Goal: Task Accomplishment & Management: Manage account settings

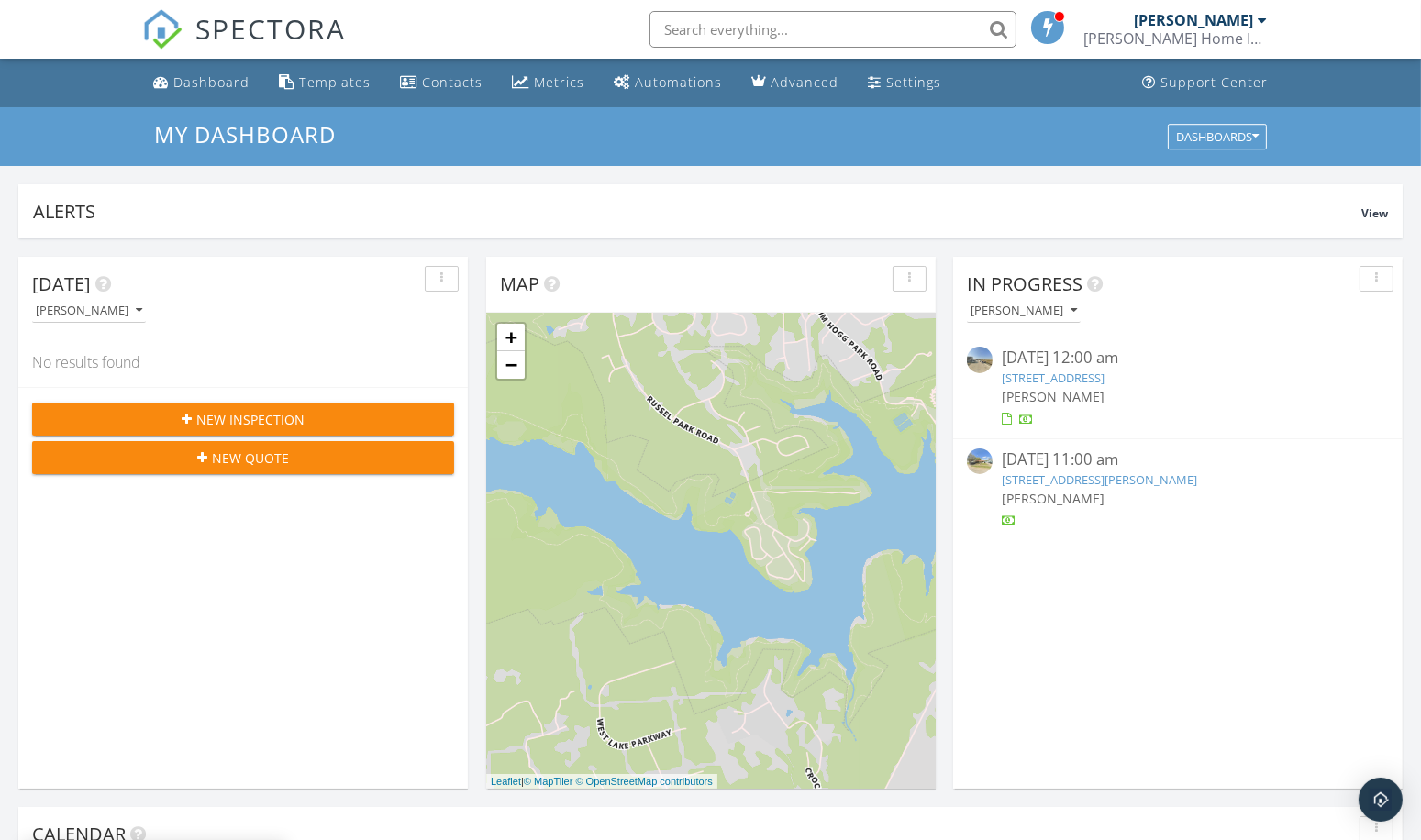
scroll to position [9, 9]
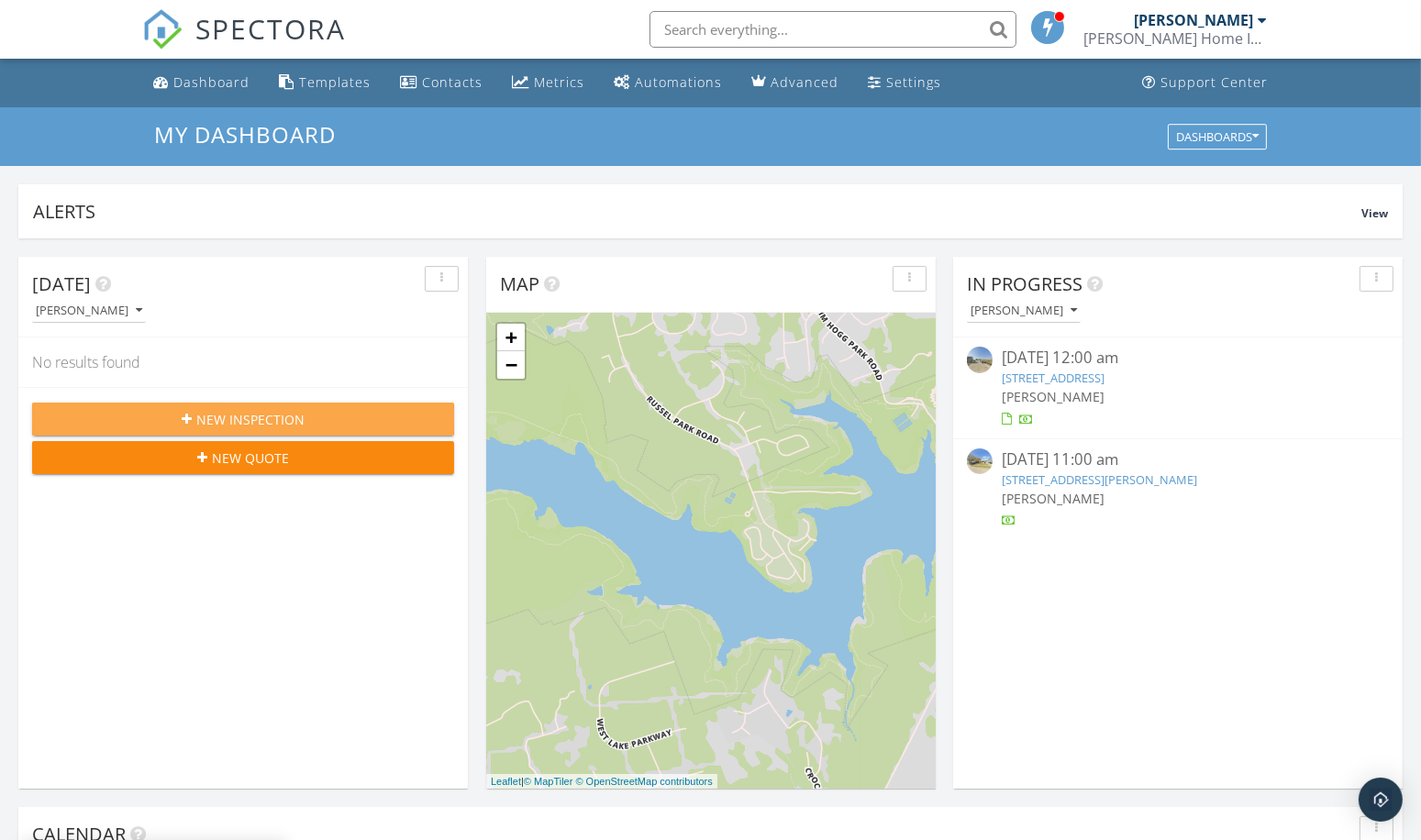
click at [212, 412] on span "New Inspection" at bounding box center [250, 420] width 108 height 20
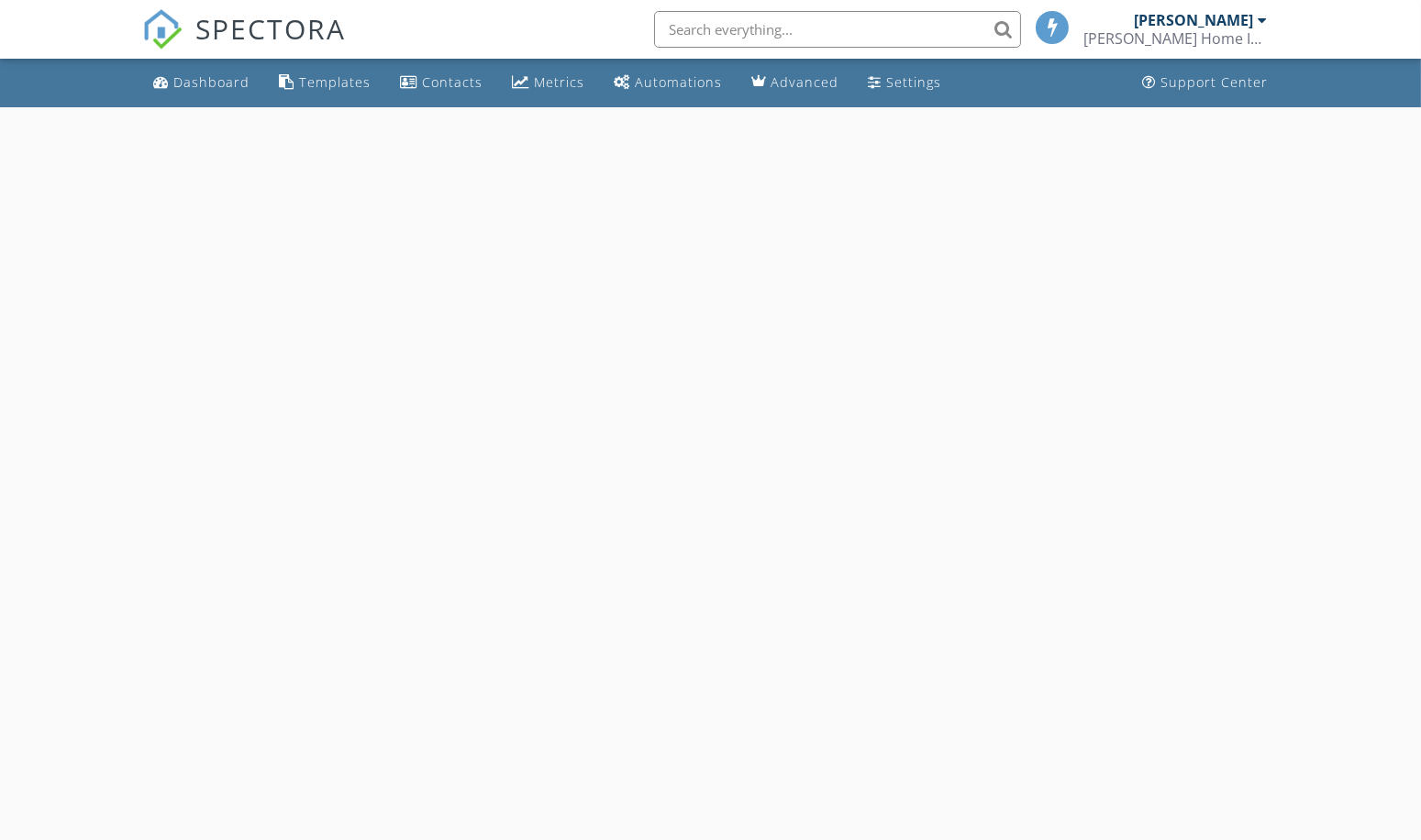
select select "8"
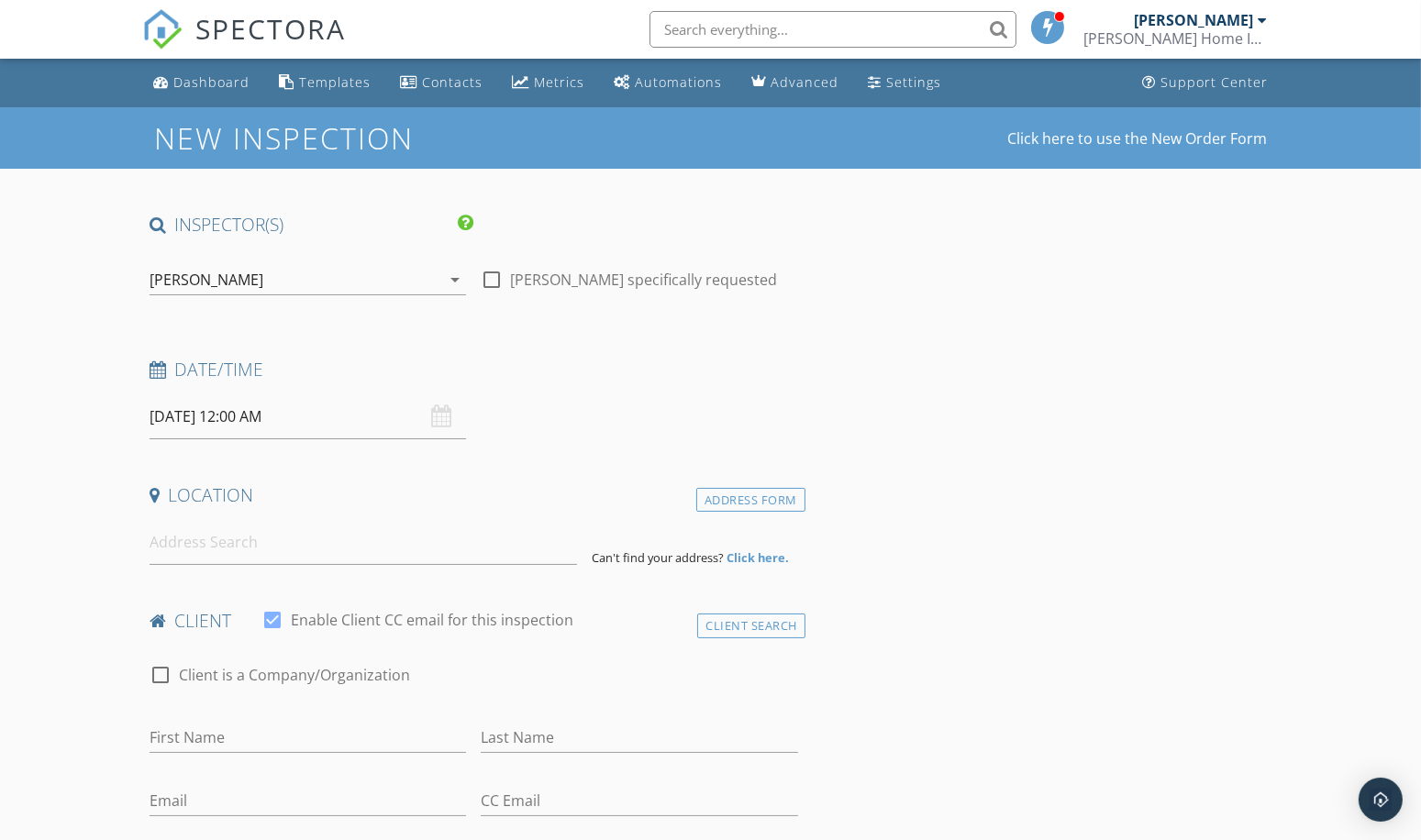
click at [238, 418] on input "09/29/2025 12:00 AM" at bounding box center [307, 417] width 317 height 45
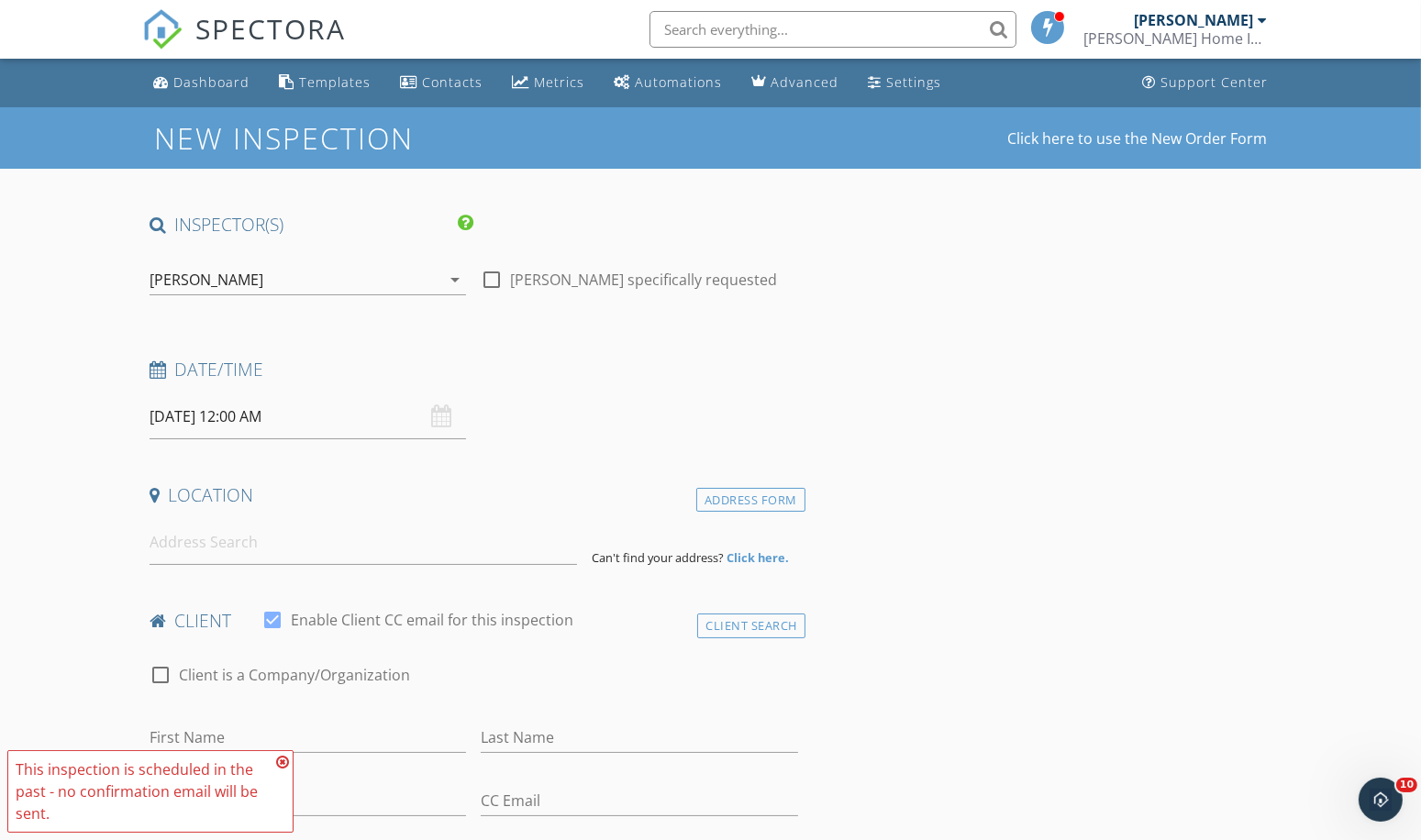
click at [284, 760] on icon at bounding box center [282, 762] width 13 height 15
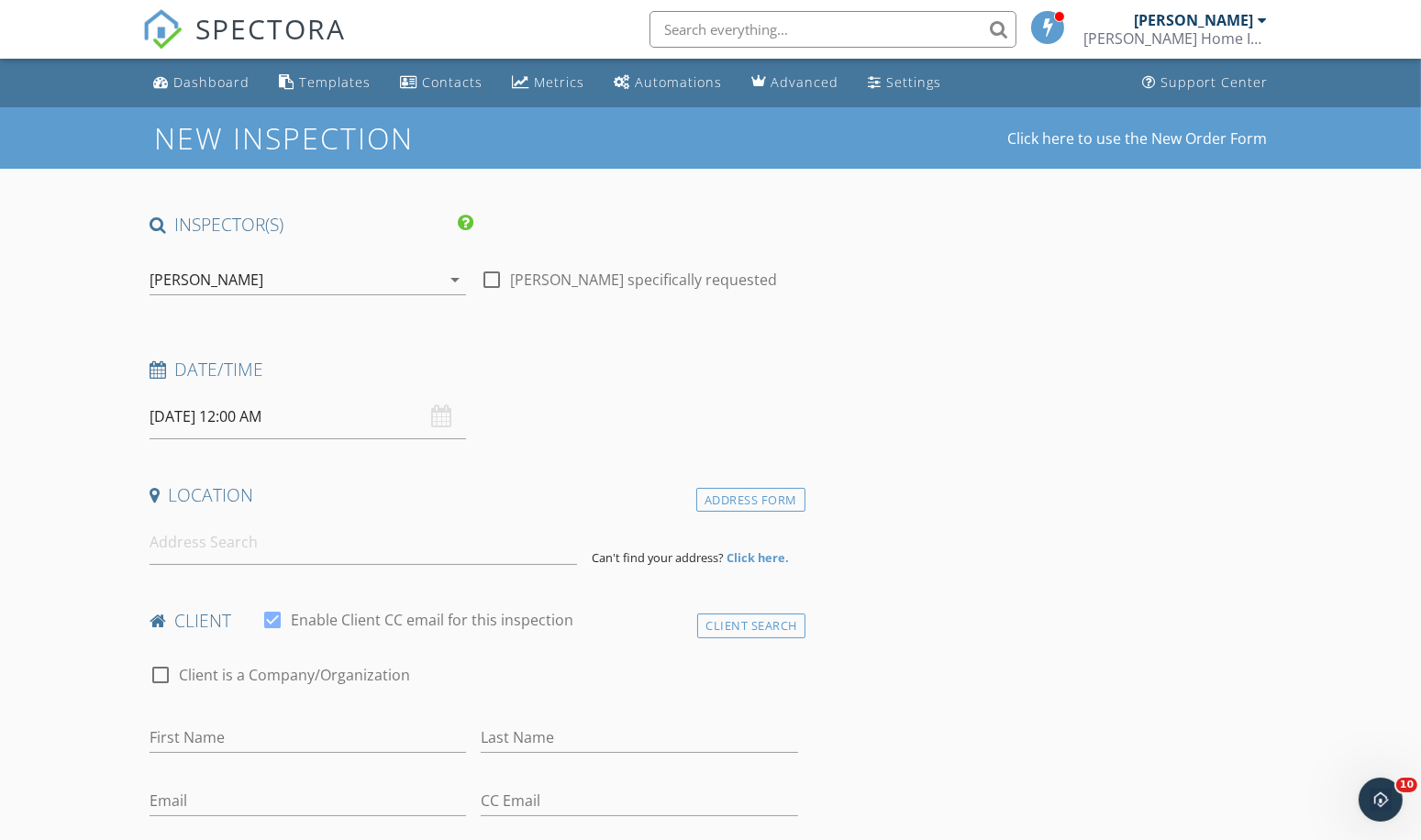
click at [315, 418] on input "09/28/2025 12:00 AM" at bounding box center [307, 417] width 317 height 45
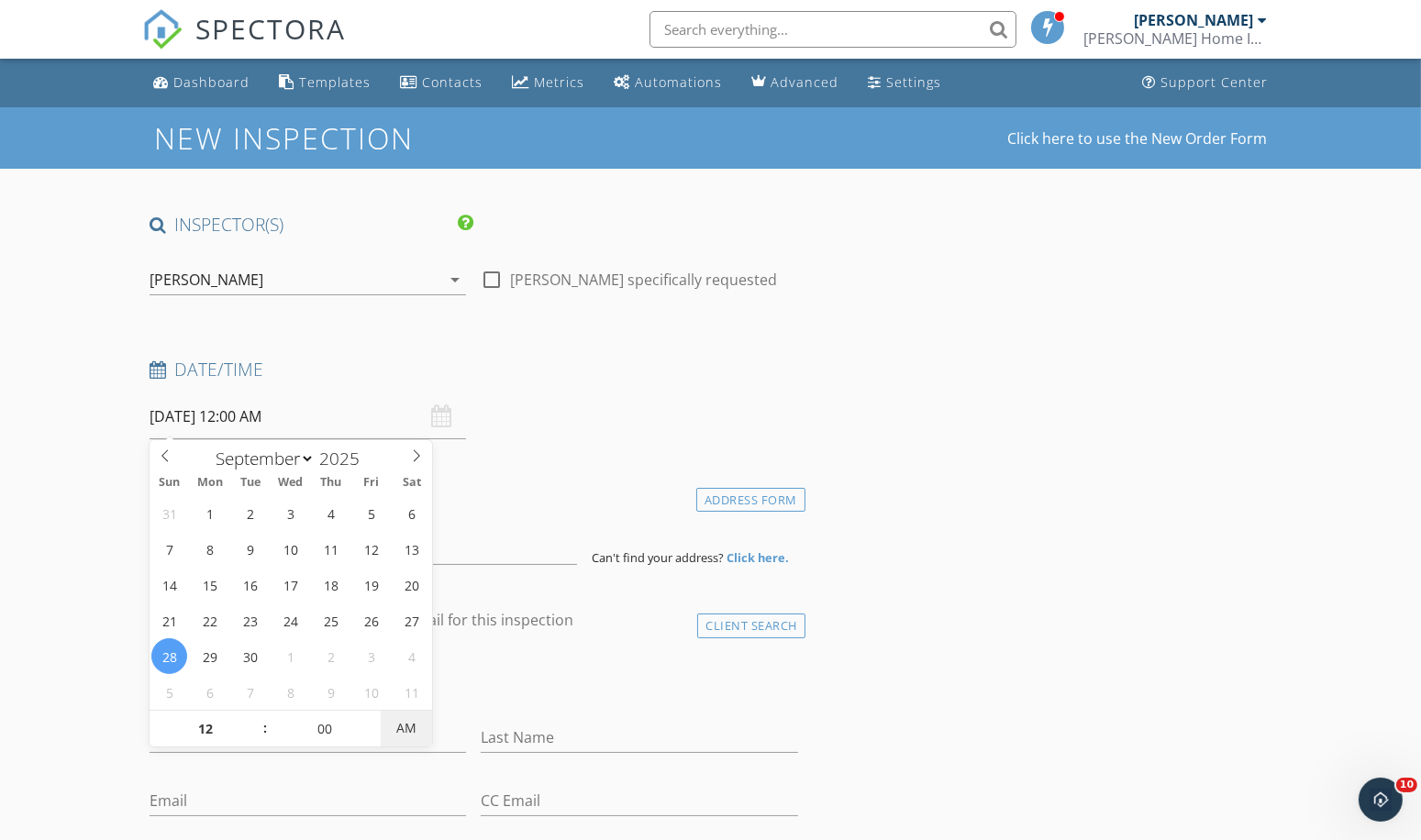
type input "09/28/2025 12:00 PM"
click at [401, 728] on span "AM" at bounding box center [405, 727] width 50 height 36
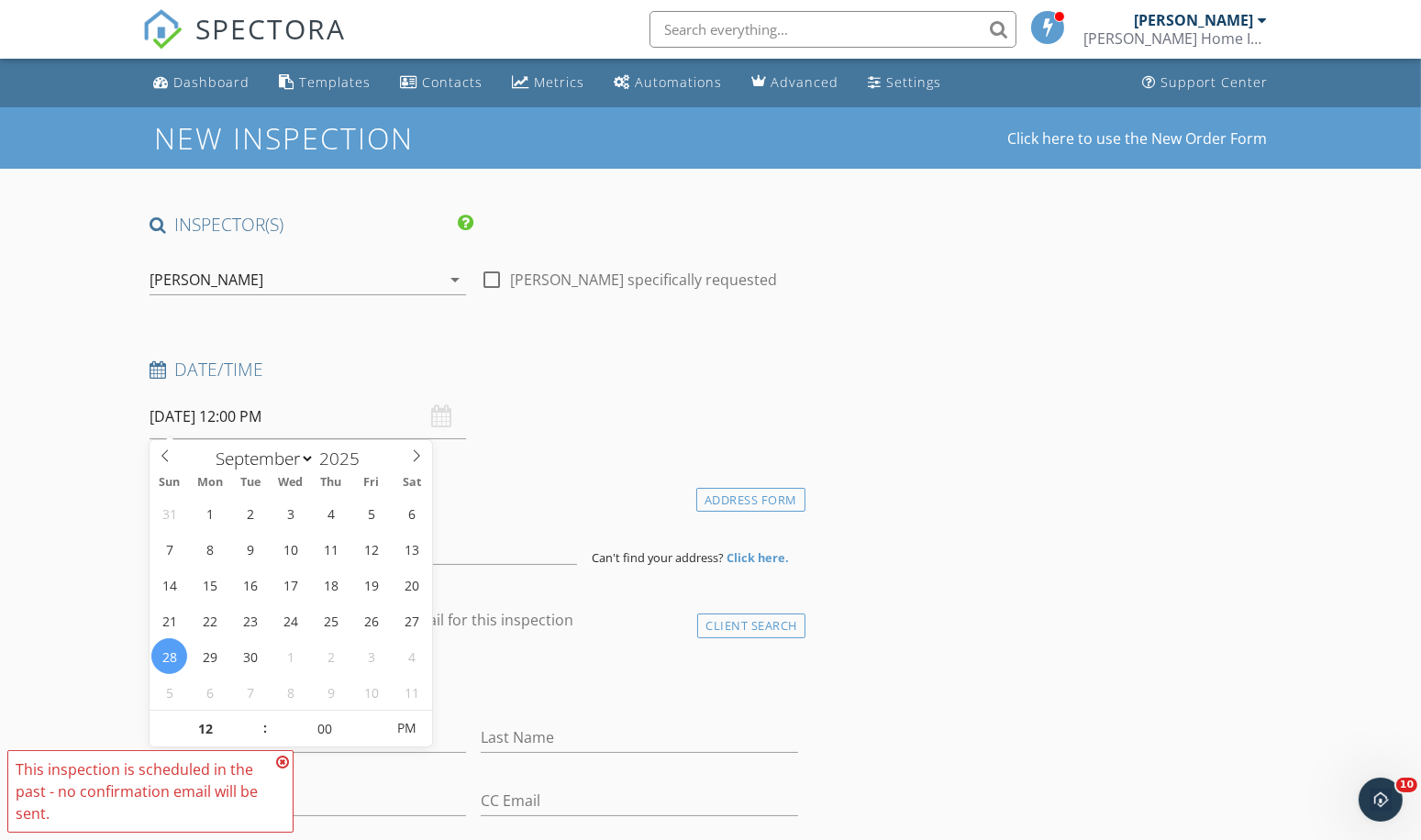
click at [525, 500] on h4 "Location" at bounding box center [473, 495] width 648 height 24
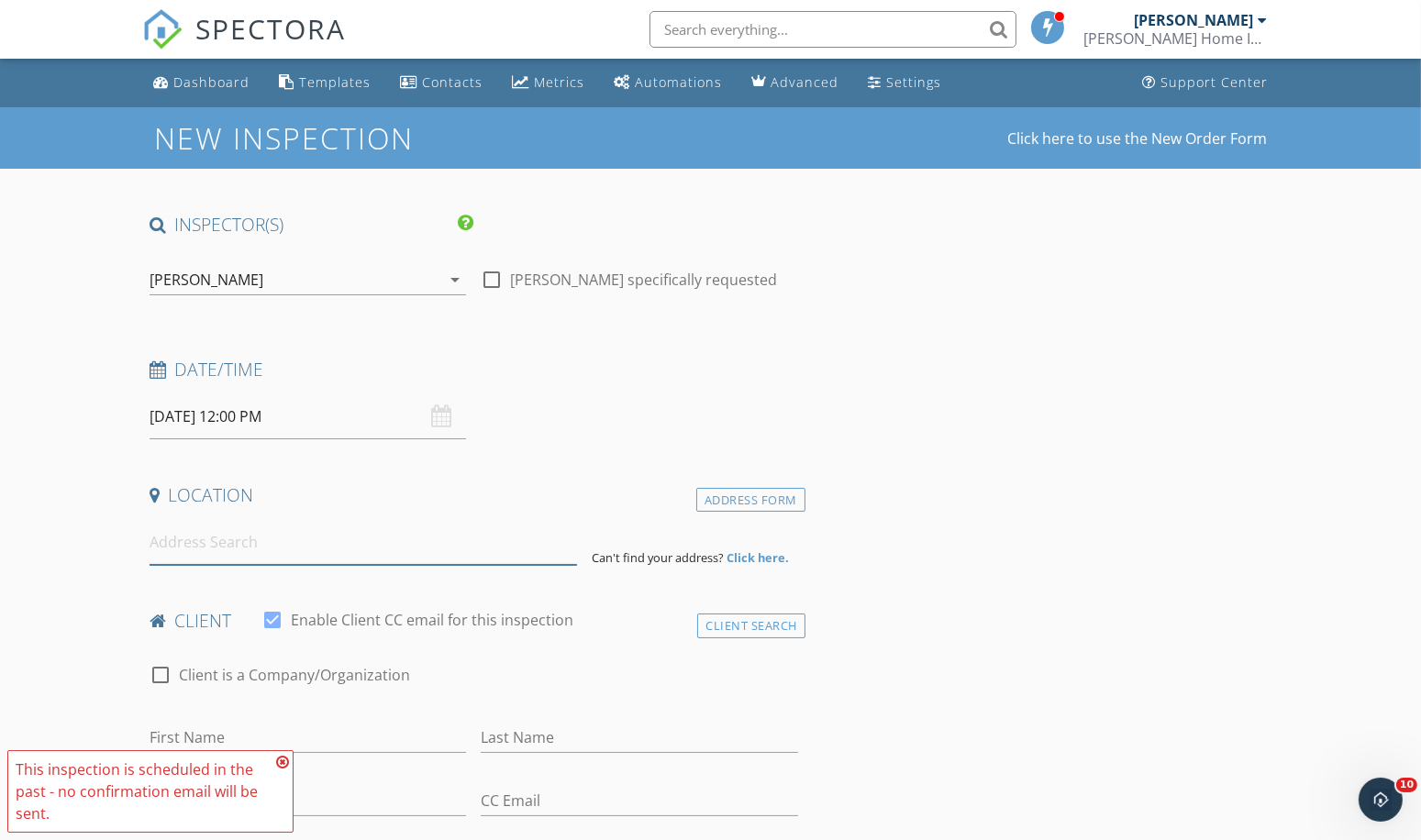
click at [164, 545] on input at bounding box center [363, 542] width 428 height 45
click at [158, 542] on input at bounding box center [363, 542] width 428 height 45
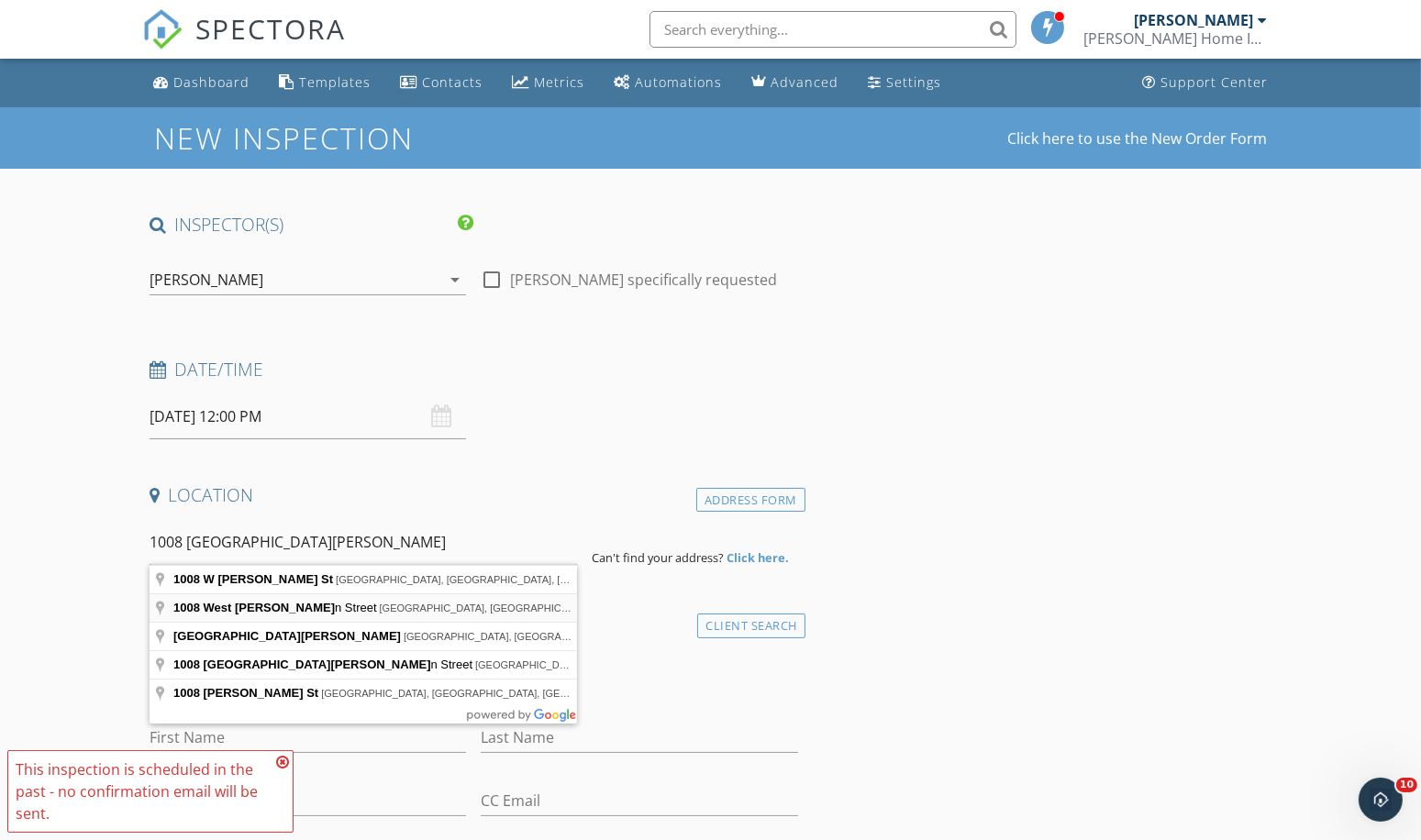
type input "1008 West Morgan Street, Denison, TX, USA"
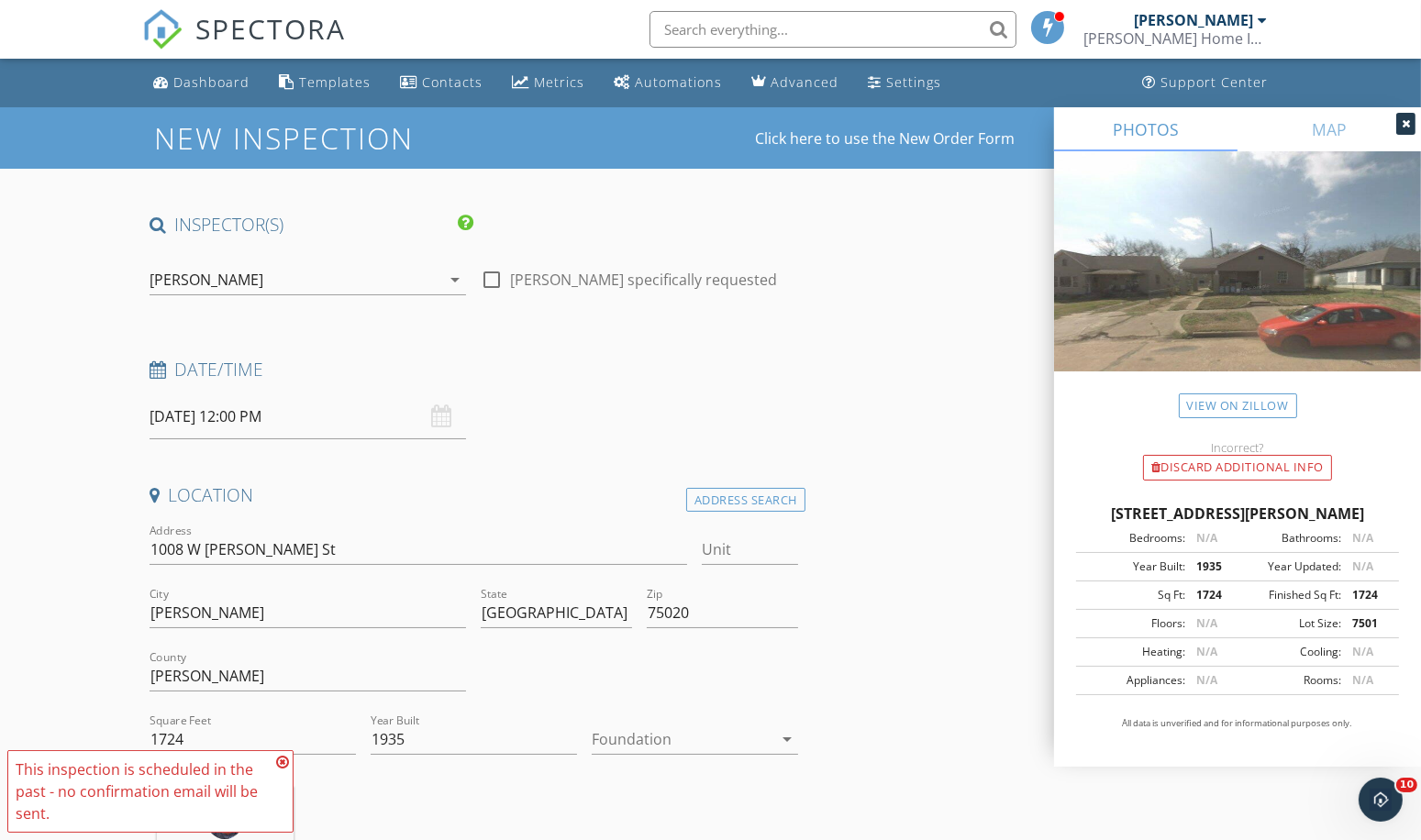
click at [1409, 124] on div at bounding box center [1405, 124] width 20 height 22
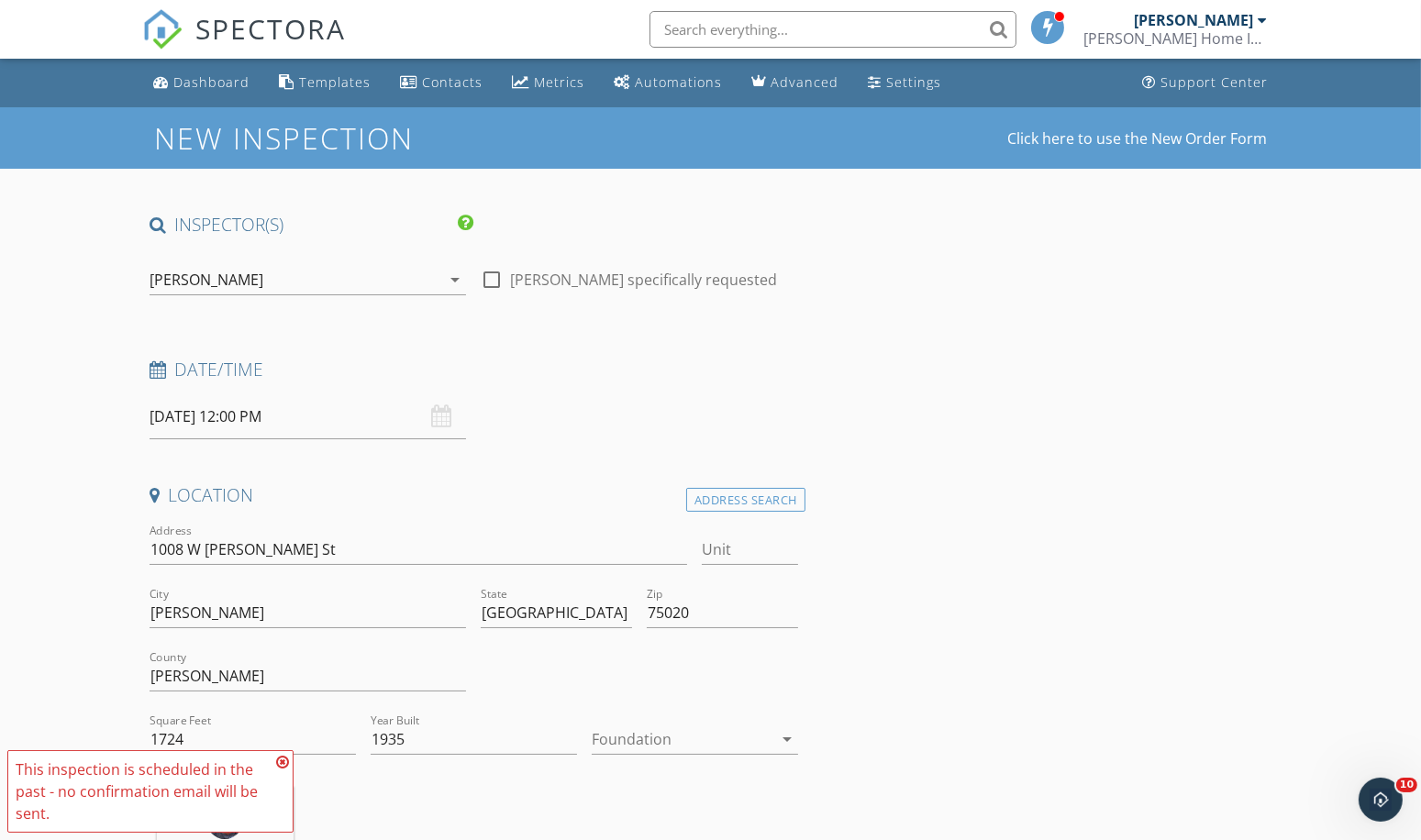
click at [282, 762] on icon at bounding box center [282, 762] width 13 height 15
click at [787, 734] on icon "arrow_drop_down" at bounding box center [787, 739] width 22 height 22
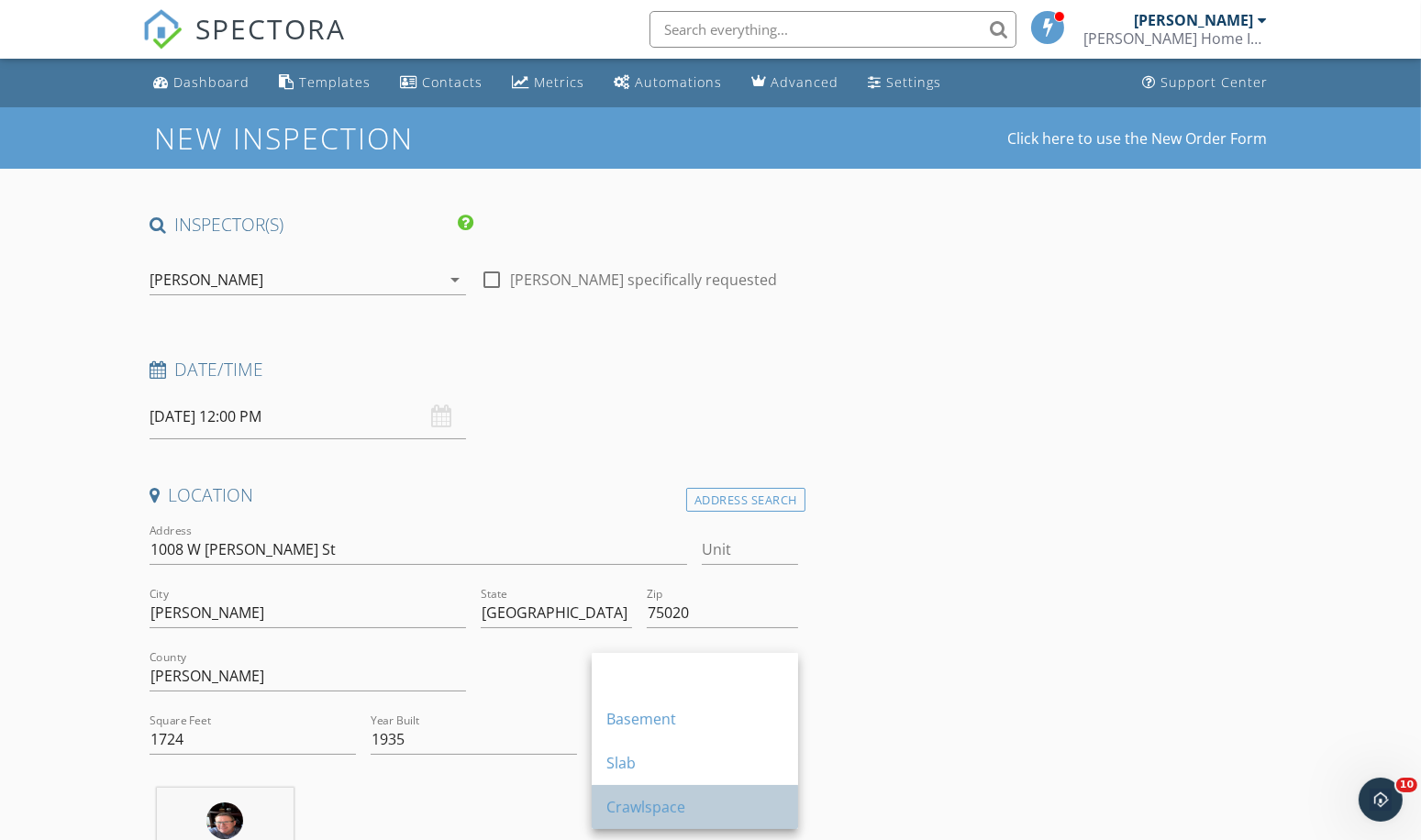
click at [719, 802] on div "Crawlspace" at bounding box center [694, 807] width 178 height 22
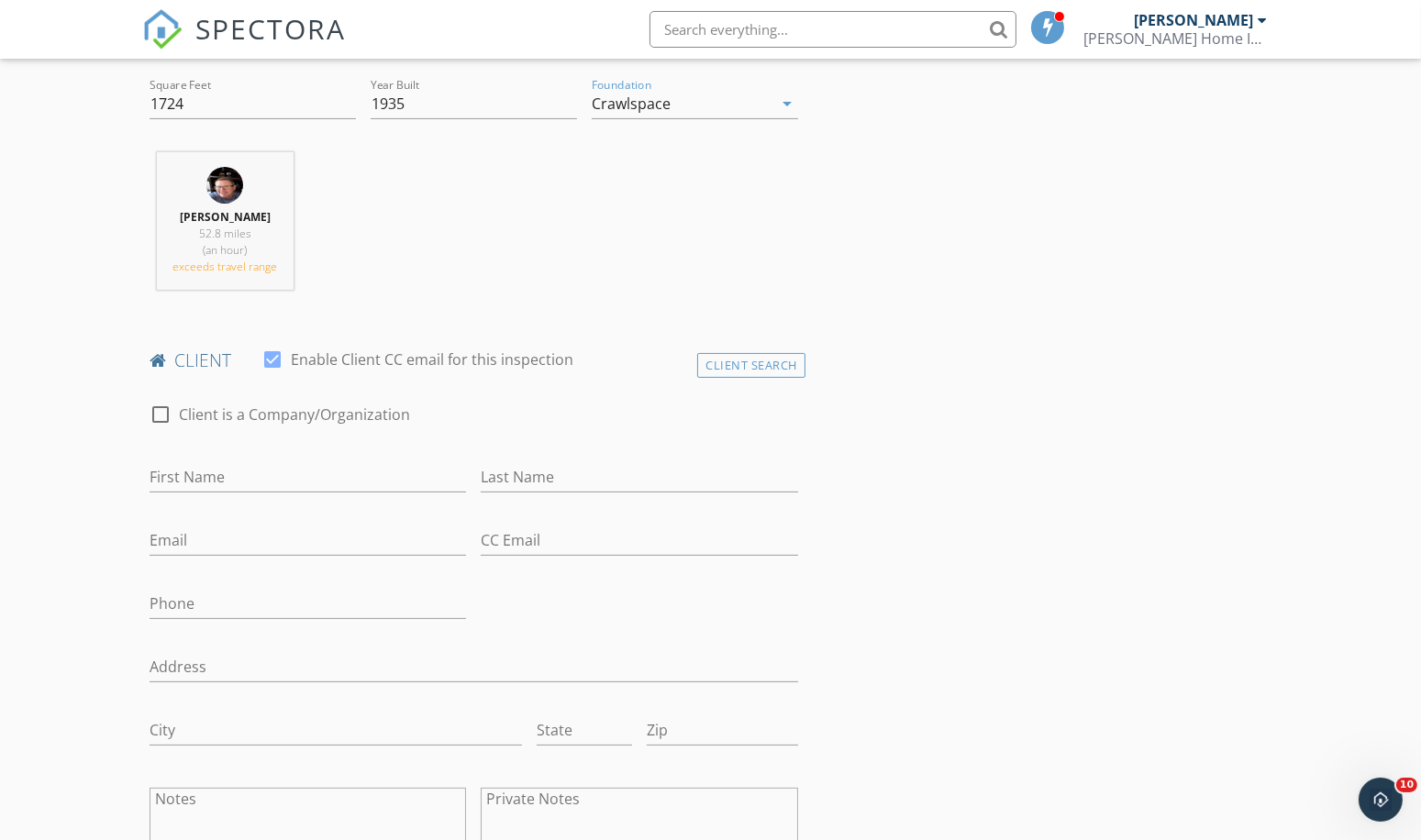
scroll to position [642, 0]
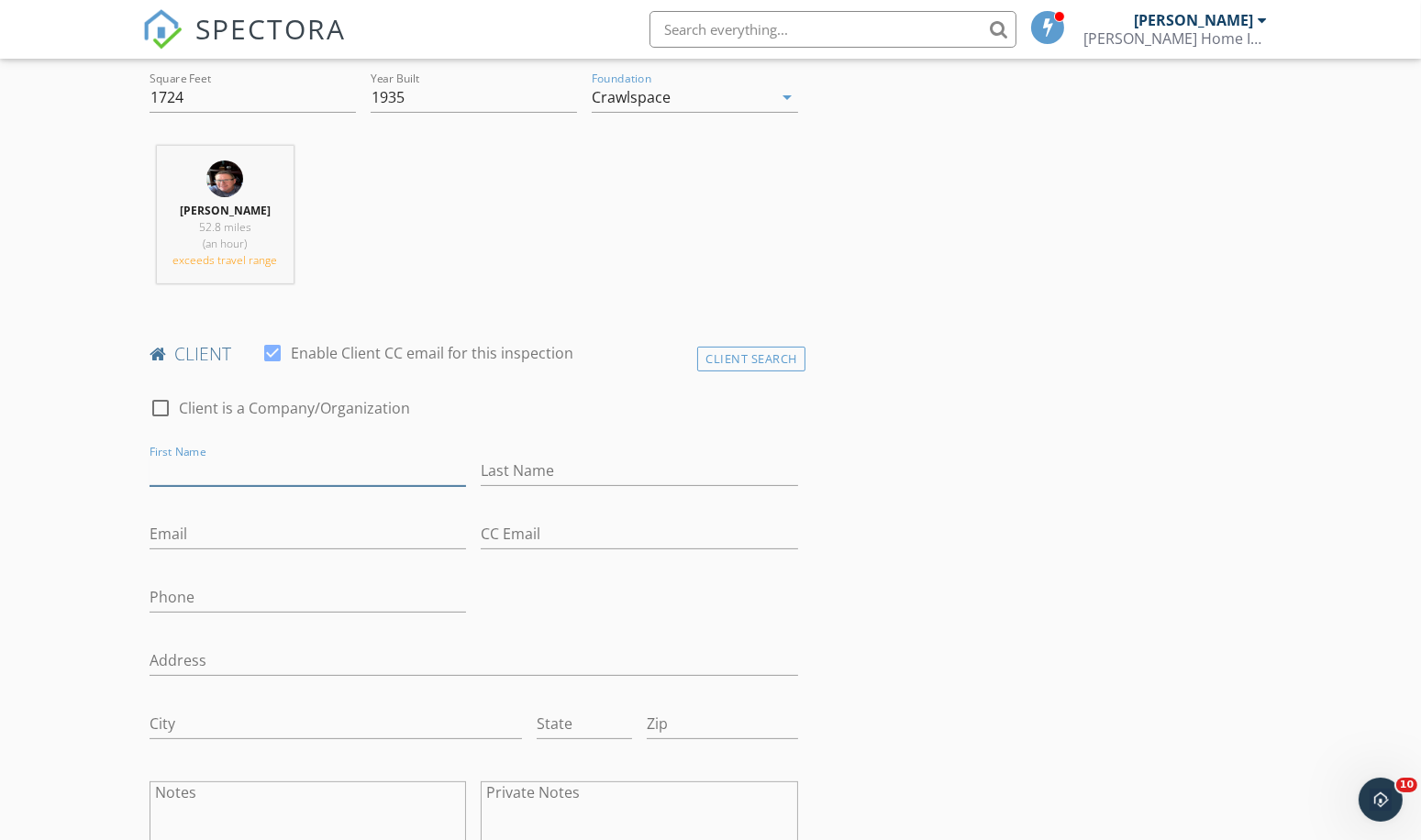
click at [178, 467] on input "First Name" at bounding box center [307, 470] width 317 height 30
type input "Richard"
type input "McGee"
type input "[PHONE_NUMBER]"
click at [242, 460] on input "Richard" at bounding box center [307, 470] width 317 height 30
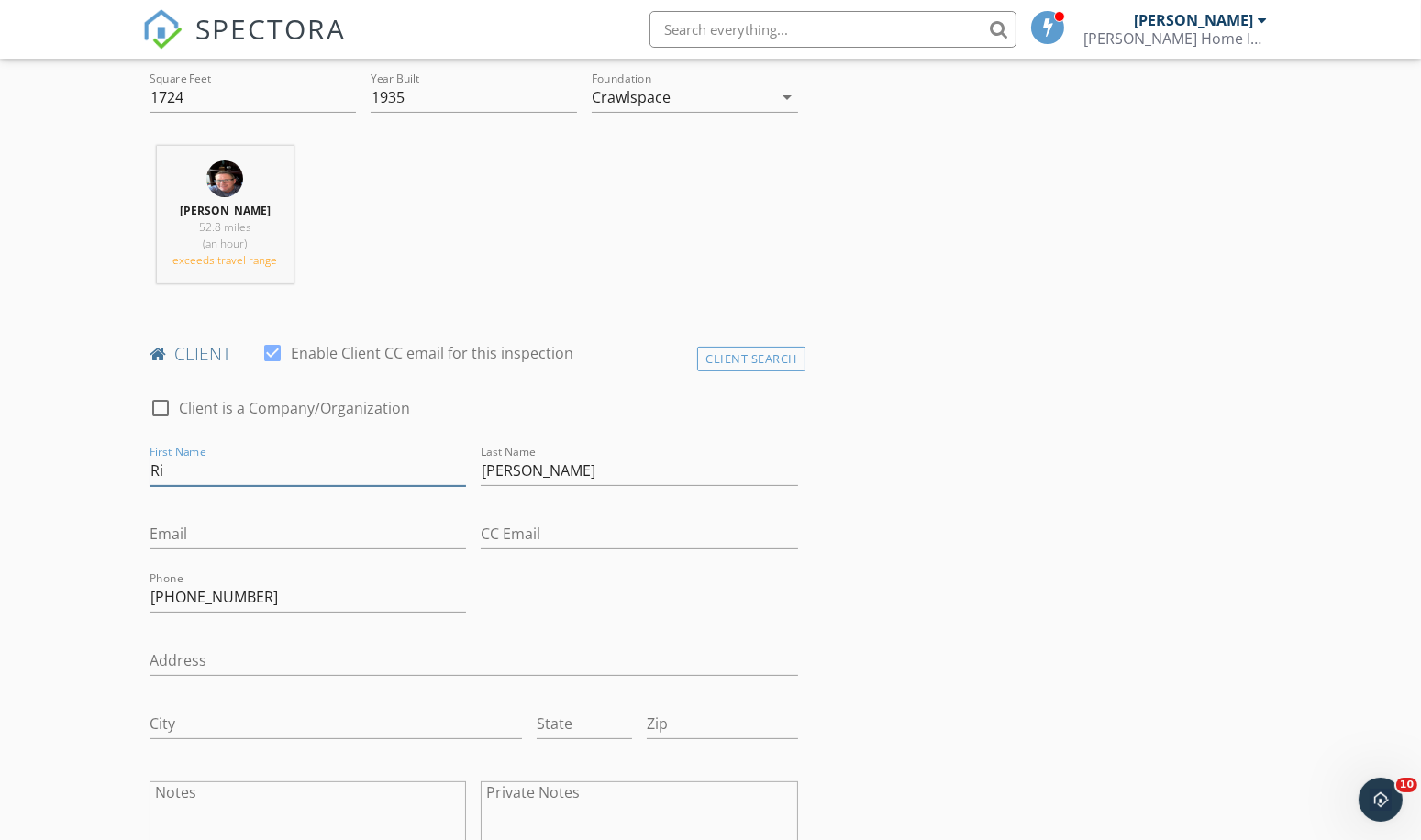
type input "R"
click at [545, 462] on input "McGee" at bounding box center [638, 470] width 317 height 30
type input "M"
click at [185, 467] on input "First Name" at bounding box center [307, 470] width 317 height 30
type input "Inspectify"
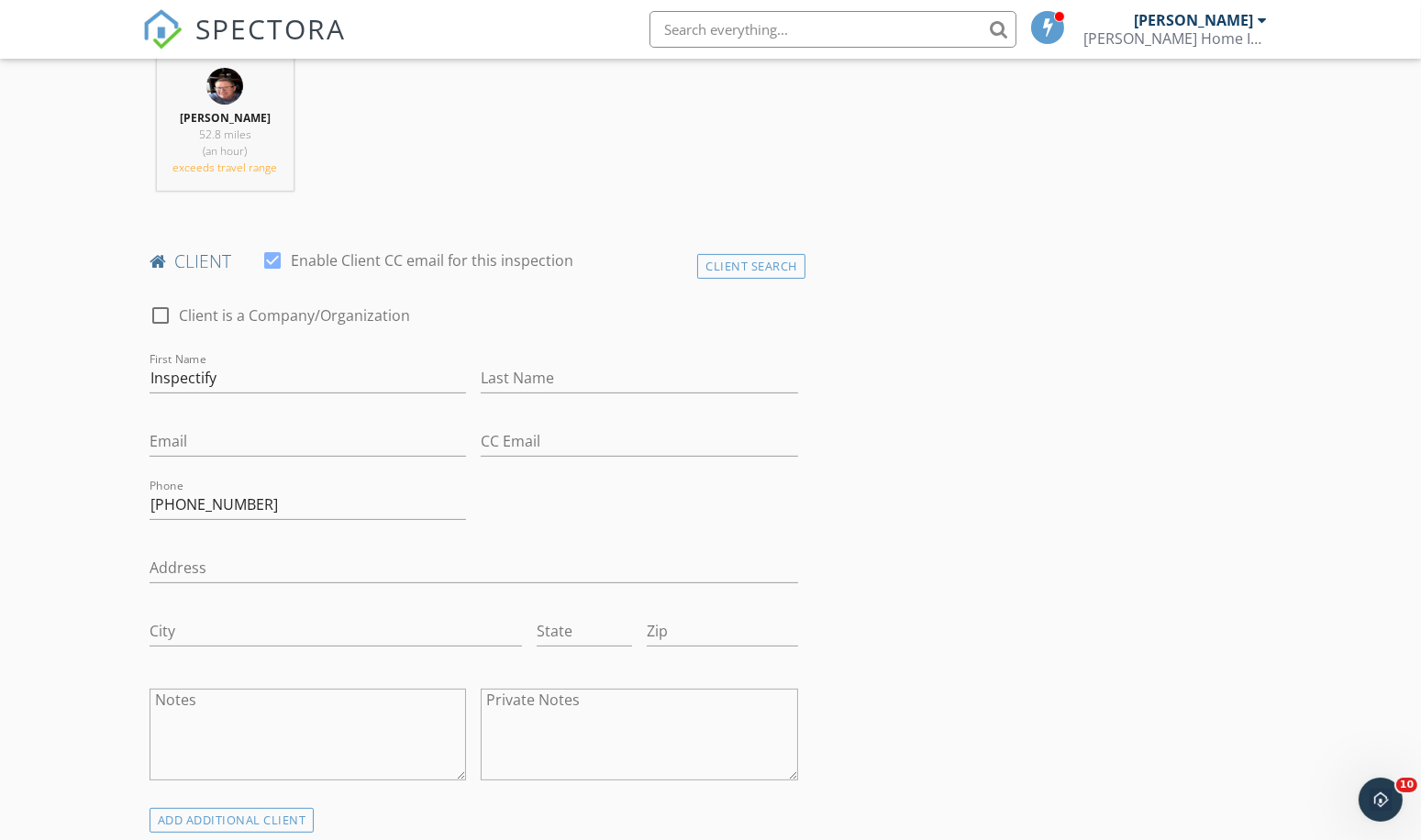
scroll to position [733, 0]
click at [179, 431] on input "Email" at bounding box center [307, 442] width 317 height 30
type input "[PERSON_NAME][EMAIL_ADDRESS][DOMAIN_NAME]"
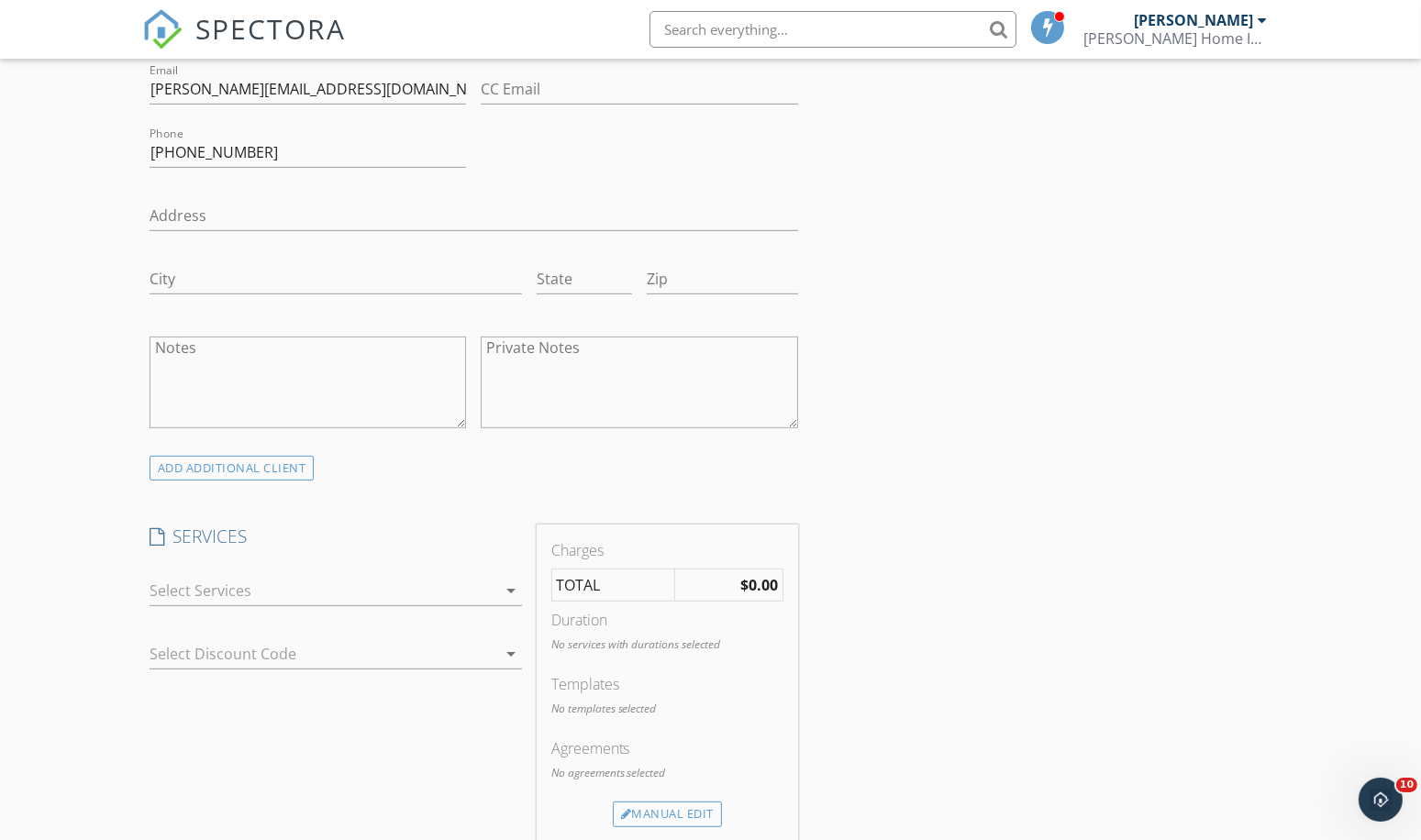
scroll to position [1100, 0]
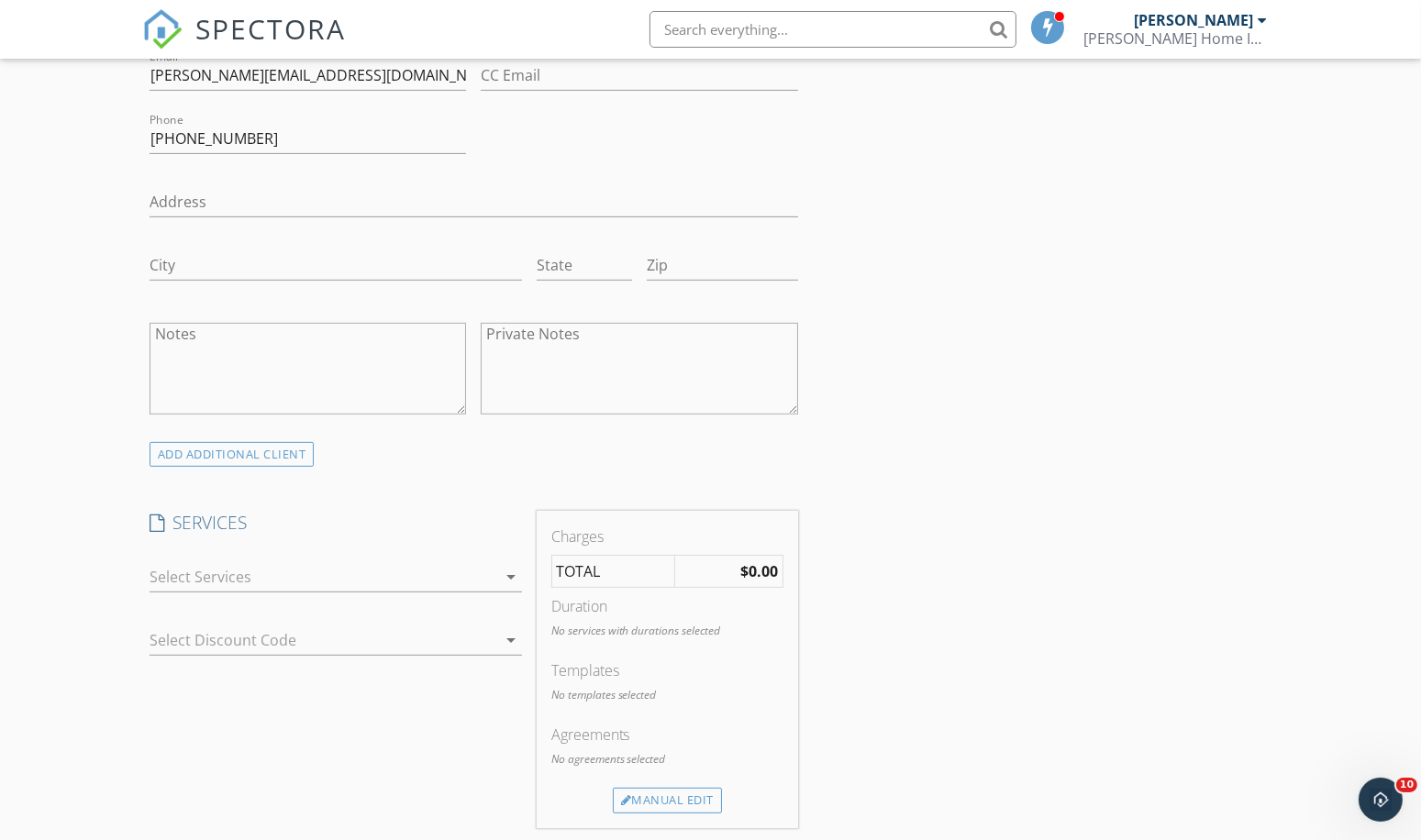
click at [506, 570] on icon "arrow_drop_down" at bounding box center [511, 576] width 22 height 22
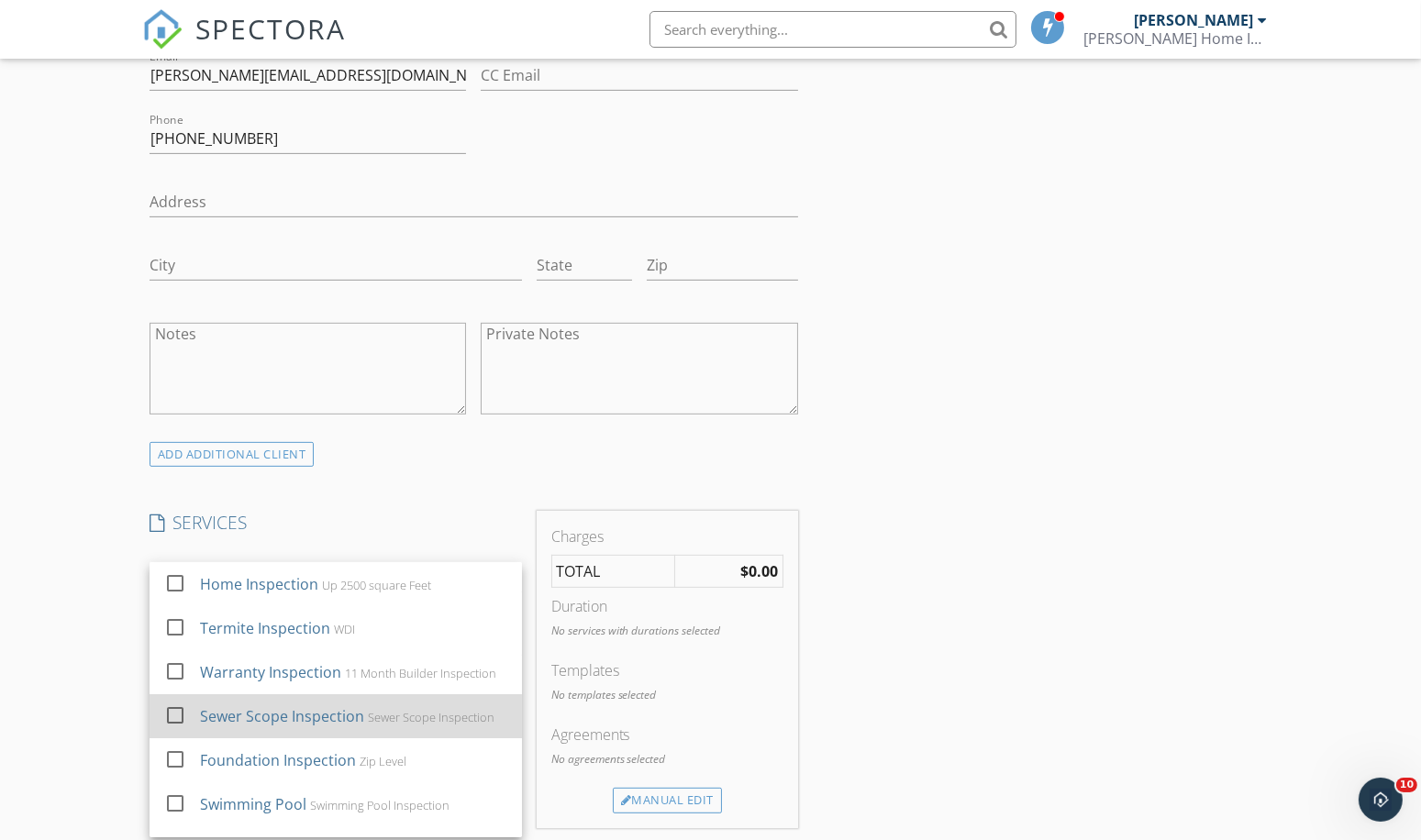
click at [416, 710] on div "Sewer Scope Inspection" at bounding box center [431, 716] width 127 height 15
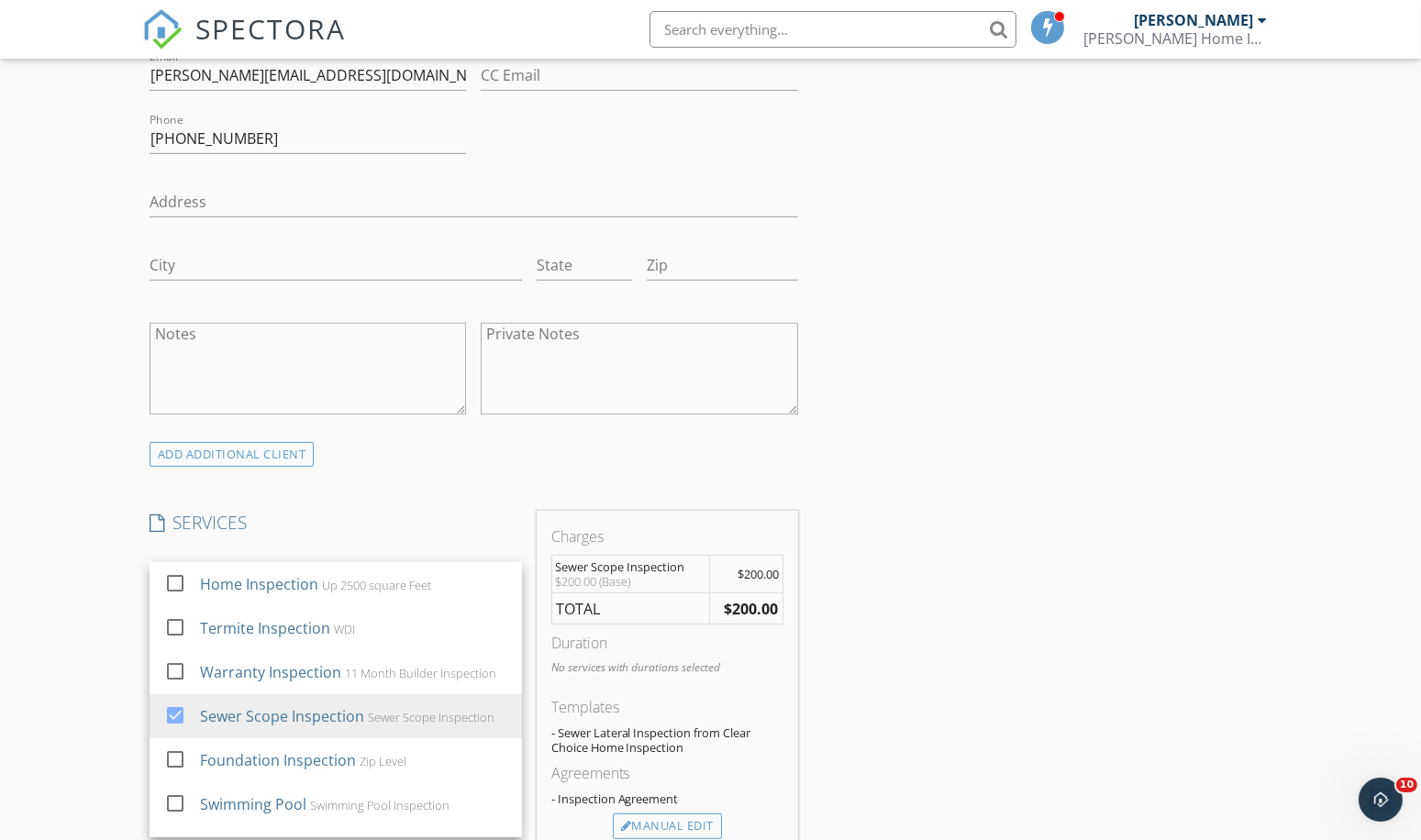
click at [978, 656] on div "INSPECTOR(S) check_box Richard McGee PRIMARY Richard McGee arrow_drop_down chec…" at bounding box center [710, 652] width 1137 height 3079
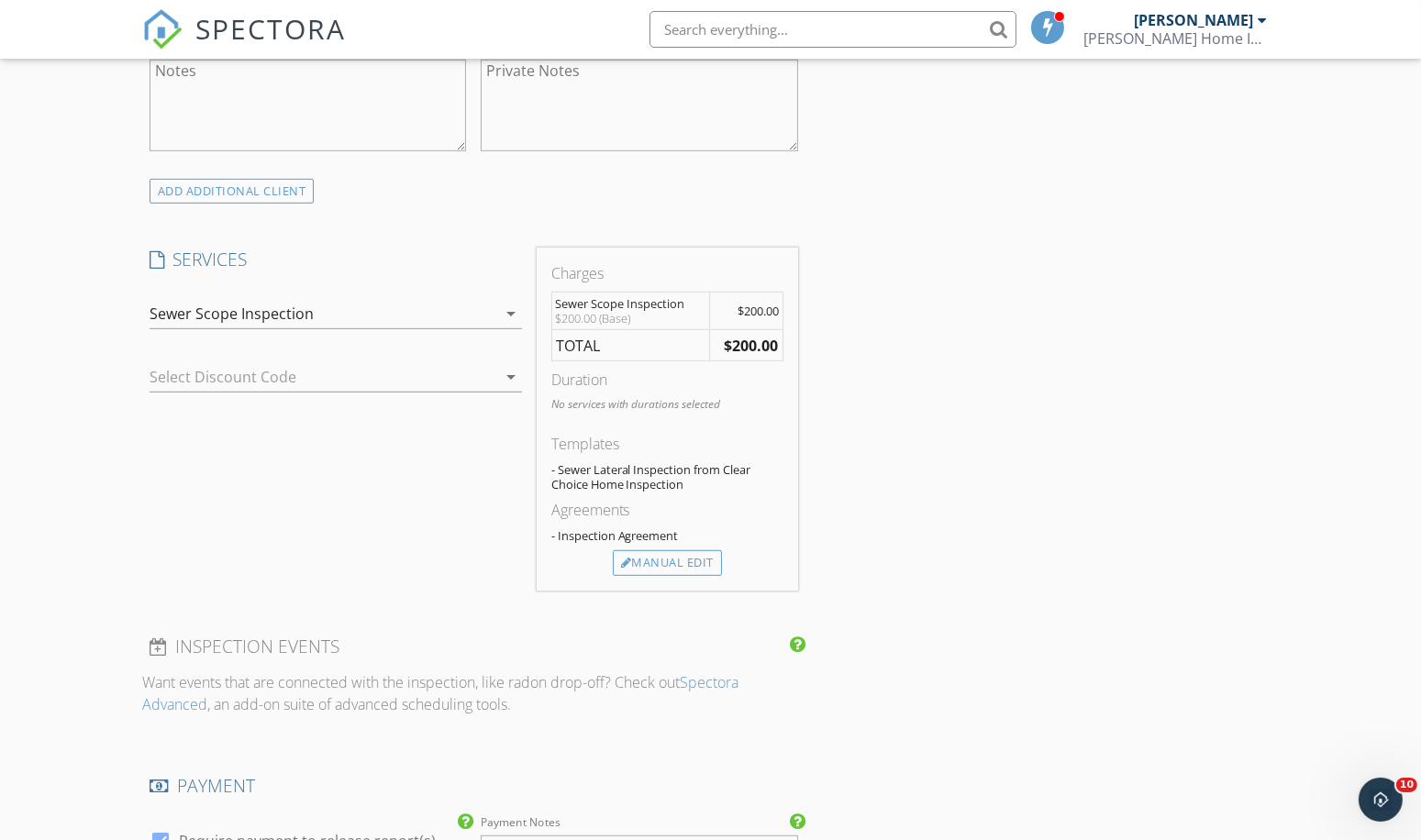
scroll to position [1375, 0]
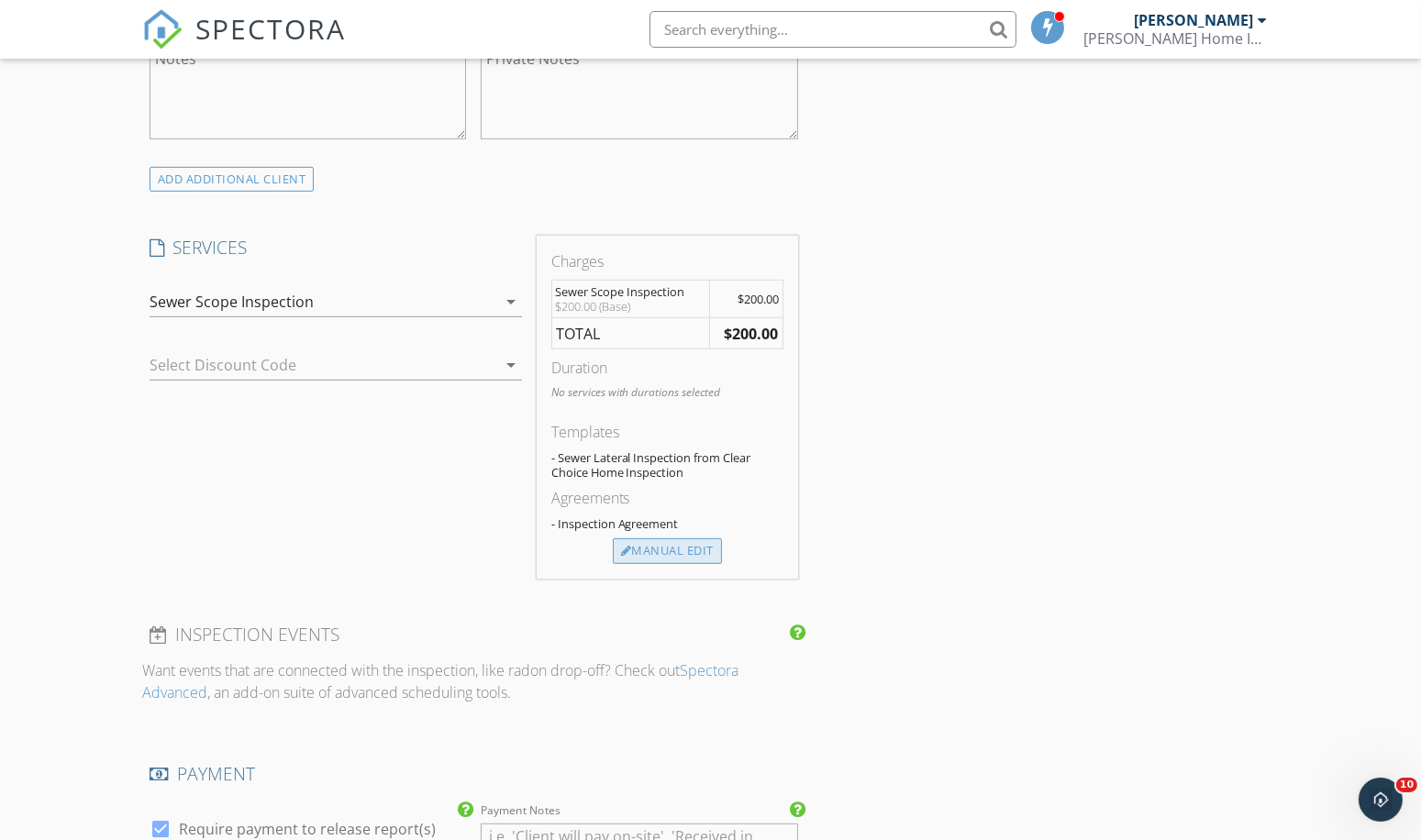
click at [669, 547] on div "Manual Edit" at bounding box center [667, 551] width 109 height 25
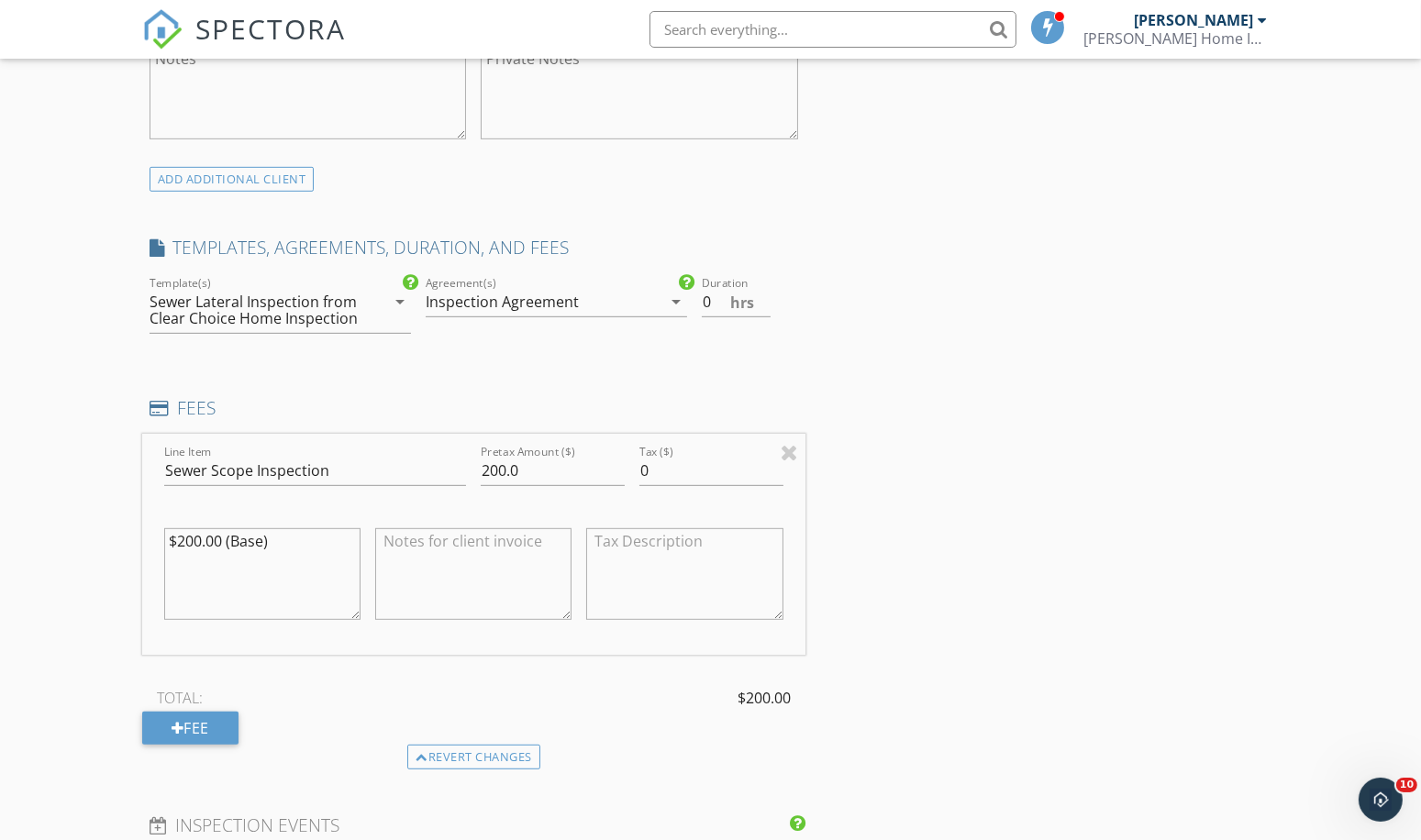
drag, startPoint x: 272, startPoint y: 533, endPoint x: 127, endPoint y: 528, distance: 145.1
click at [127, 528] on div "New Inspection Click here to use the New Order Form INSPECTOR(S) check_box Rich…" at bounding box center [710, 441] width 1421 height 3418
drag, startPoint x: 532, startPoint y: 468, endPoint x: 446, endPoint y: 463, distance: 86.1
click at [446, 463] on div "Line Item Sewer Scope Inspection Pretax Amount ($) 200.0 Tax ($) 0" at bounding box center [474, 543] width 663 height 221
click at [951, 603] on div "INSPECTOR(S) check_box Richard McGee PRIMARY Richard McGee arrow_drop_down chec…" at bounding box center [710, 471] width 1137 height 3269
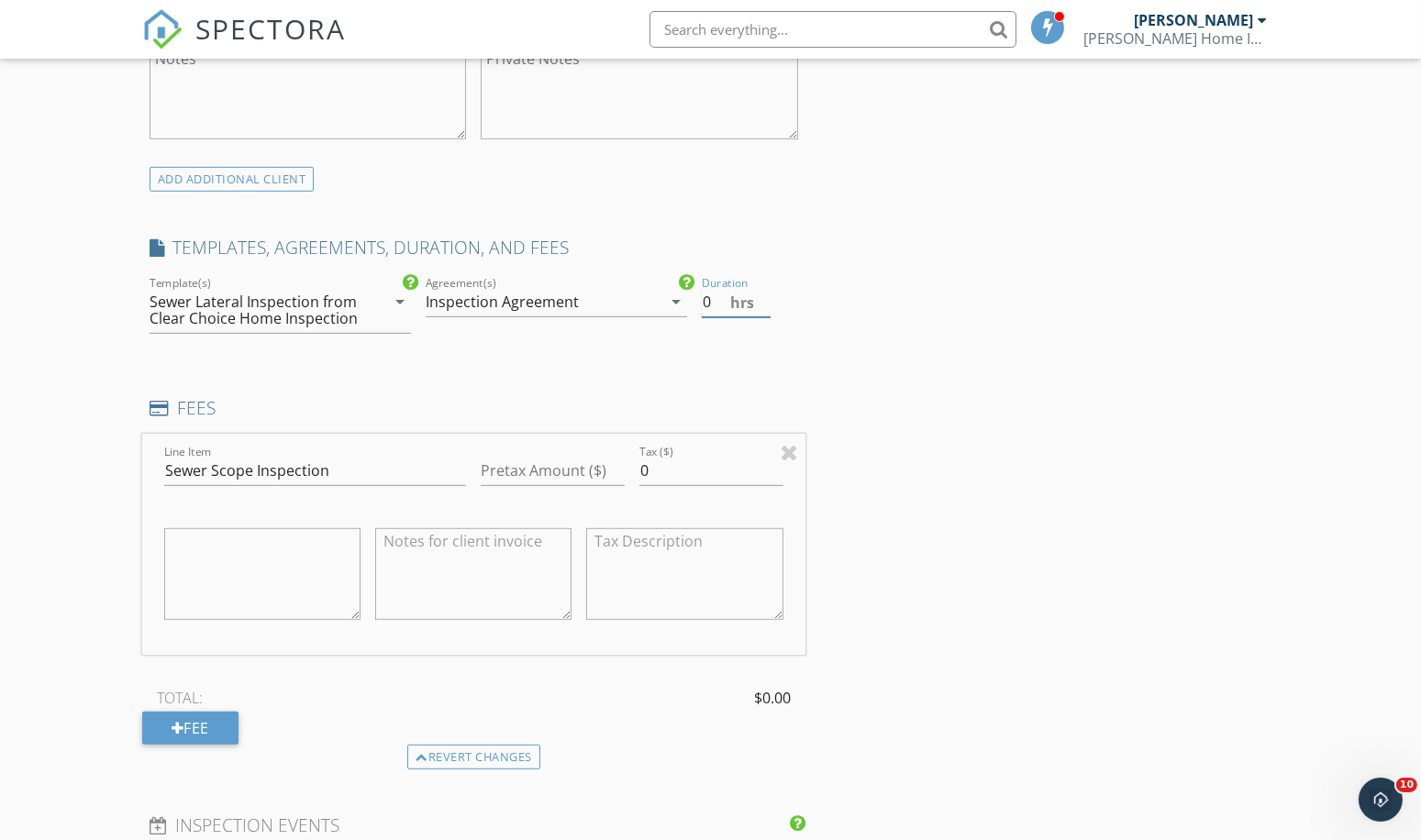
click at [713, 294] on input "0" at bounding box center [735, 302] width 68 height 30
click at [760, 304] on input "0" at bounding box center [735, 302] width 68 height 30
type input "0.5"
click at [761, 292] on input "0.5" at bounding box center [735, 302] width 68 height 30
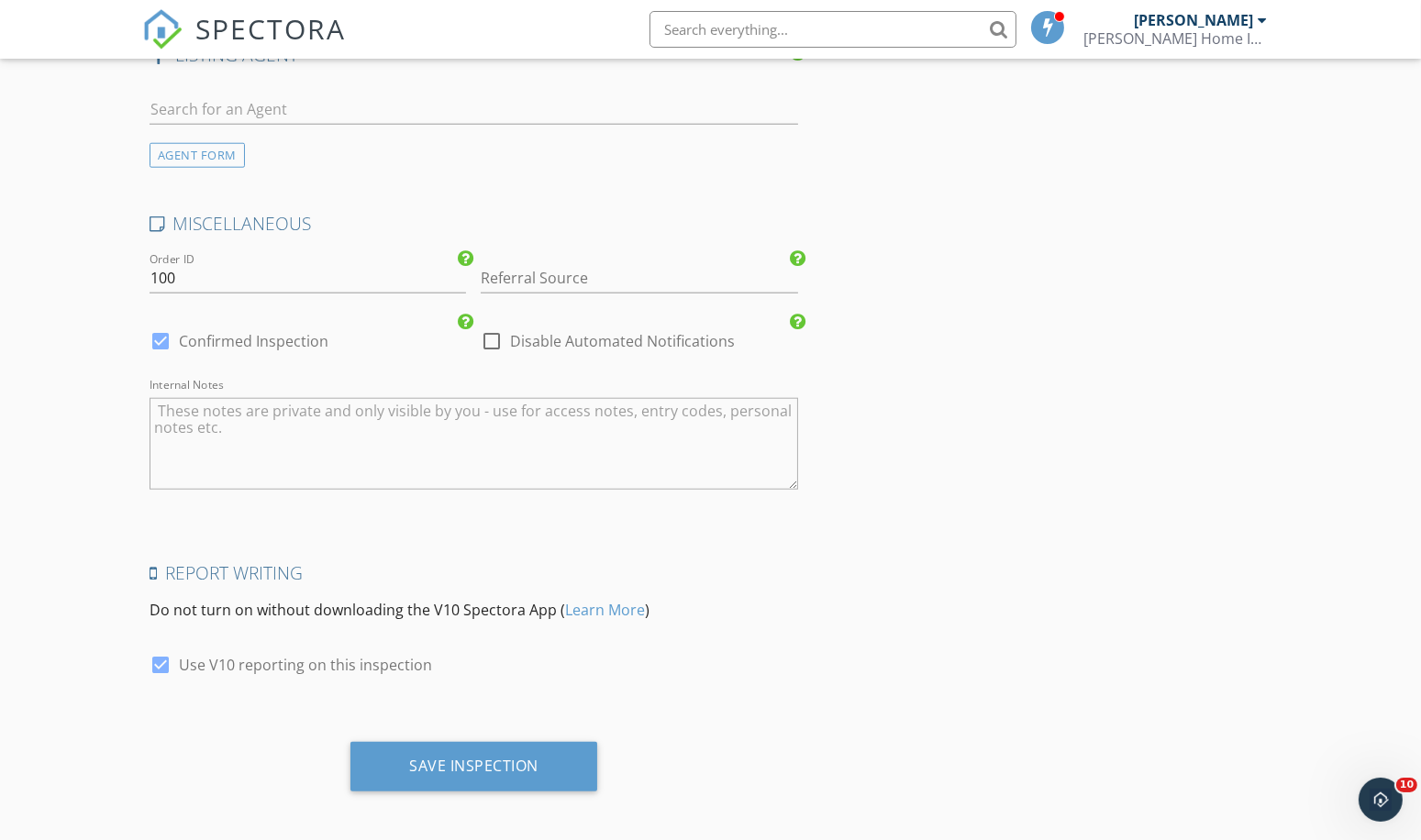
scroll to position [2678, 0]
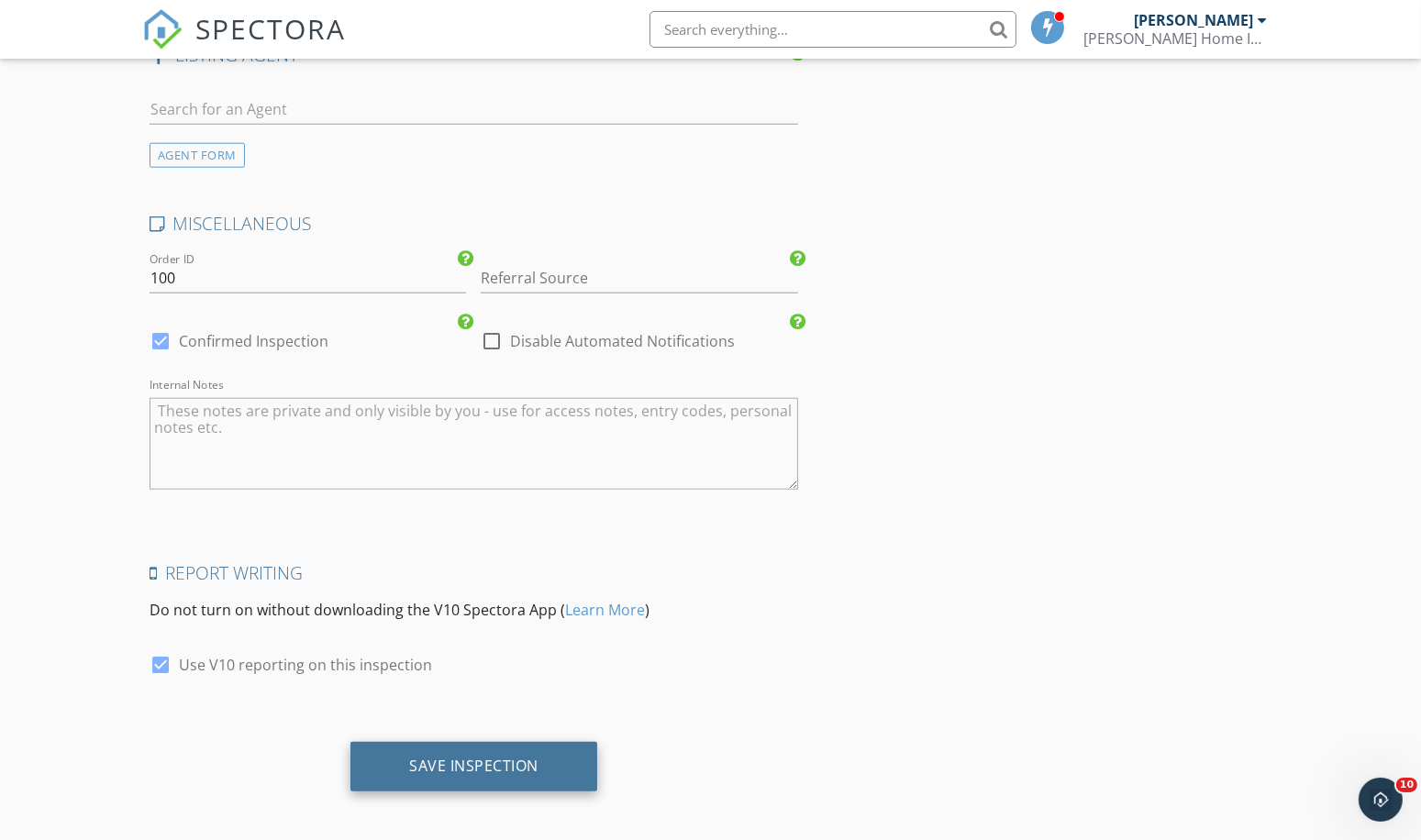
click at [492, 757] on div "Save Inspection" at bounding box center [474, 766] width 129 height 19
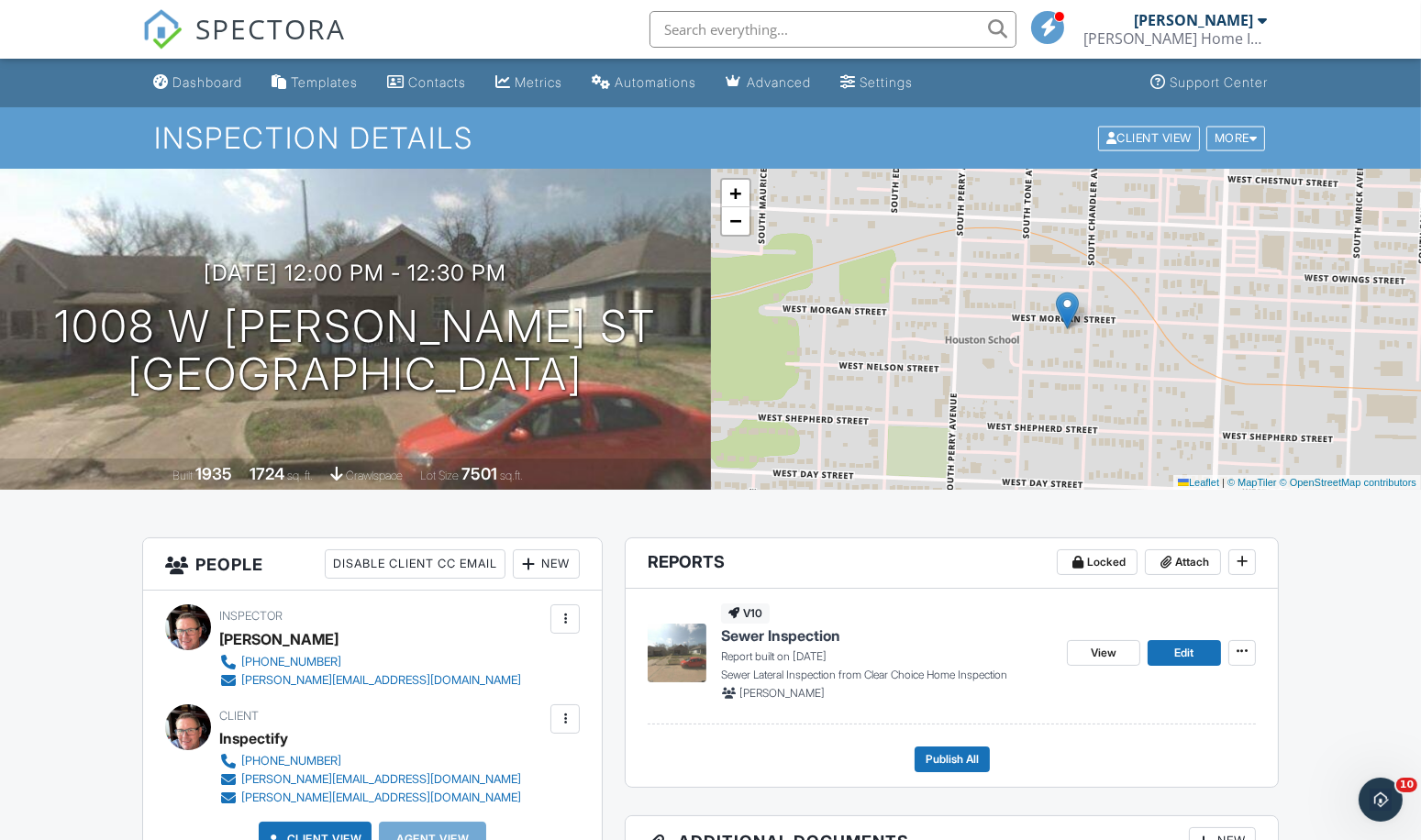
click at [758, 631] on span "Sewer Inspection" at bounding box center [781, 635] width 120 height 21
click at [755, 636] on span "Sewer Inspection" at bounding box center [781, 635] width 120 height 21
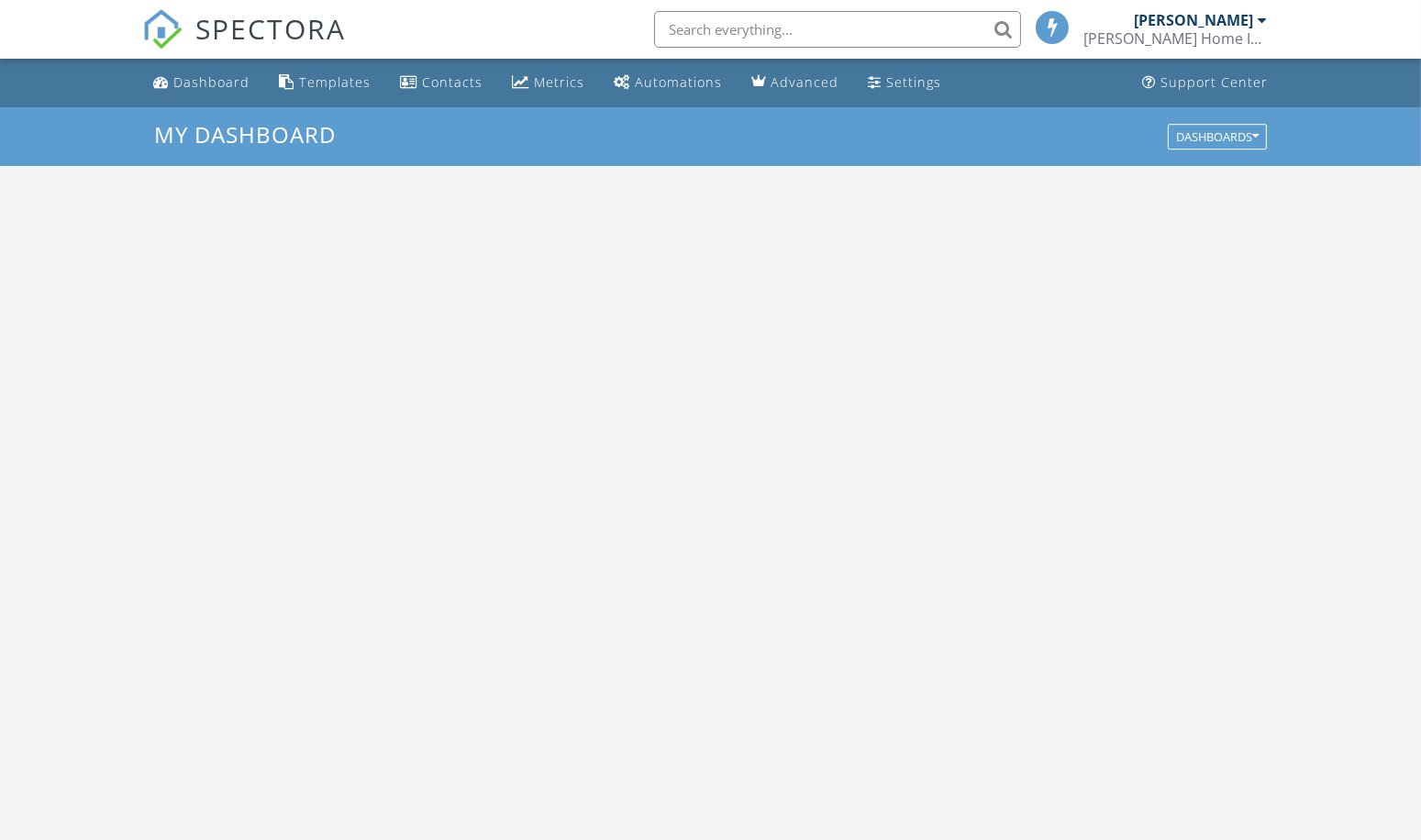
scroll to position [1697, 1449]
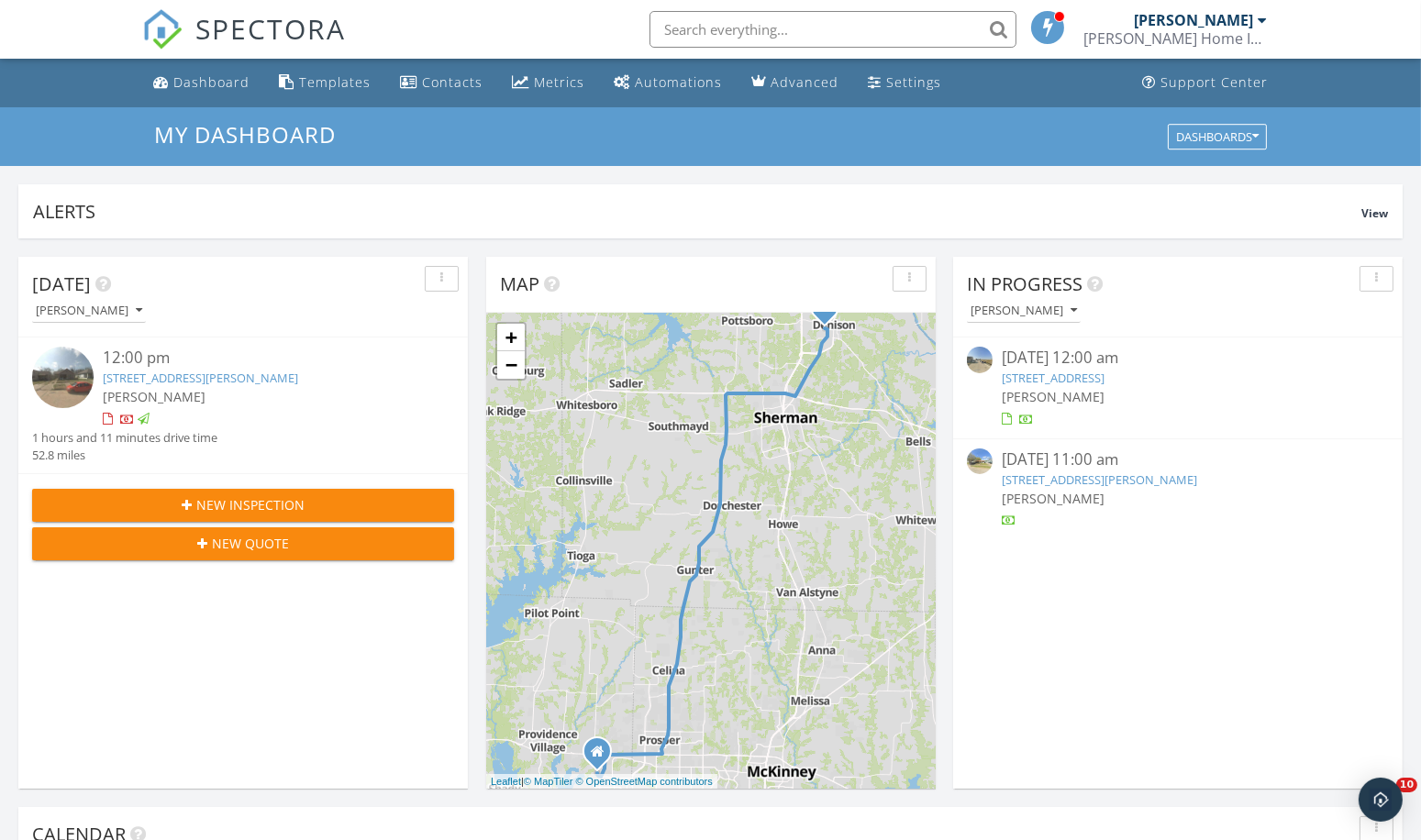
click at [149, 373] on link "[STREET_ADDRESS][PERSON_NAME]" at bounding box center [200, 377] width 195 height 17
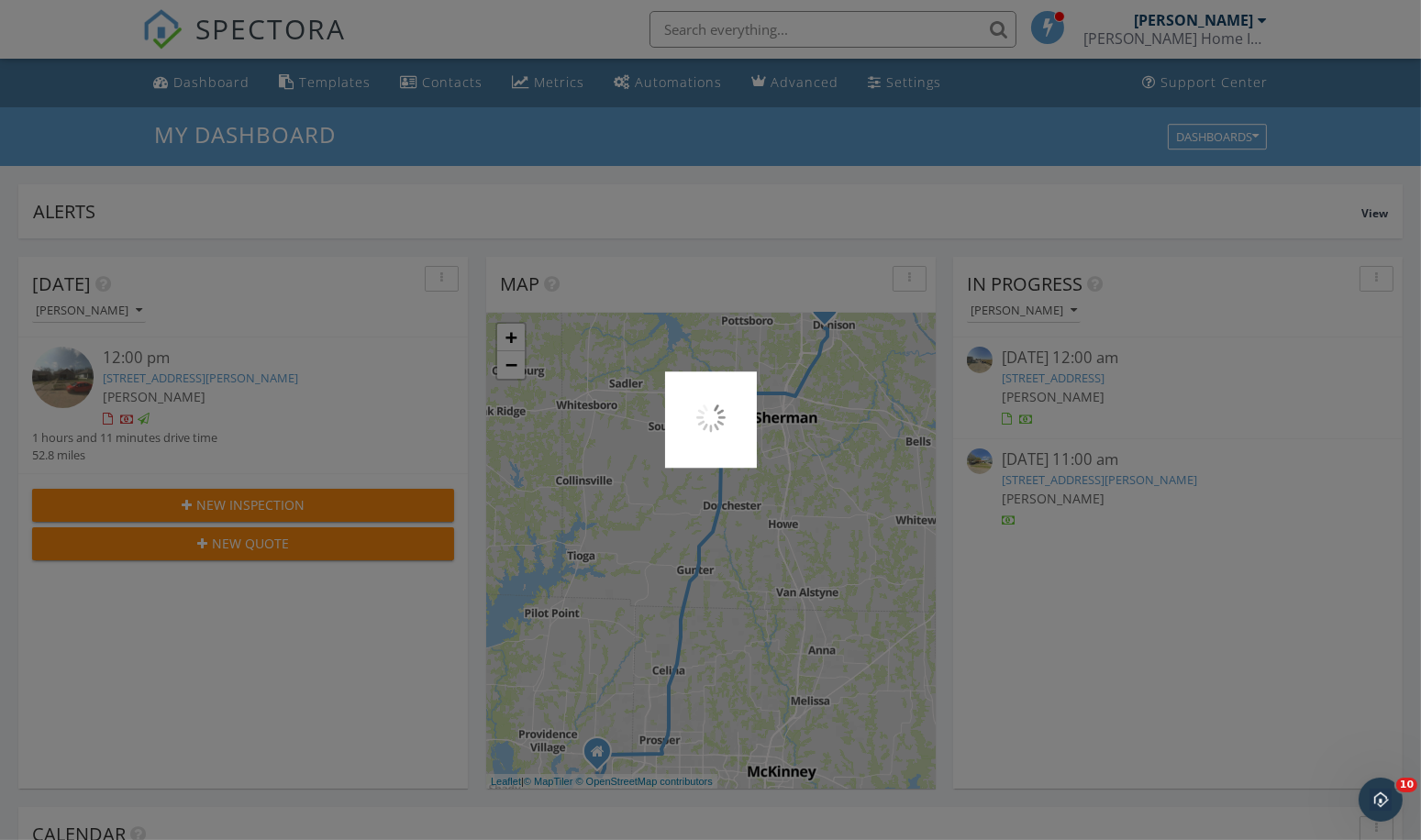
scroll to position [0, 0]
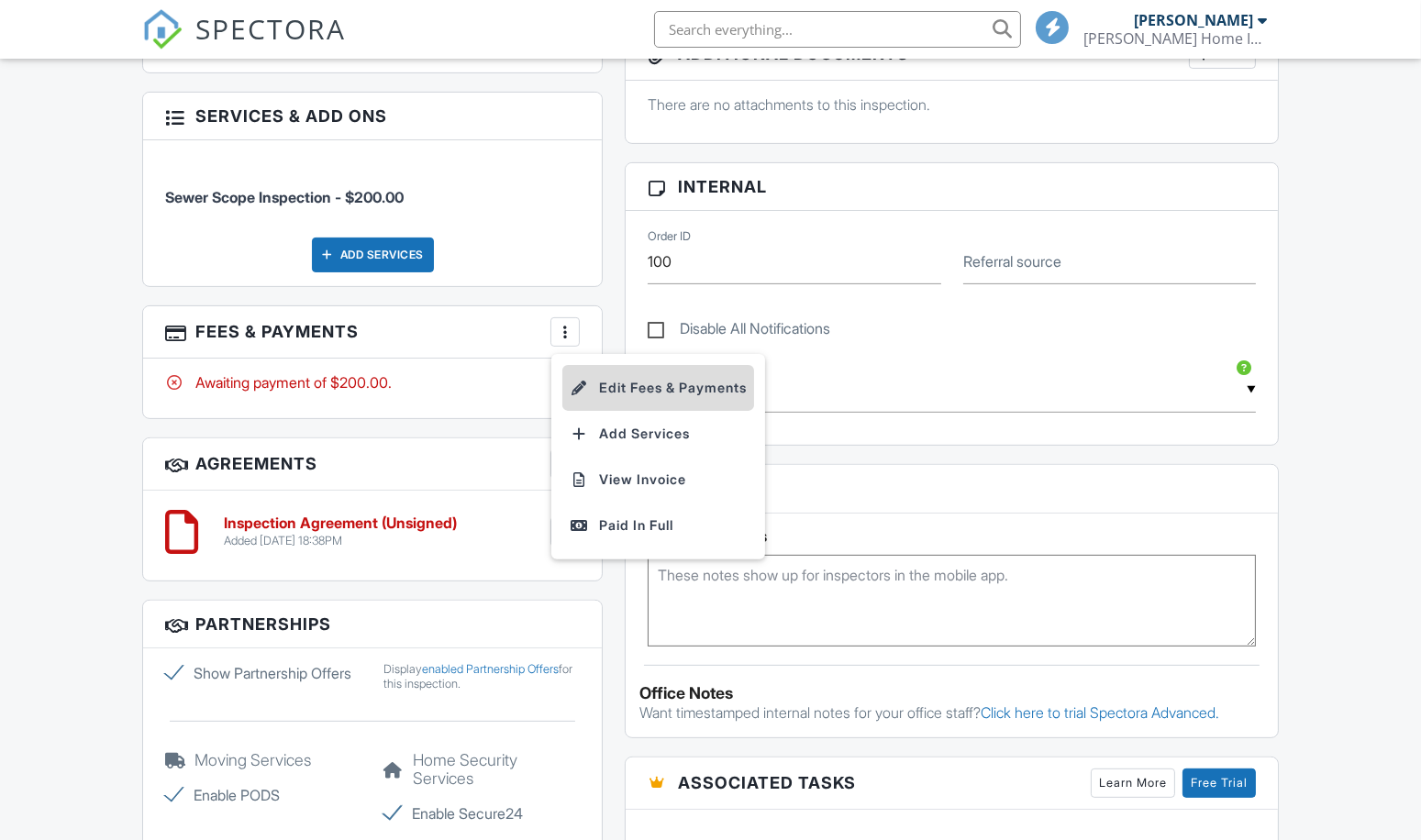
click at [632, 381] on li "Edit Fees & Payments" at bounding box center [657, 387] width 191 height 46
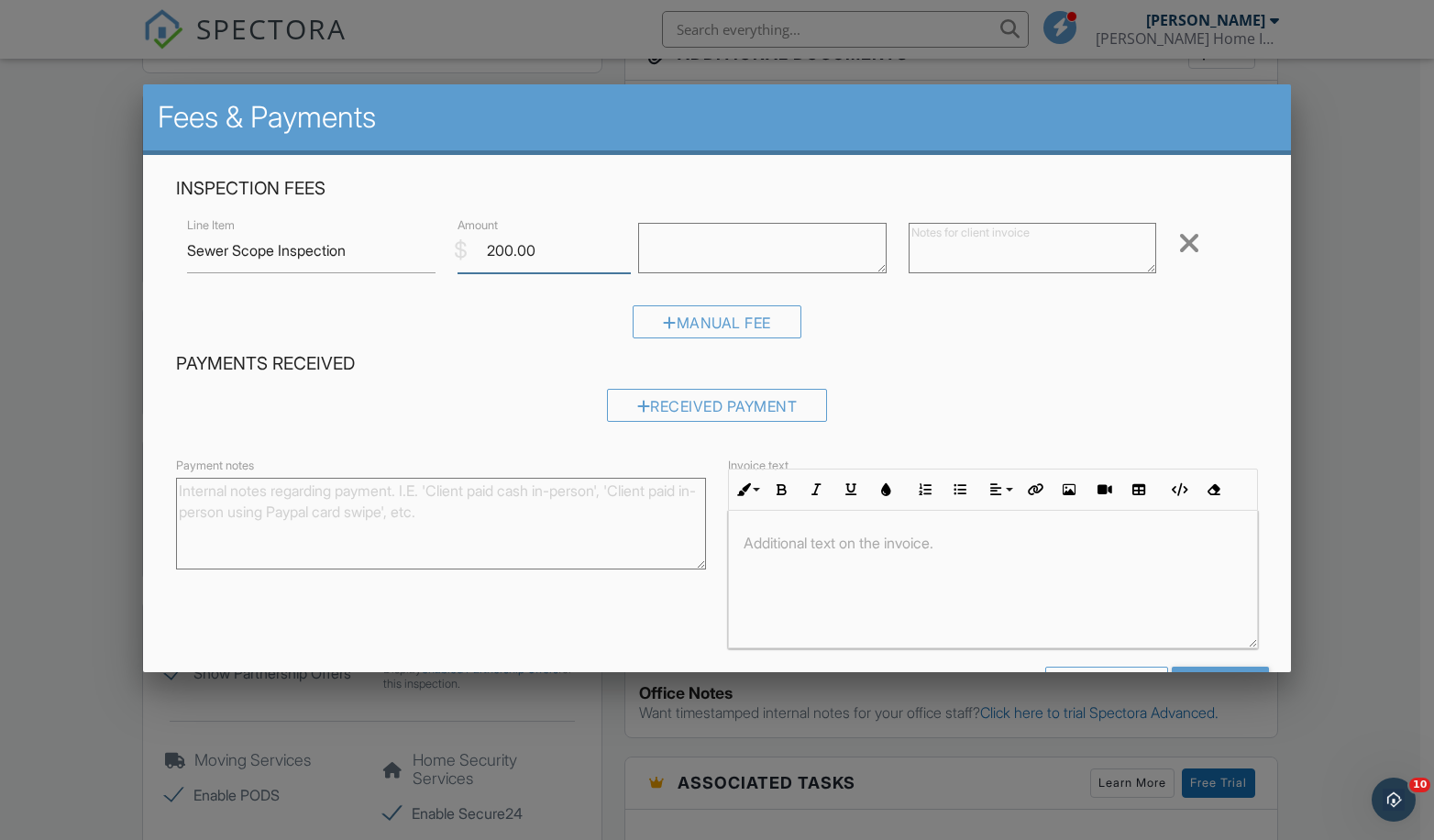
drag, startPoint x: 531, startPoint y: 247, endPoint x: 468, endPoint y: 245, distance: 63.0
click at [468, 245] on input "200.00" at bounding box center [544, 251] width 173 height 45
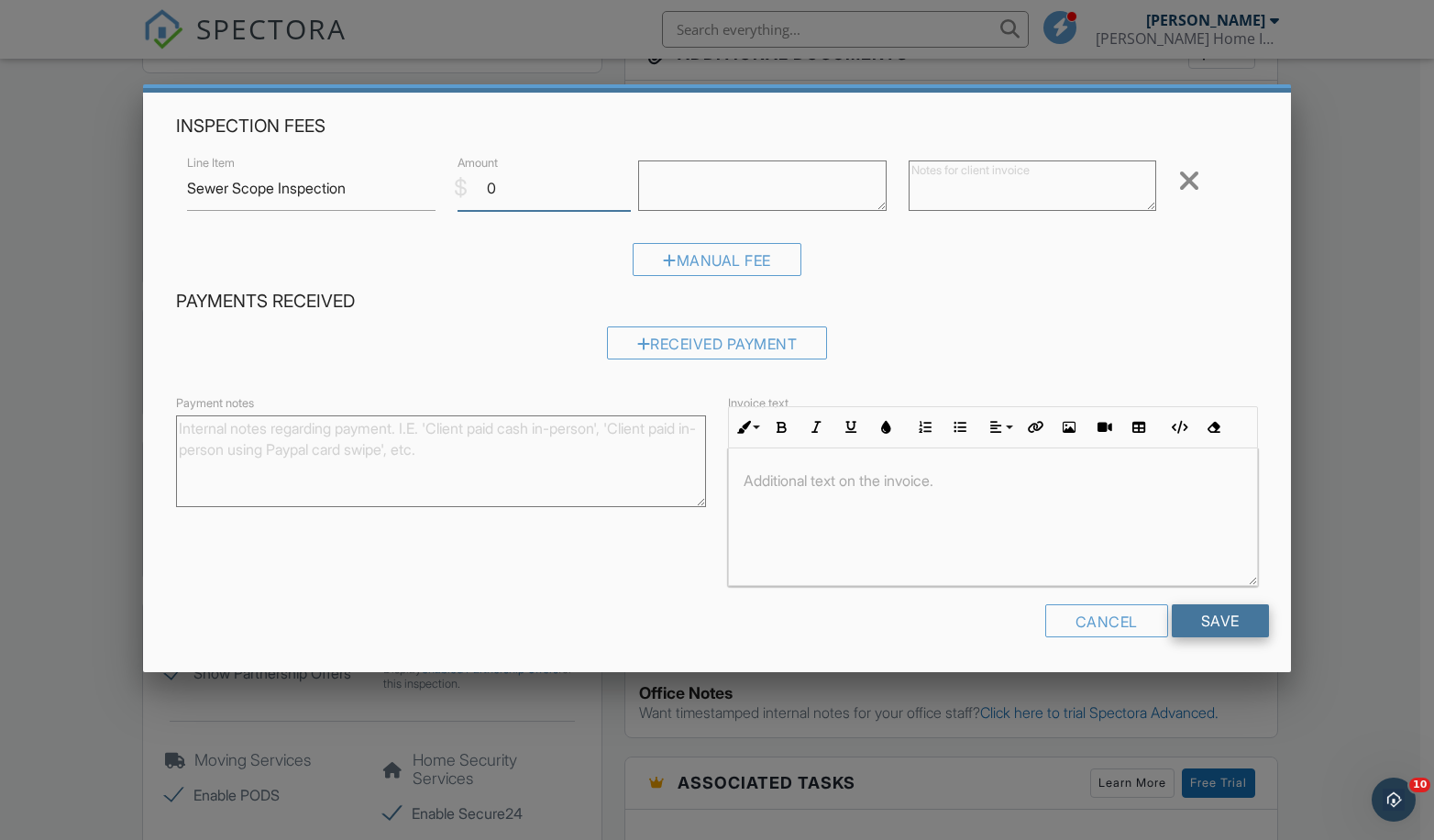
type input "0"
click at [1202, 624] on input "Save" at bounding box center [1219, 620] width 97 height 33
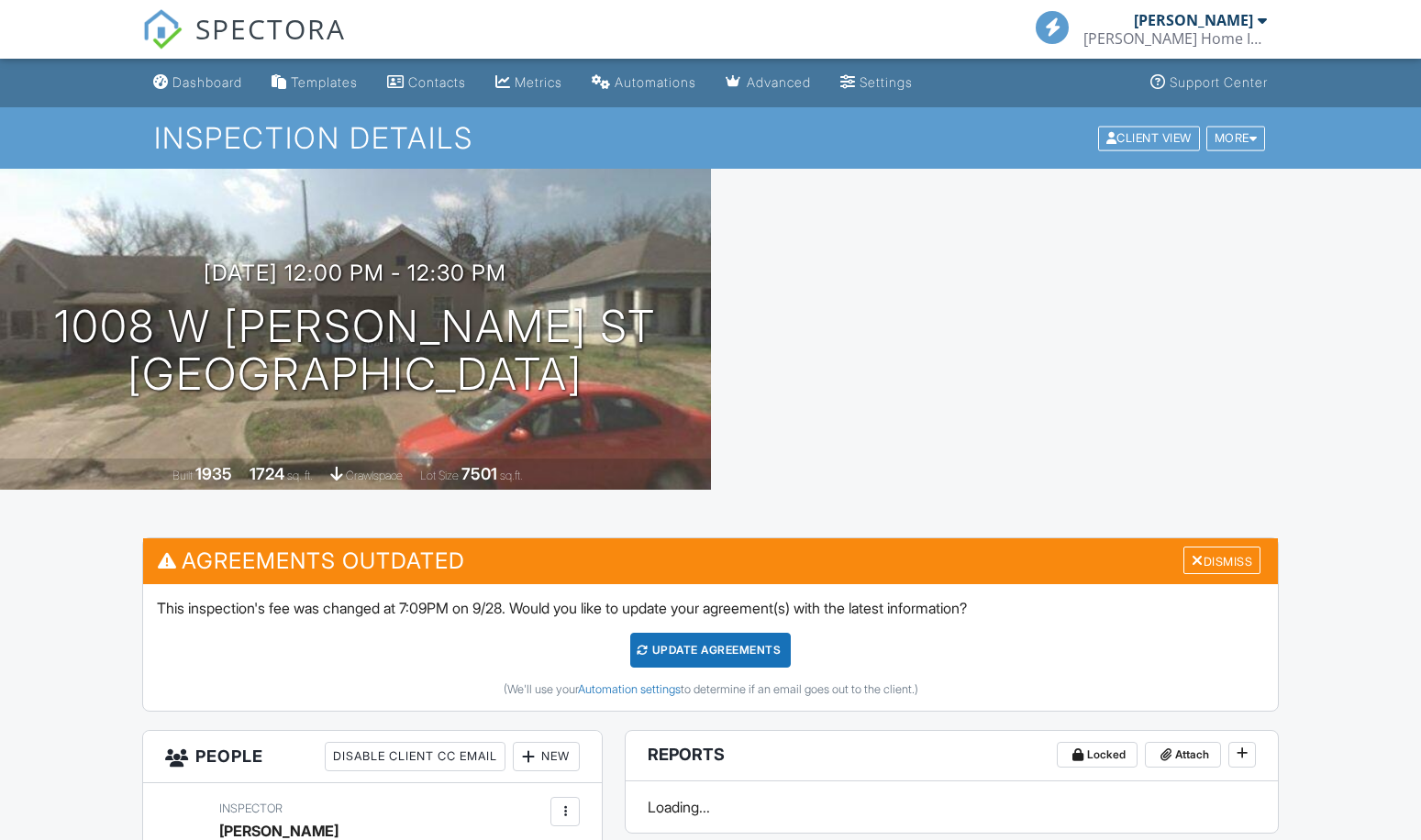
click at [1218, 546] on div "Dismiss" at bounding box center [1221, 560] width 77 height 28
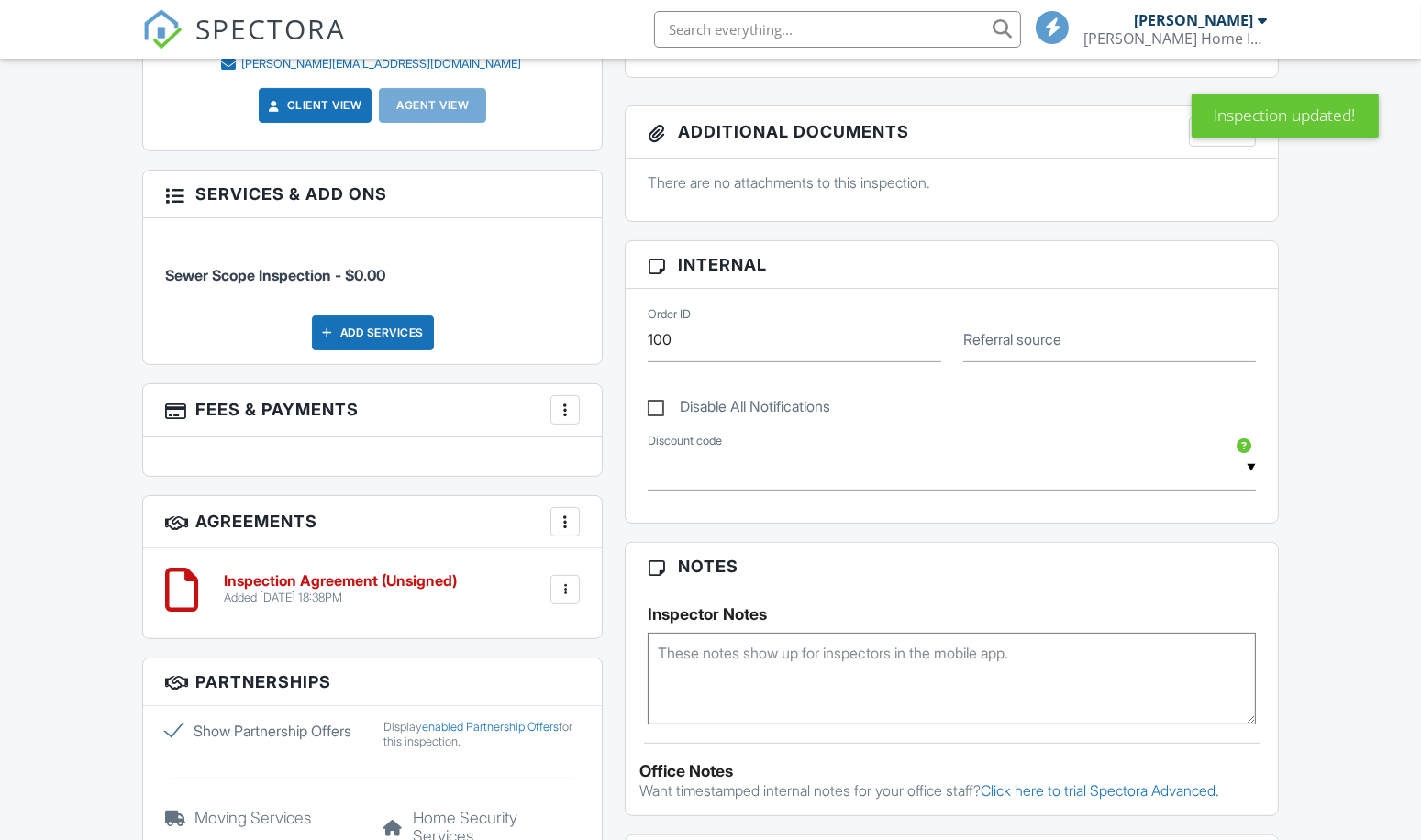
click at [562, 580] on div at bounding box center [565, 589] width 19 height 19
click at [515, 724] on li "Delete" at bounding box center [516, 731] width 105 height 46
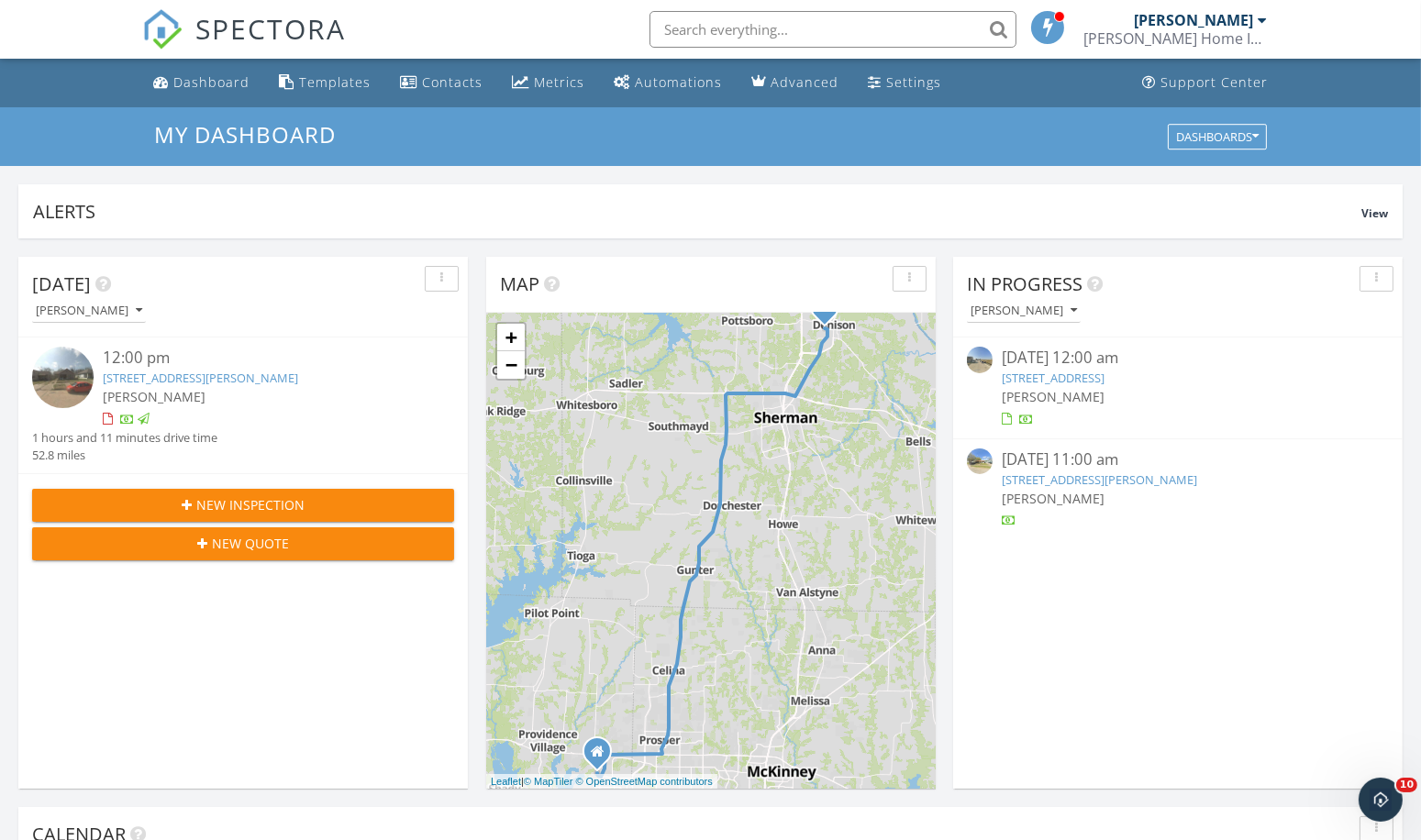
click at [127, 416] on div at bounding box center [127, 420] width 15 height 15
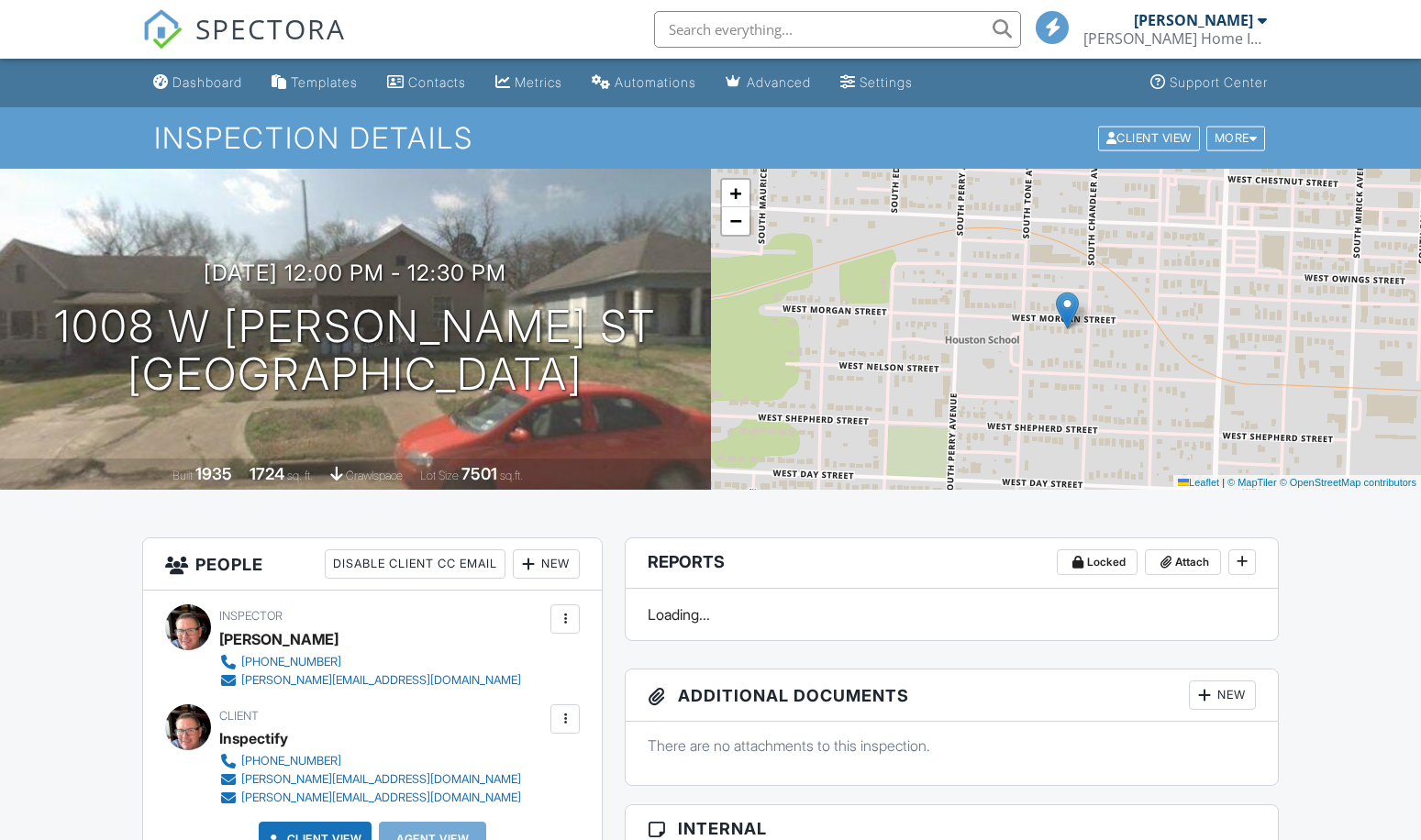
scroll to position [916, 0]
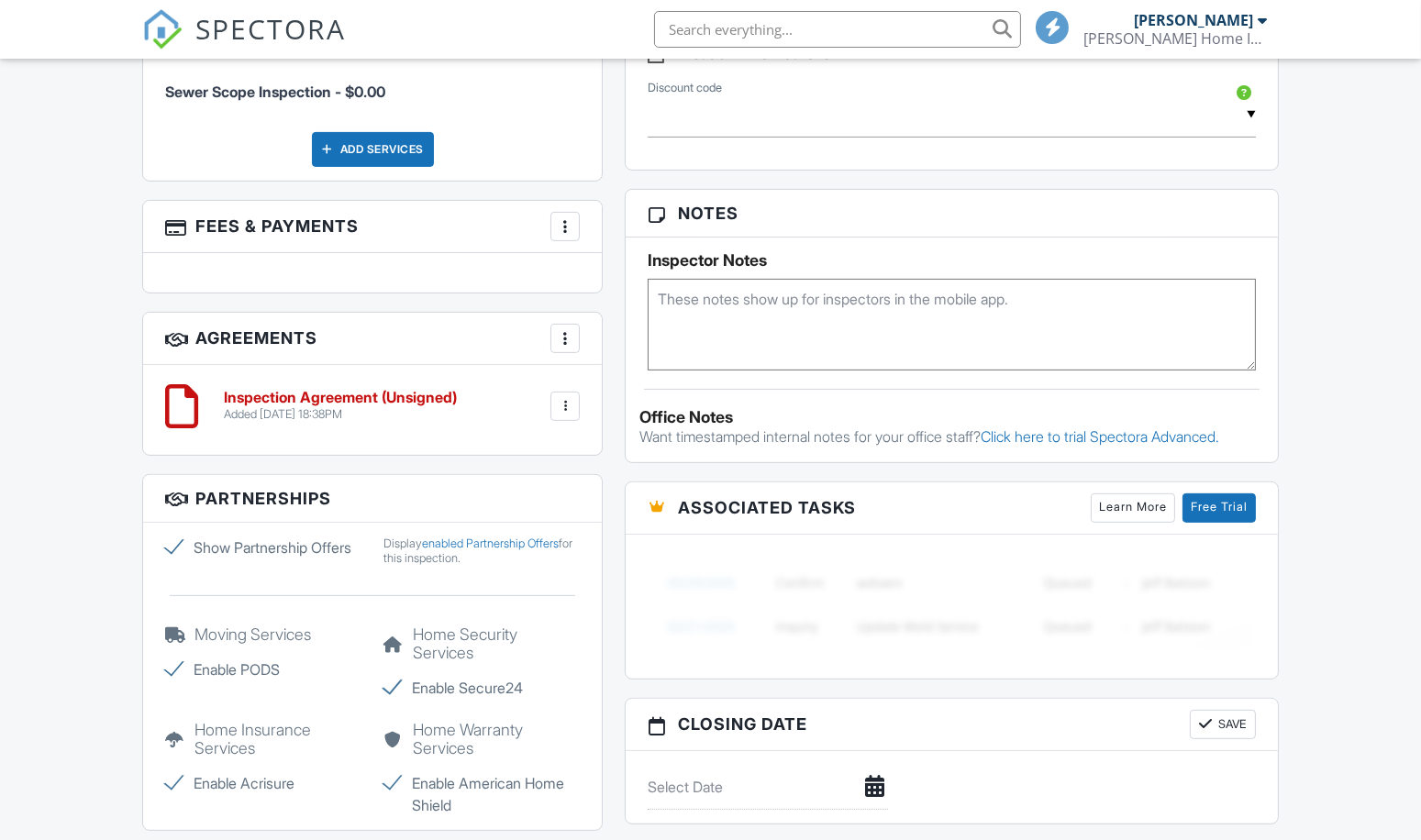
click at [566, 405] on div at bounding box center [565, 406] width 19 height 19
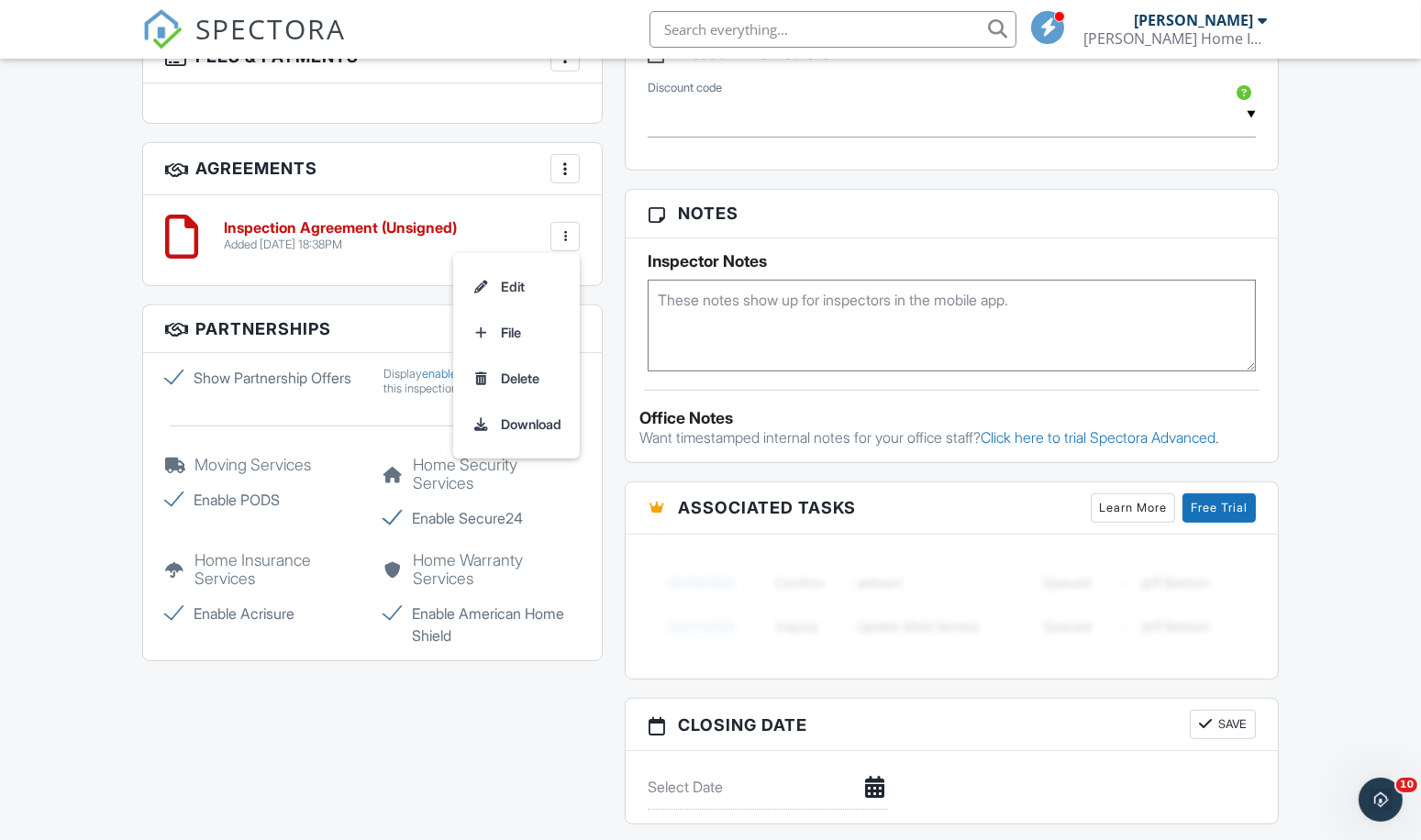
scroll to position [0, 0]
click at [402, 676] on div "All emails and texts are disabled for this inspection! All emails and texts hav…" at bounding box center [710, 219] width 1158 height 1536
drag, startPoint x: 566, startPoint y: 233, endPoint x: 472, endPoint y: 222, distance: 94.6
click at [472, 222] on div "Inspection Agreement (Unsigned) Added 09/28/2025 18:38PM Edit File Delete Downl…" at bounding box center [396, 235] width 367 height 32
click at [566, 231] on div at bounding box center [565, 236] width 19 height 19
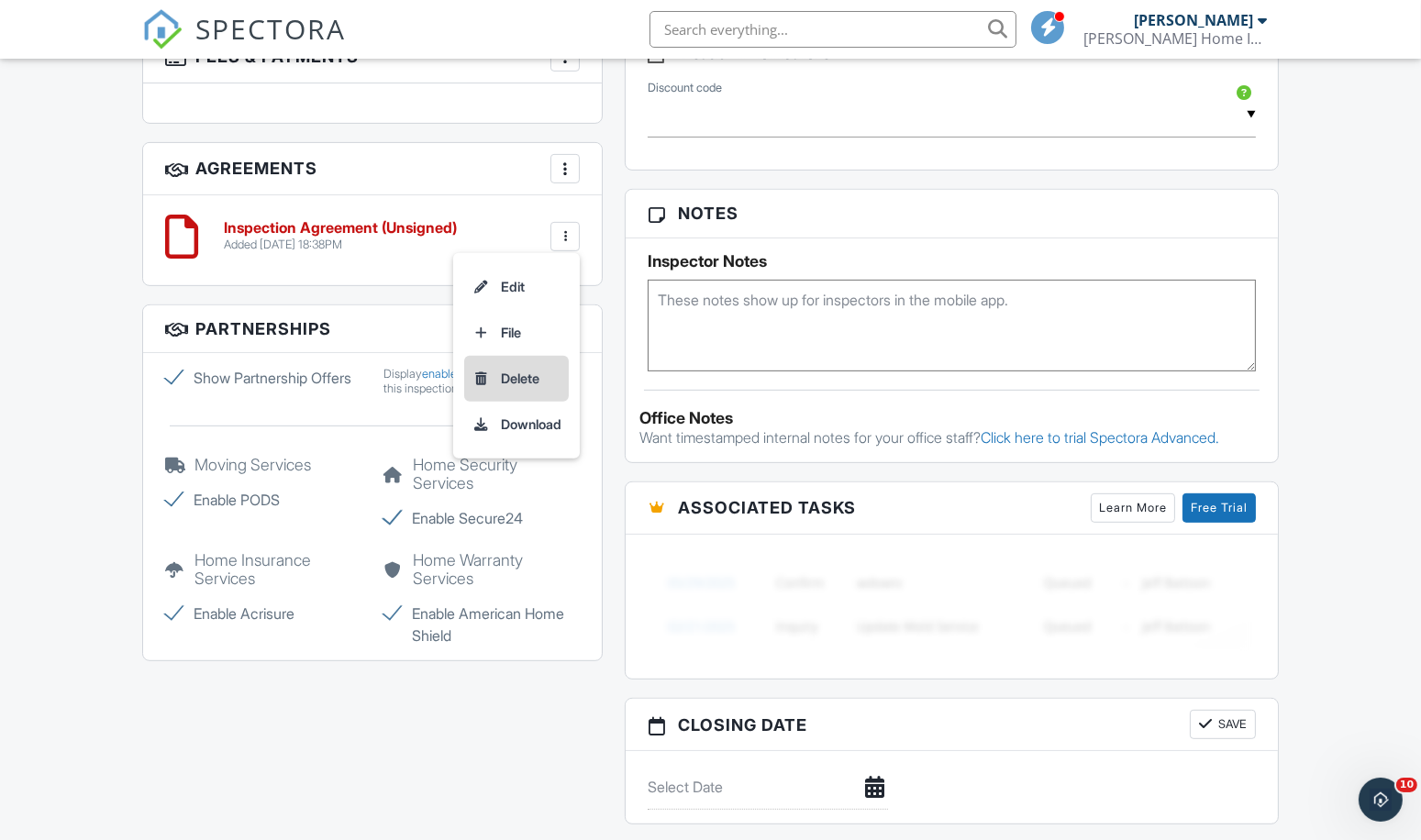
click at [529, 371] on li "Delete" at bounding box center [516, 378] width 105 height 46
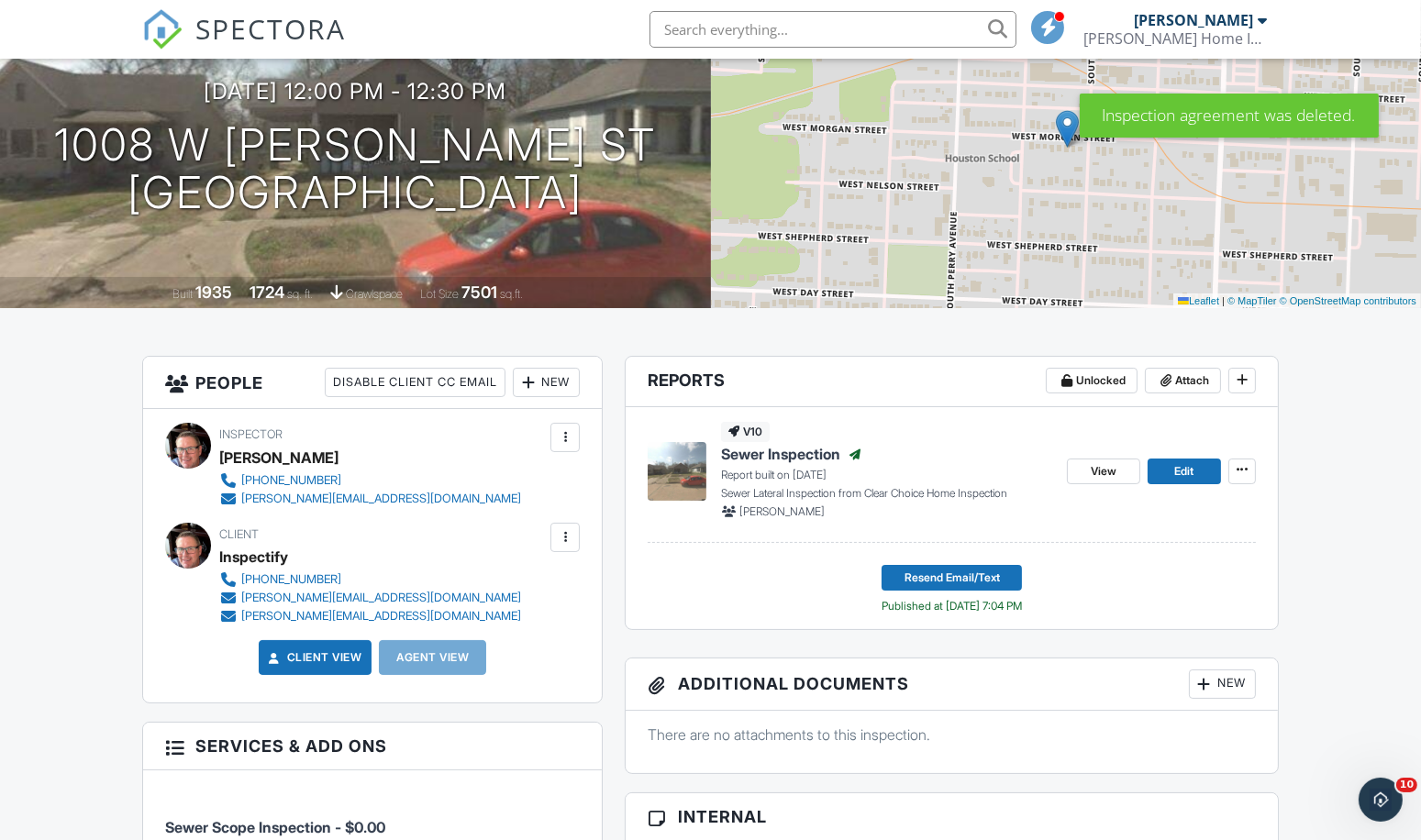
scroll to position [170, 0]
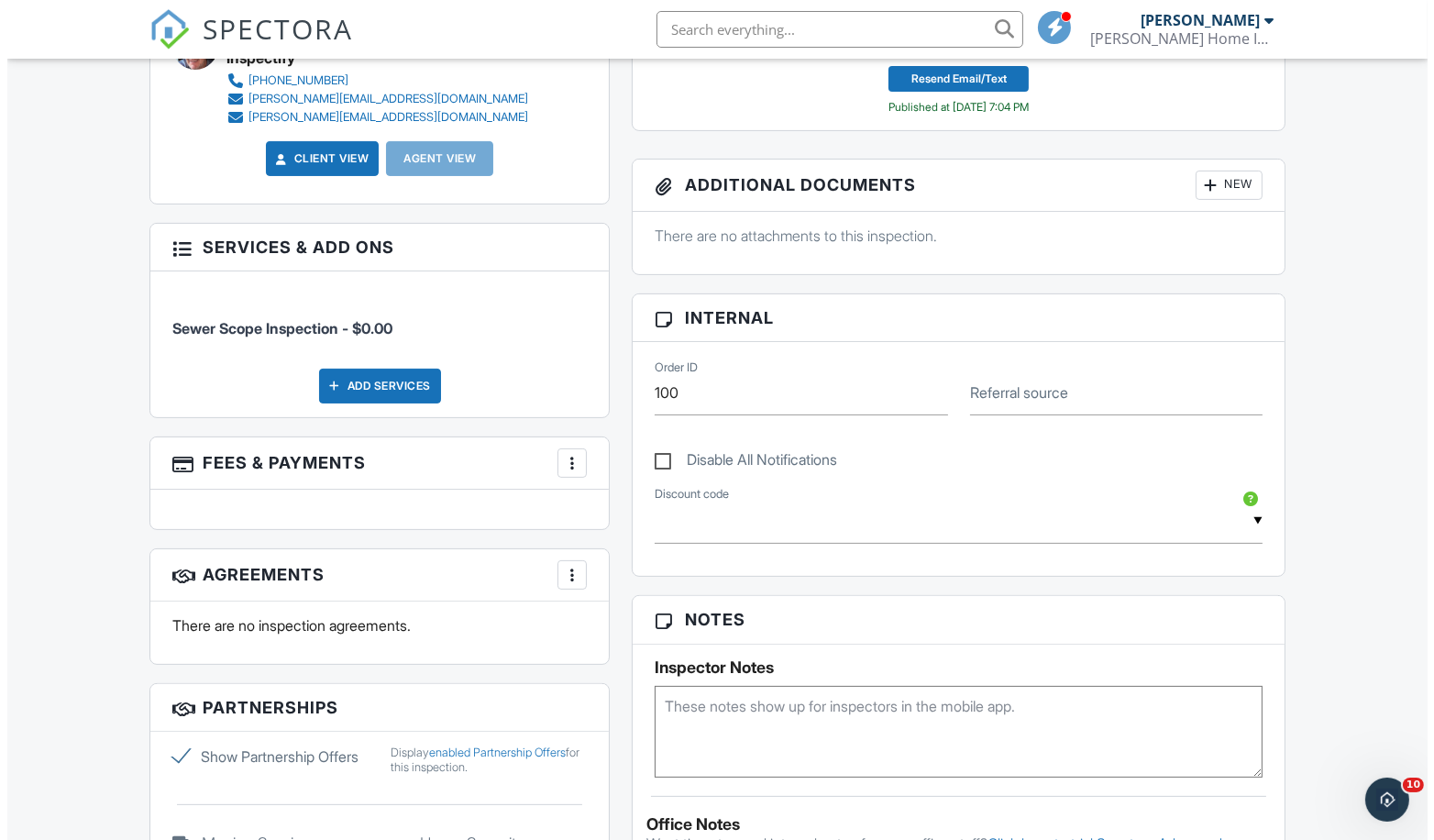
scroll to position [733, 0]
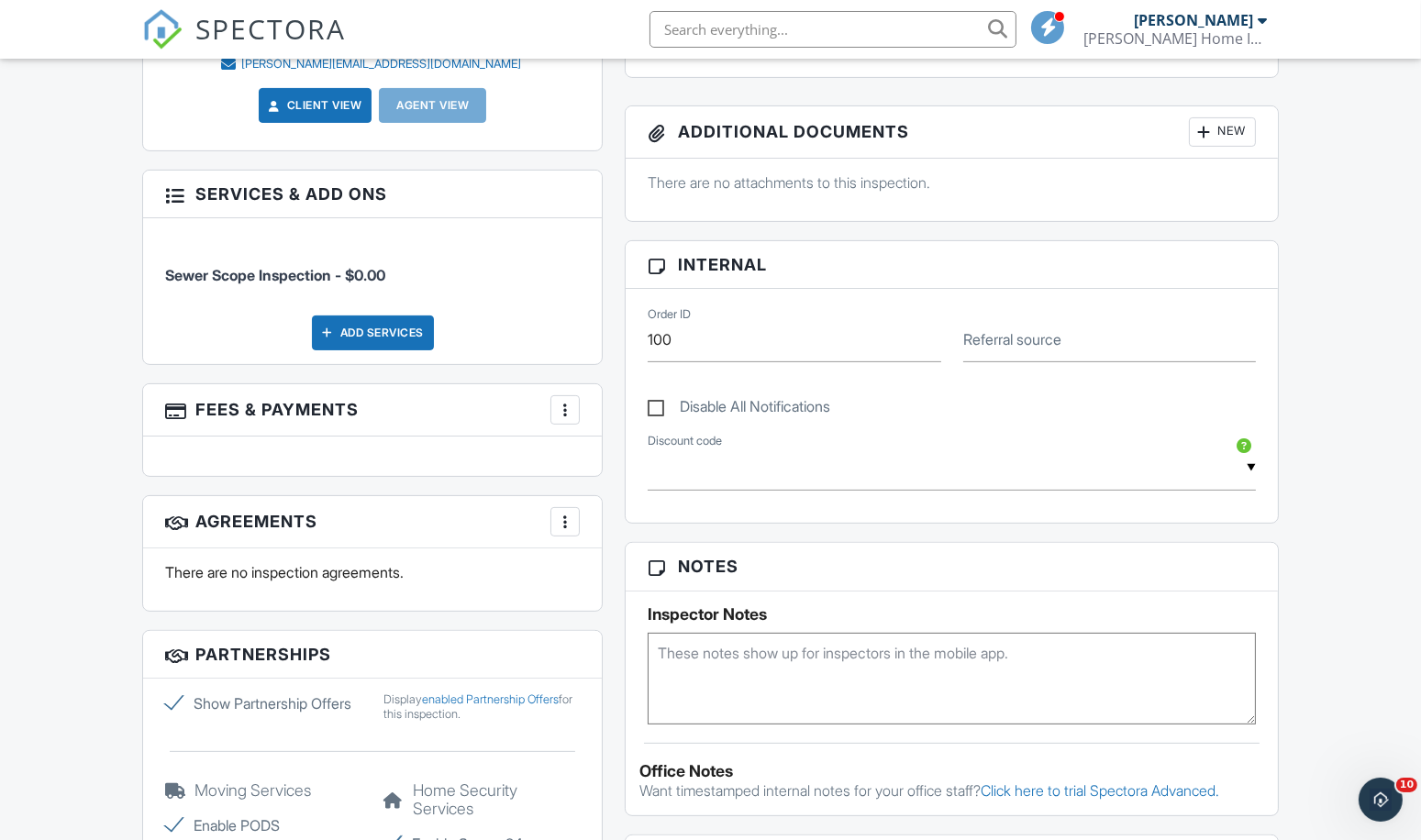
click at [564, 405] on div at bounding box center [565, 410] width 19 height 19
click at [644, 461] on li "Edit Fees & Payments" at bounding box center [657, 466] width 191 height 46
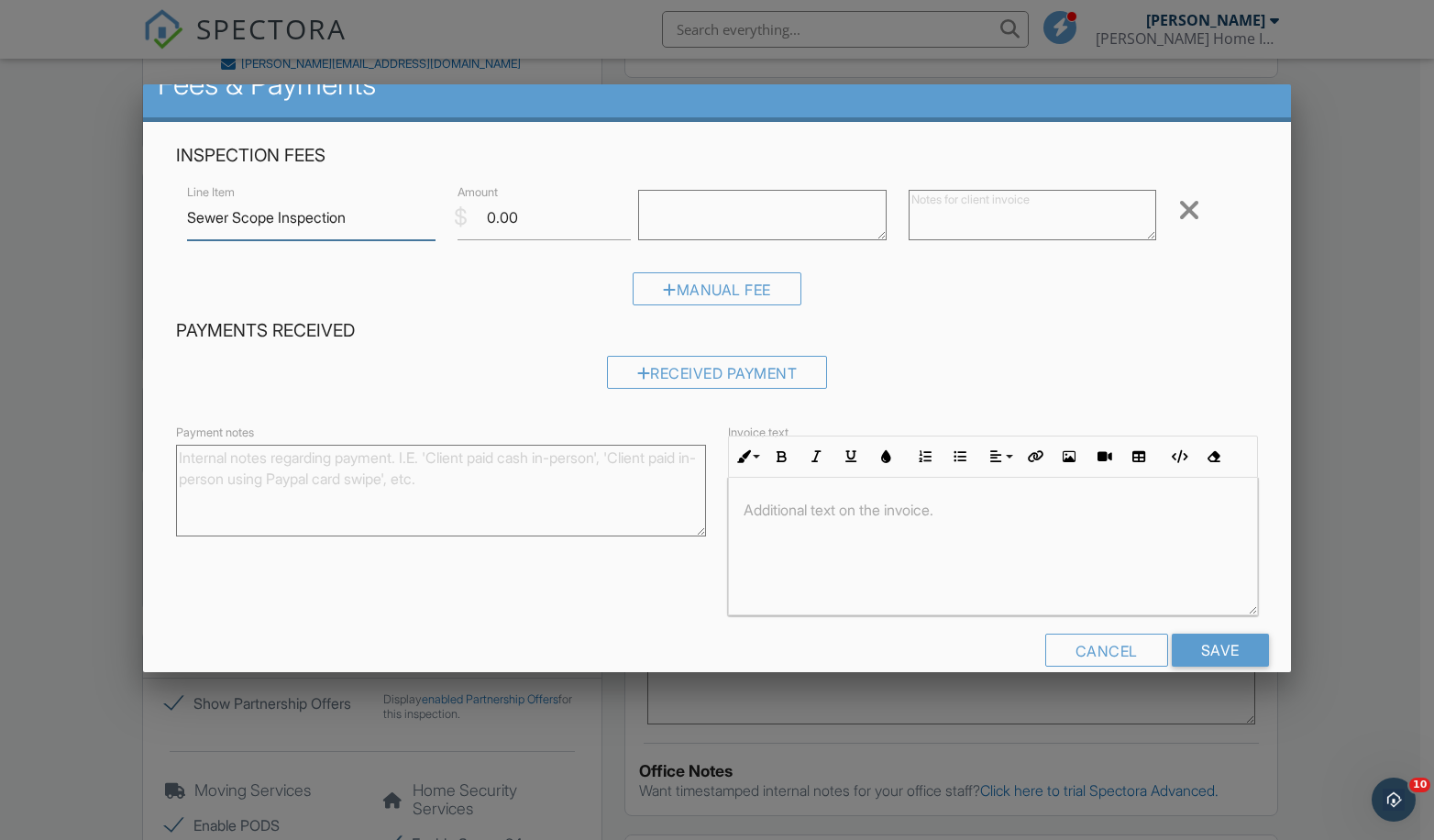
scroll to position [63, 0]
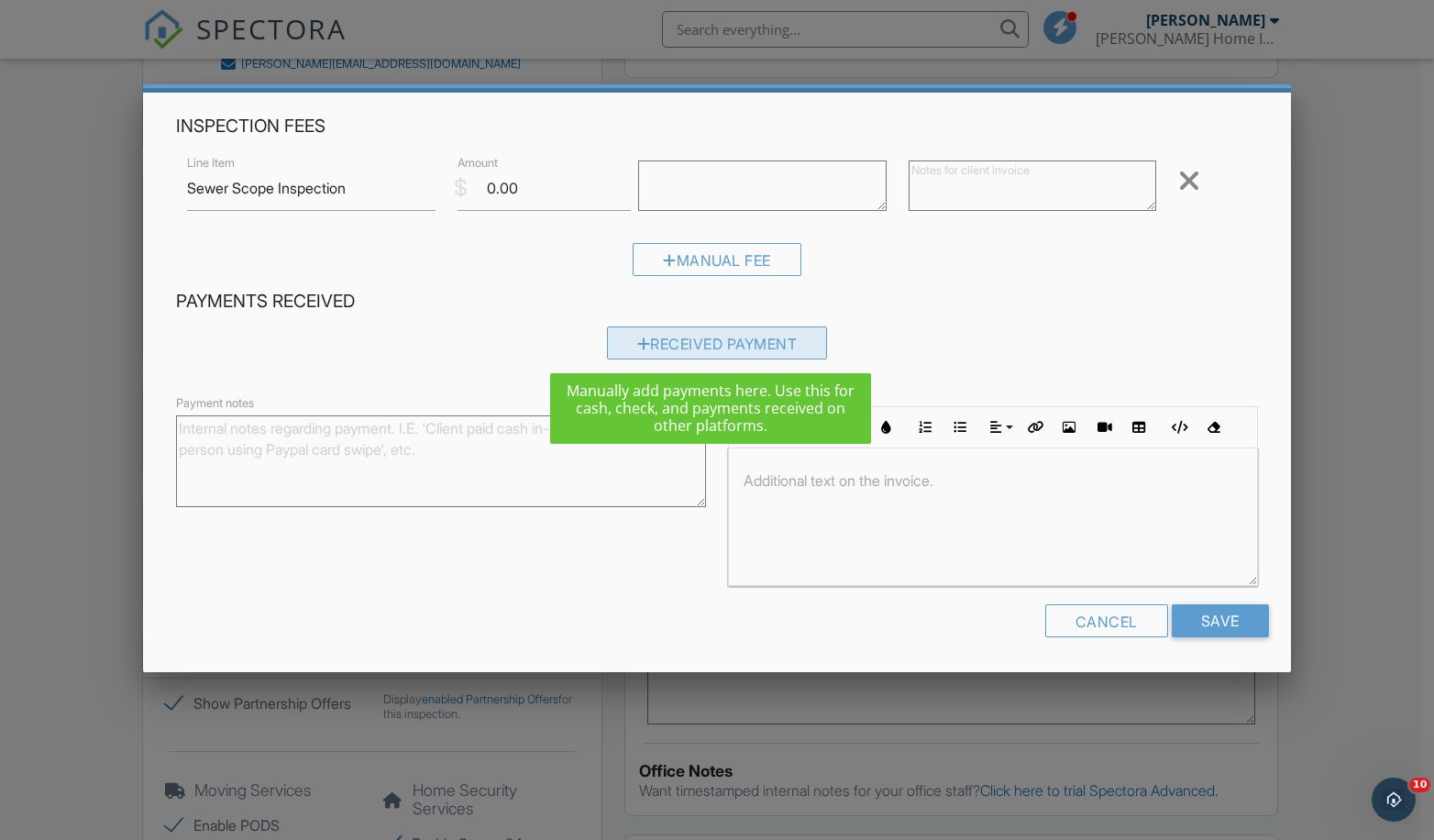
click at [698, 338] on div "Received Payment" at bounding box center [717, 343] width 221 height 33
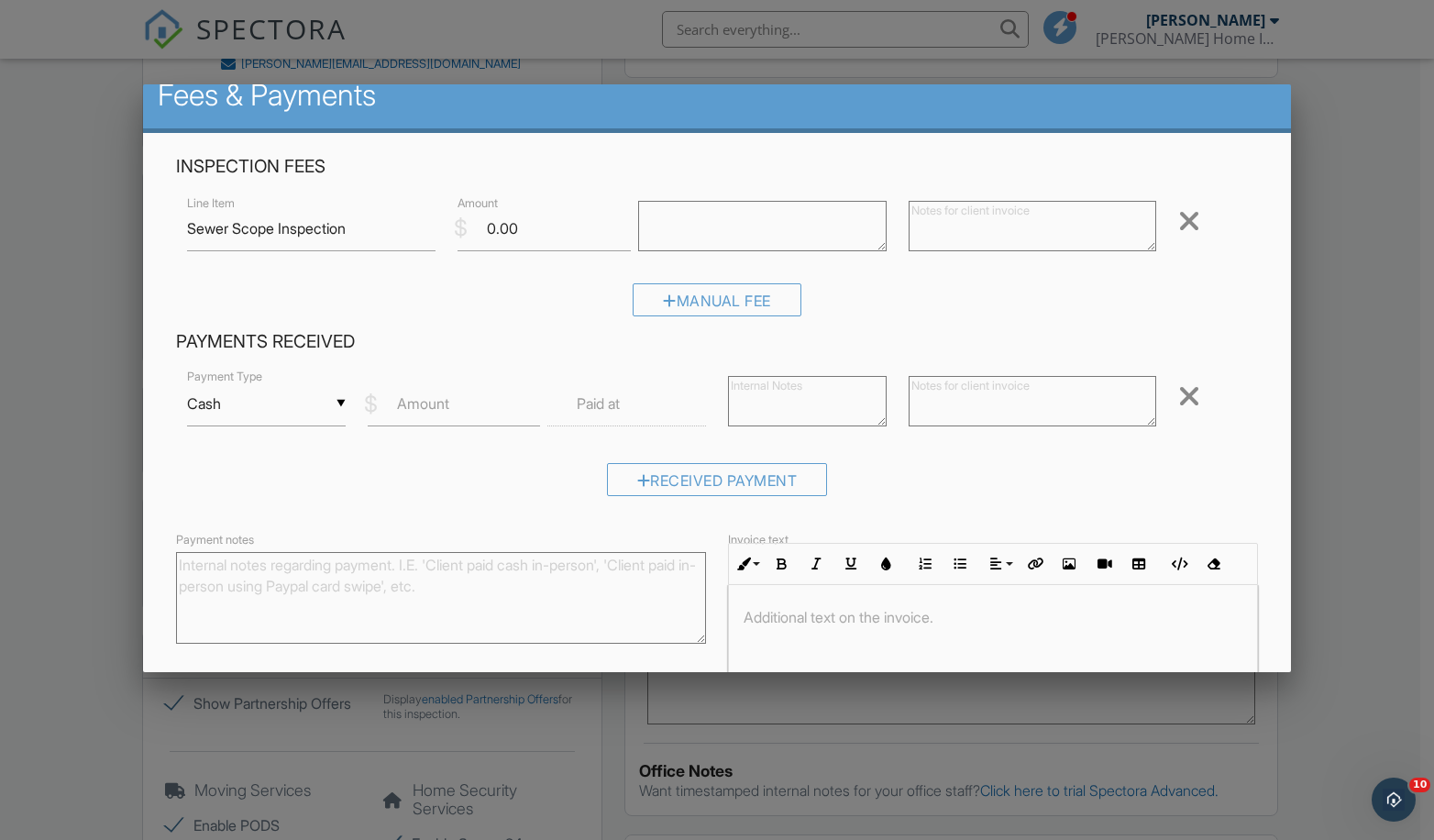
scroll to position [0, 0]
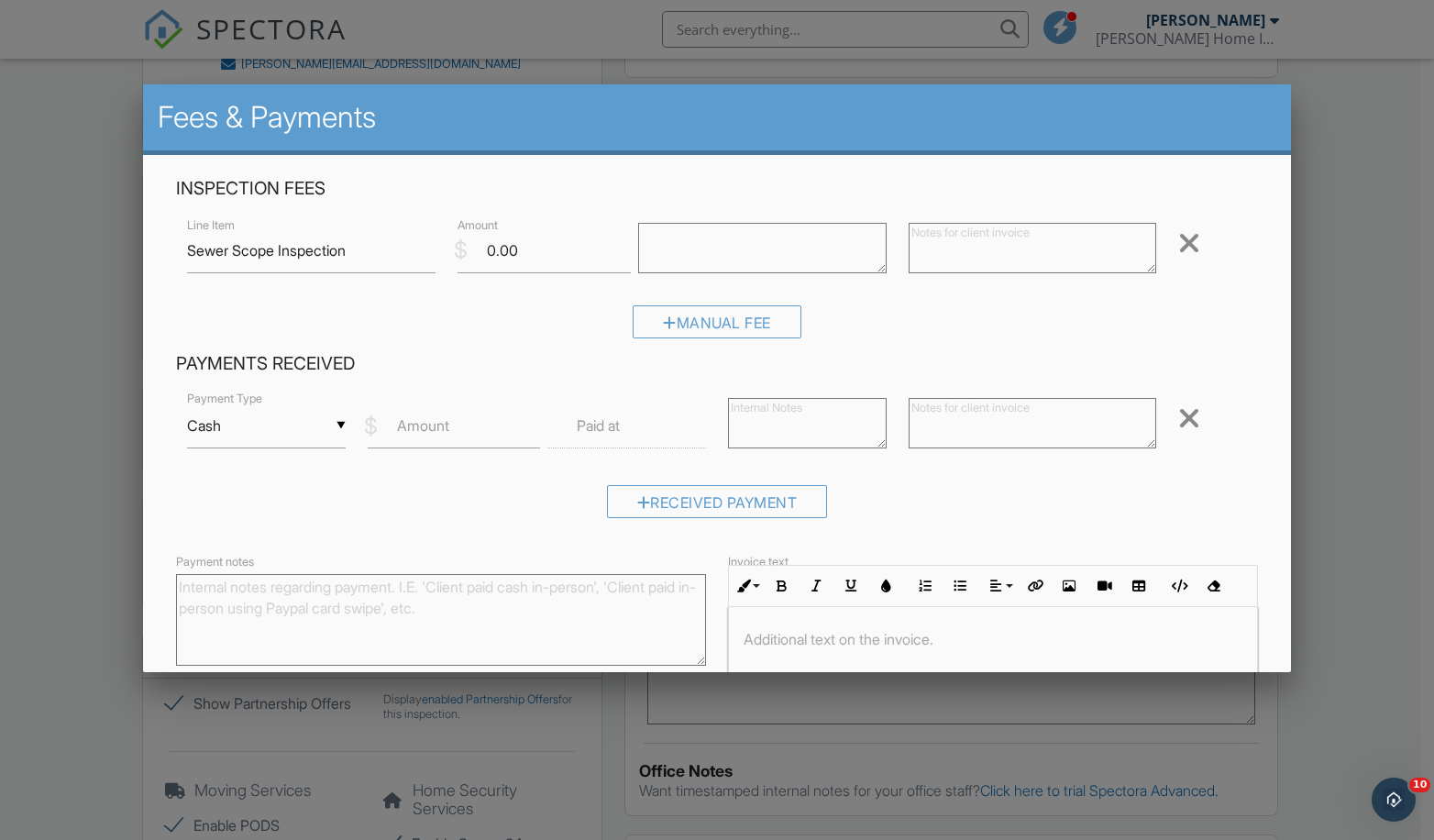
click at [1178, 418] on div at bounding box center [1189, 419] width 22 height 29
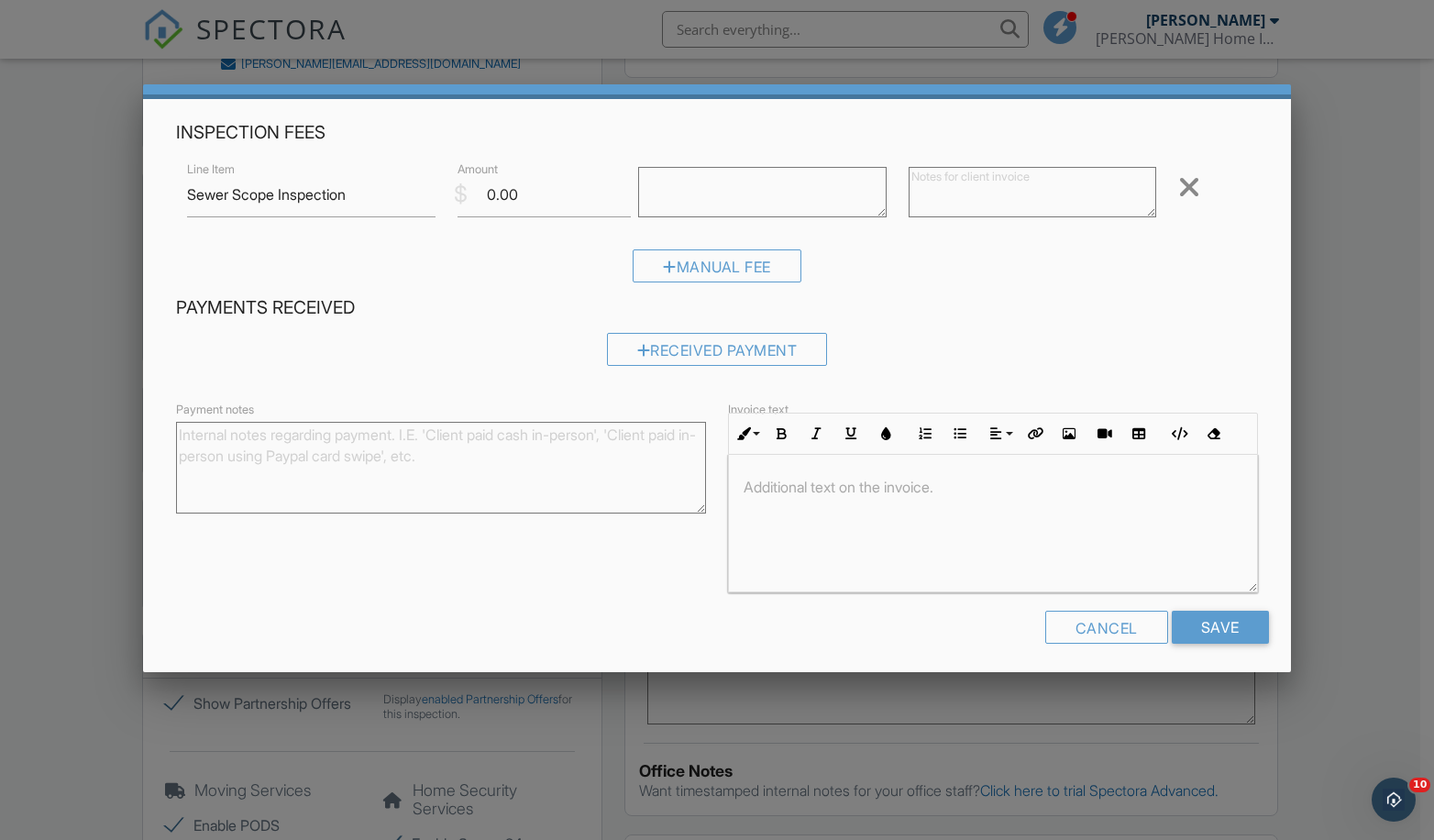
scroll to position [63, 0]
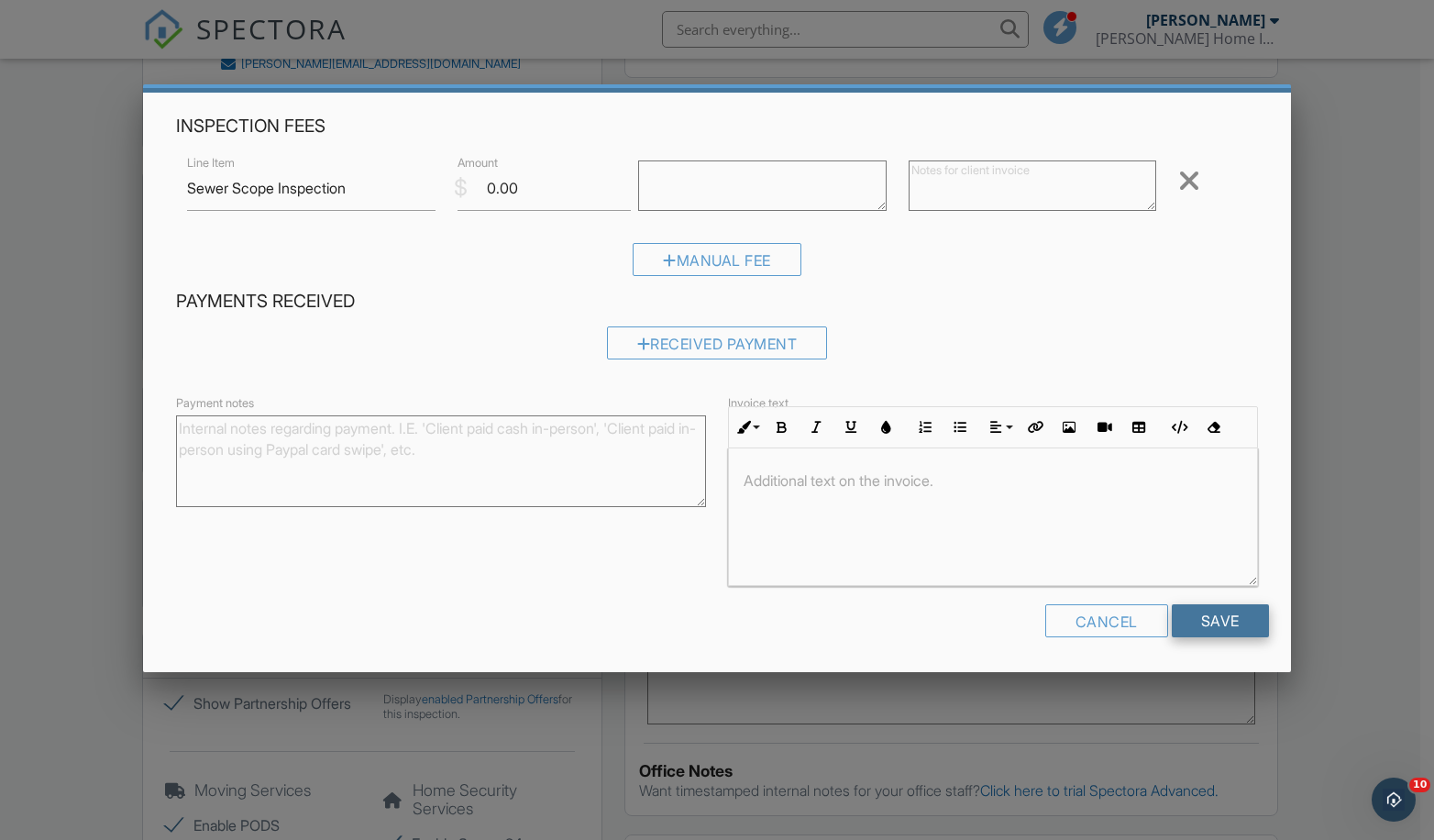
click at [1221, 618] on input "Save" at bounding box center [1219, 620] width 97 height 33
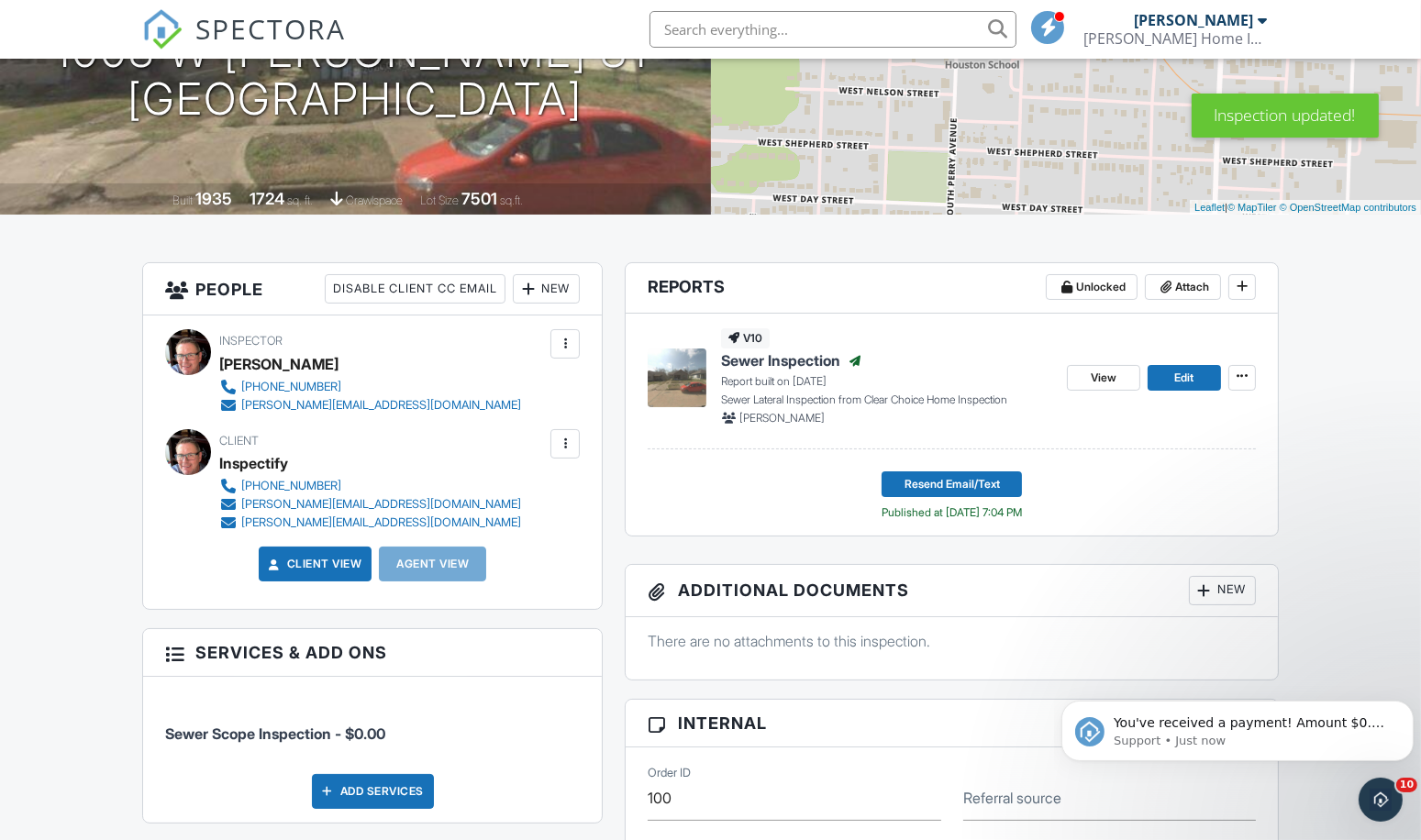
scroll to position [262, 0]
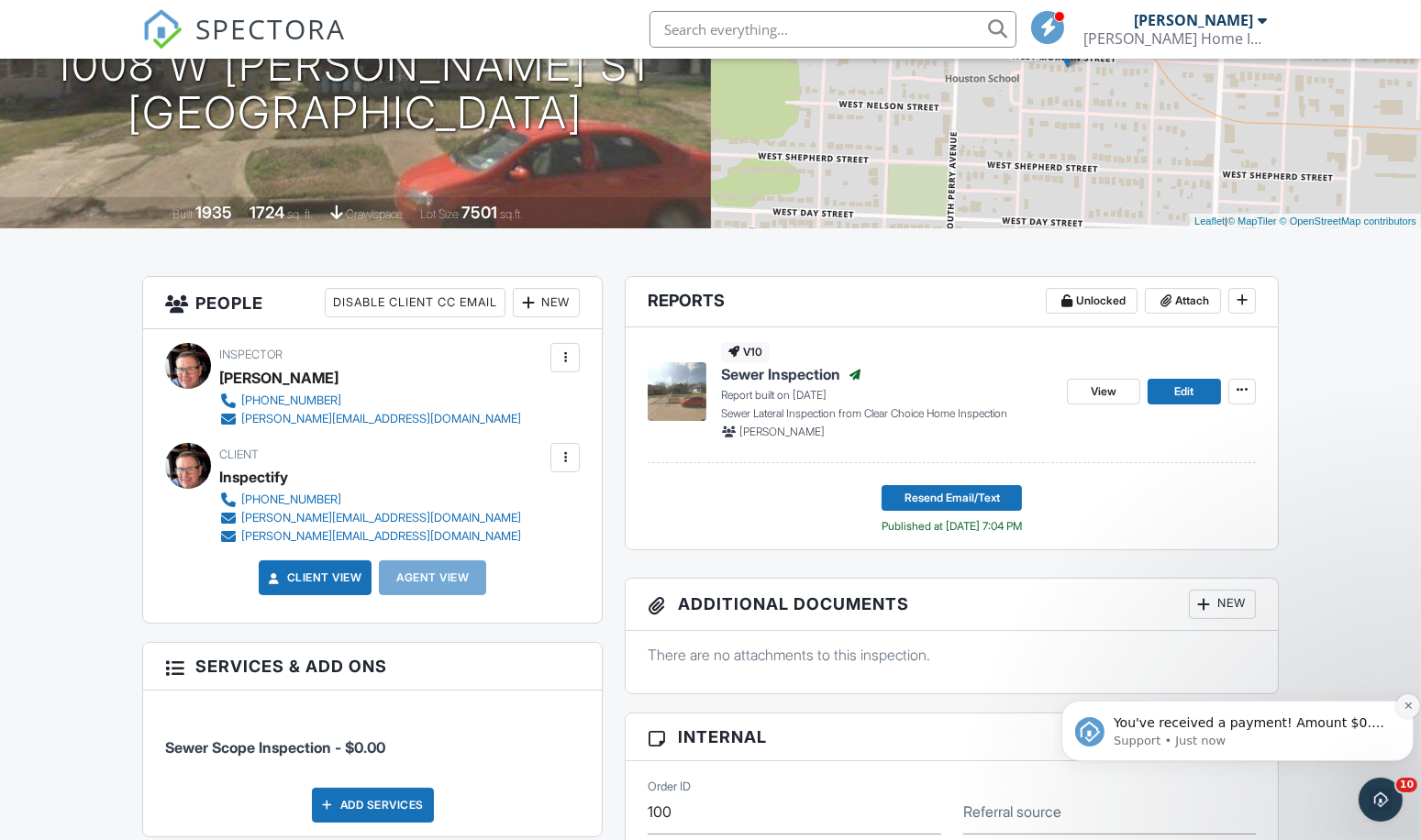
click at [1406, 704] on icon "Dismiss notification" at bounding box center [1407, 705] width 10 height 10
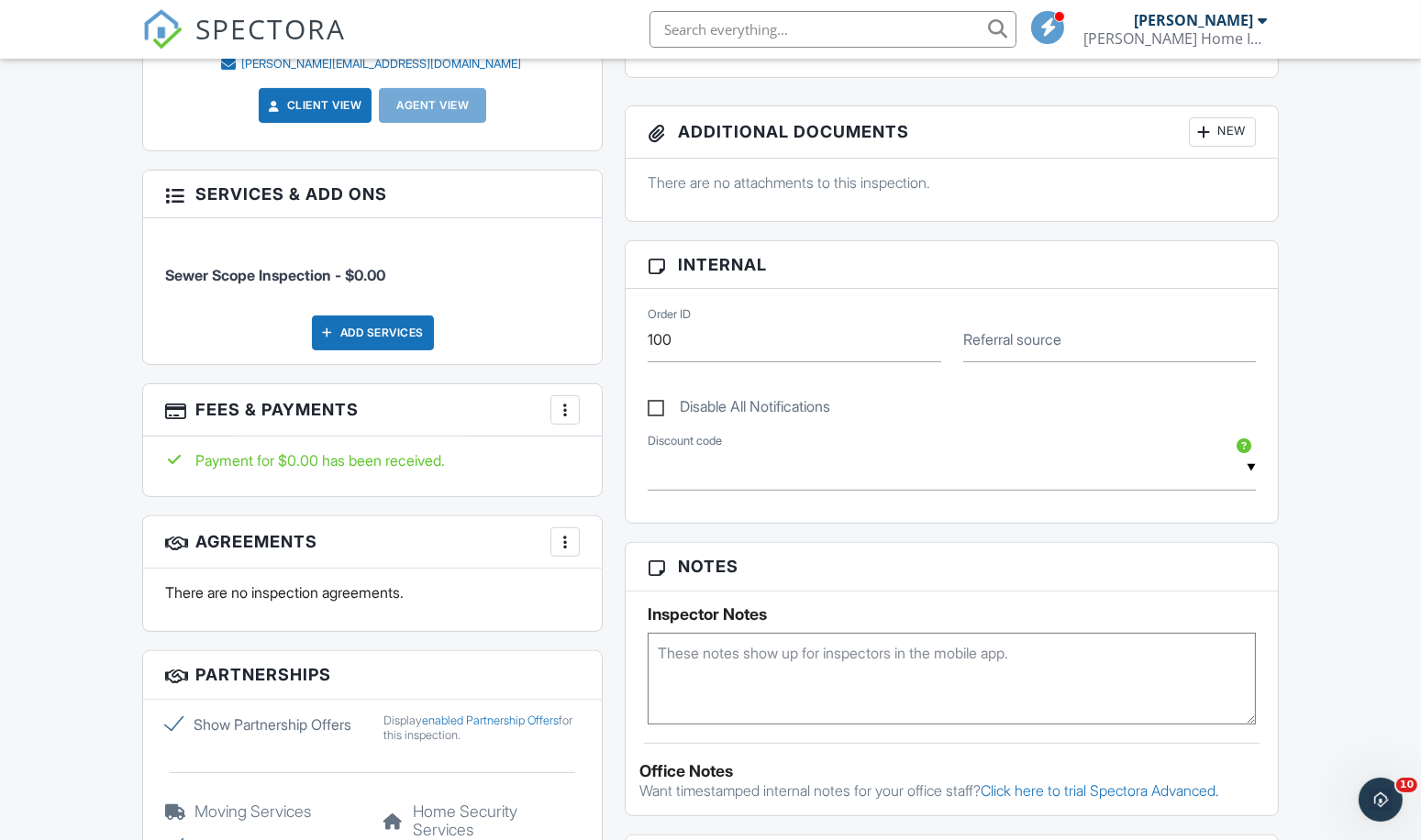
scroll to position [825, 0]
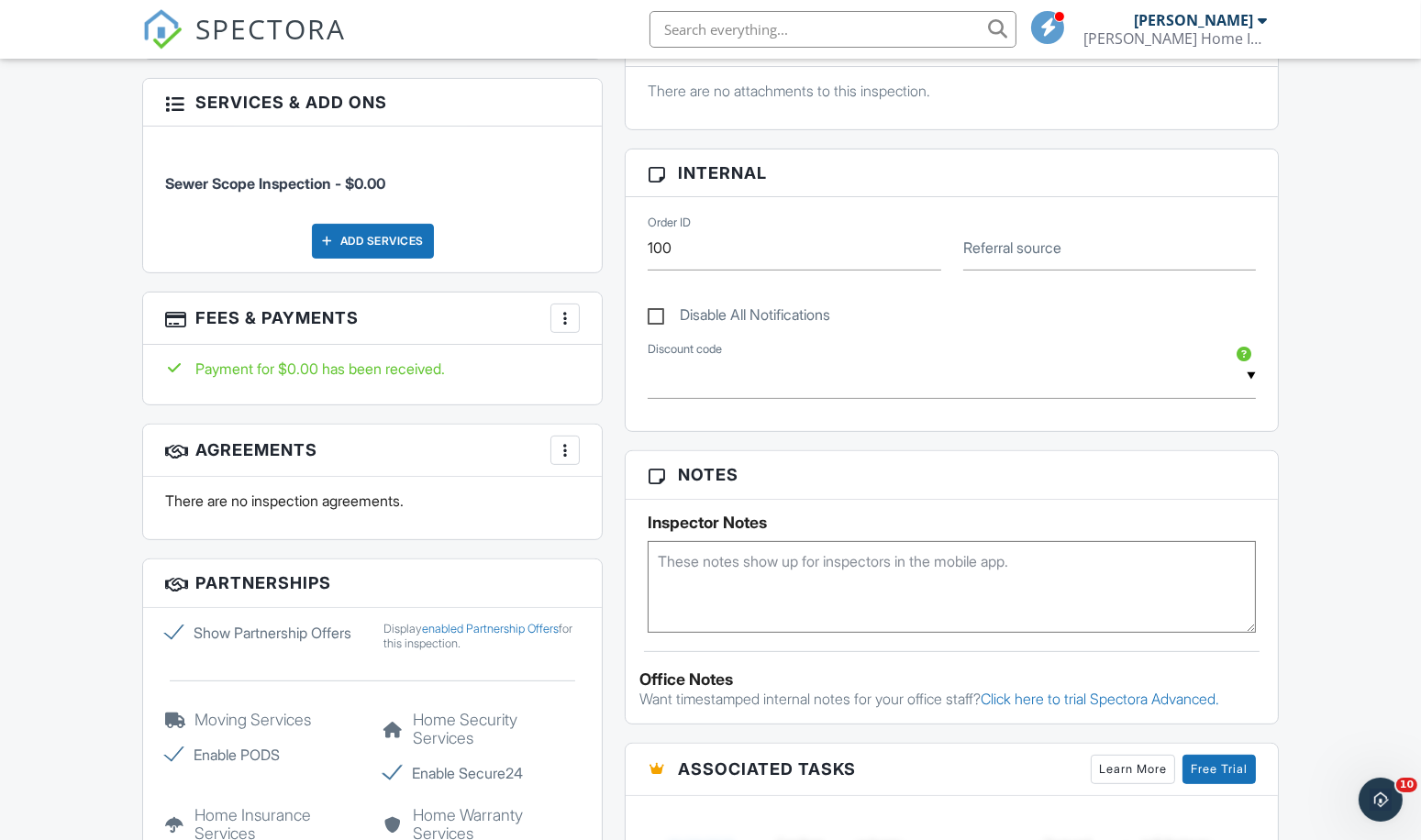
click at [569, 446] on div at bounding box center [565, 450] width 19 height 19
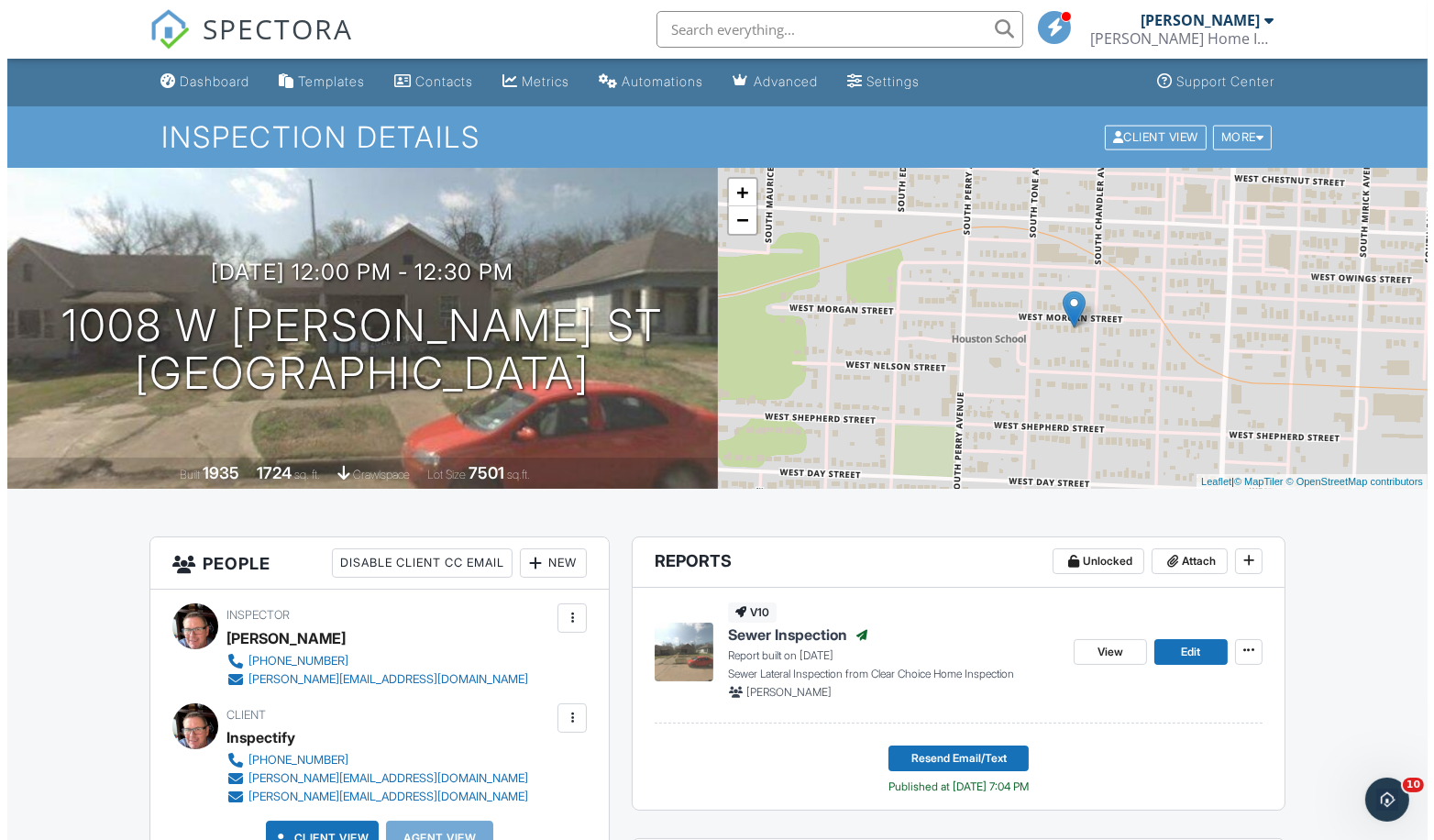
scroll to position [0, 0]
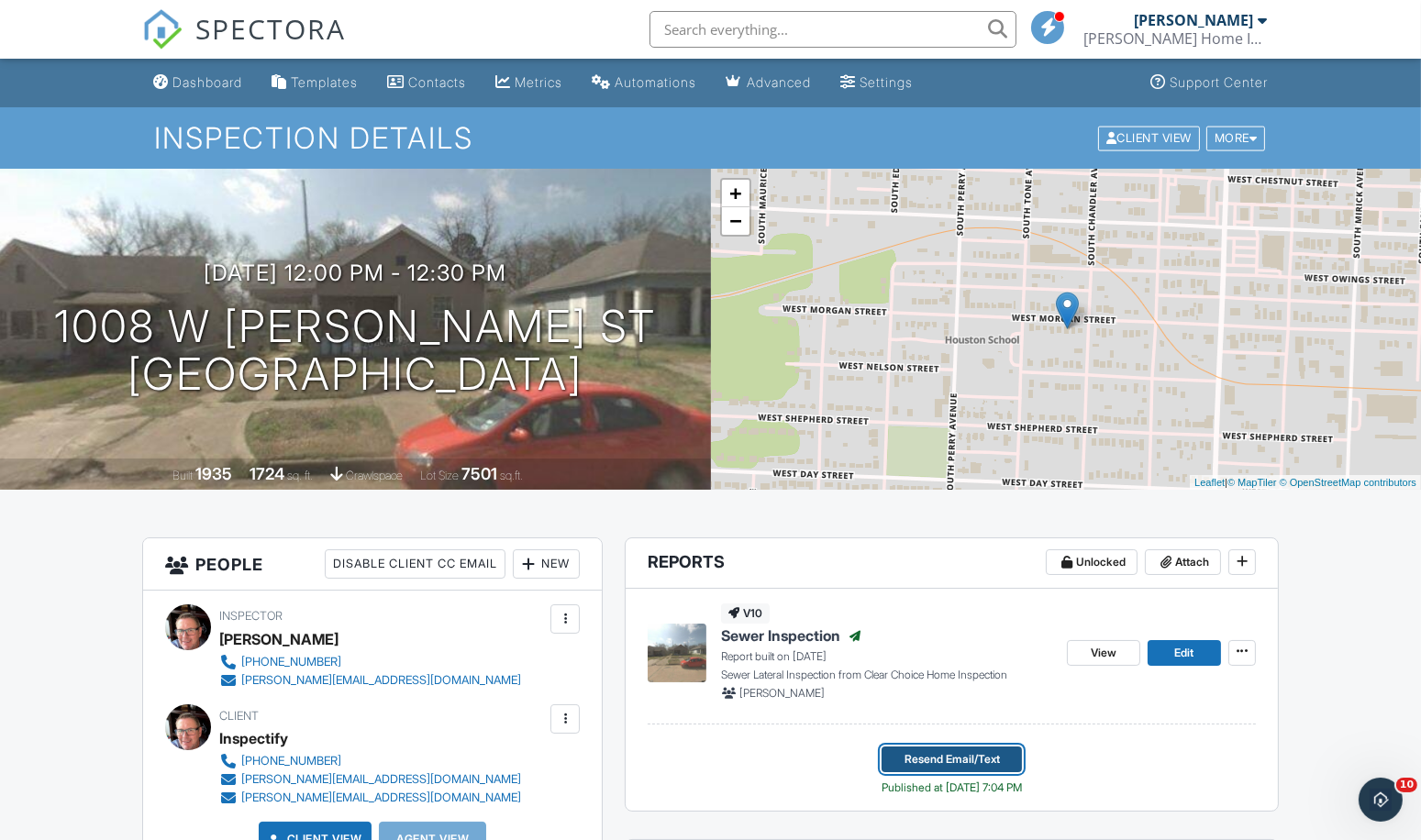
click at [946, 757] on span "Resend Email/Text" at bounding box center [951, 759] width 95 height 19
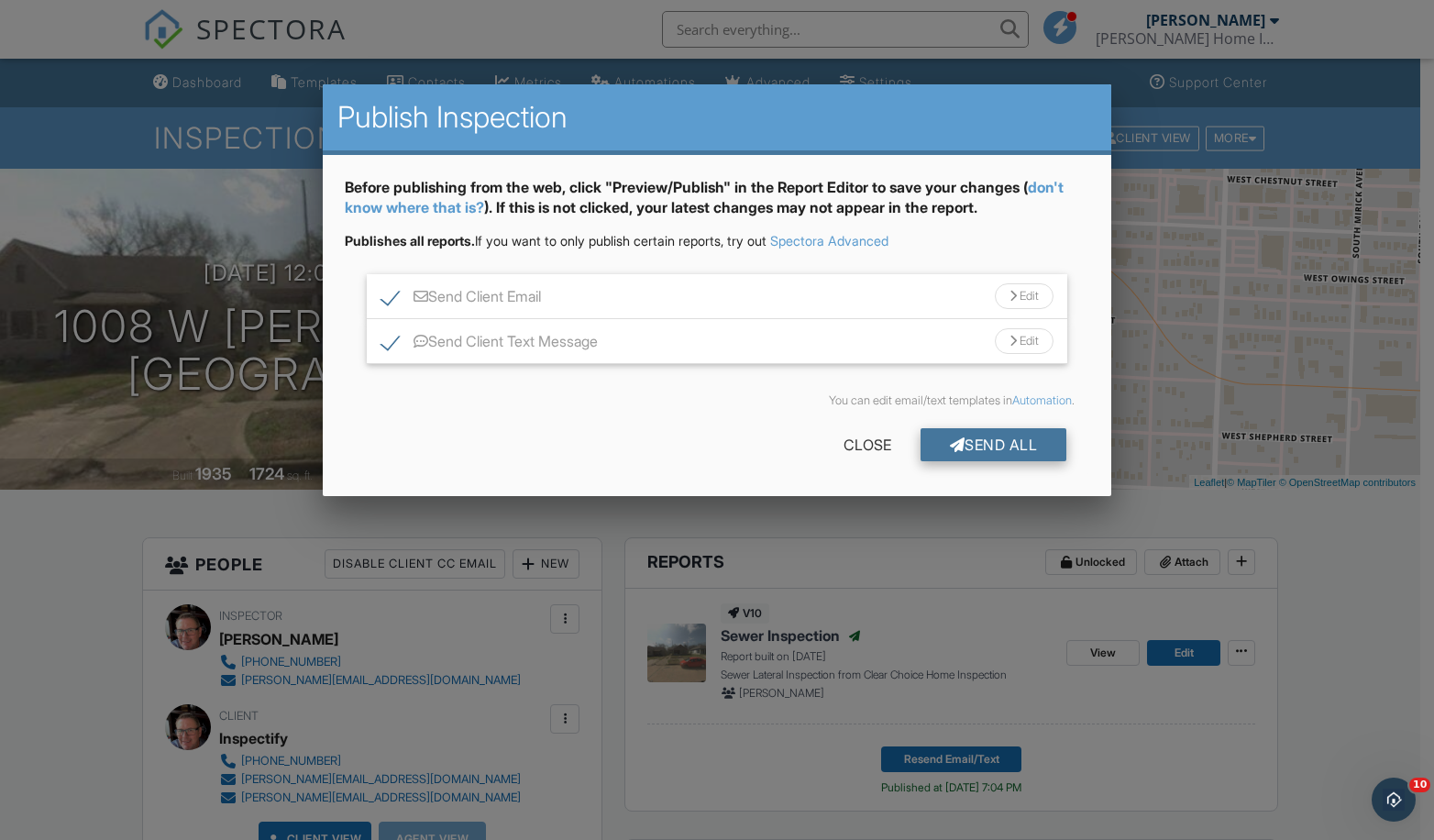
click at [987, 446] on div "Send All" at bounding box center [994, 445] width 147 height 33
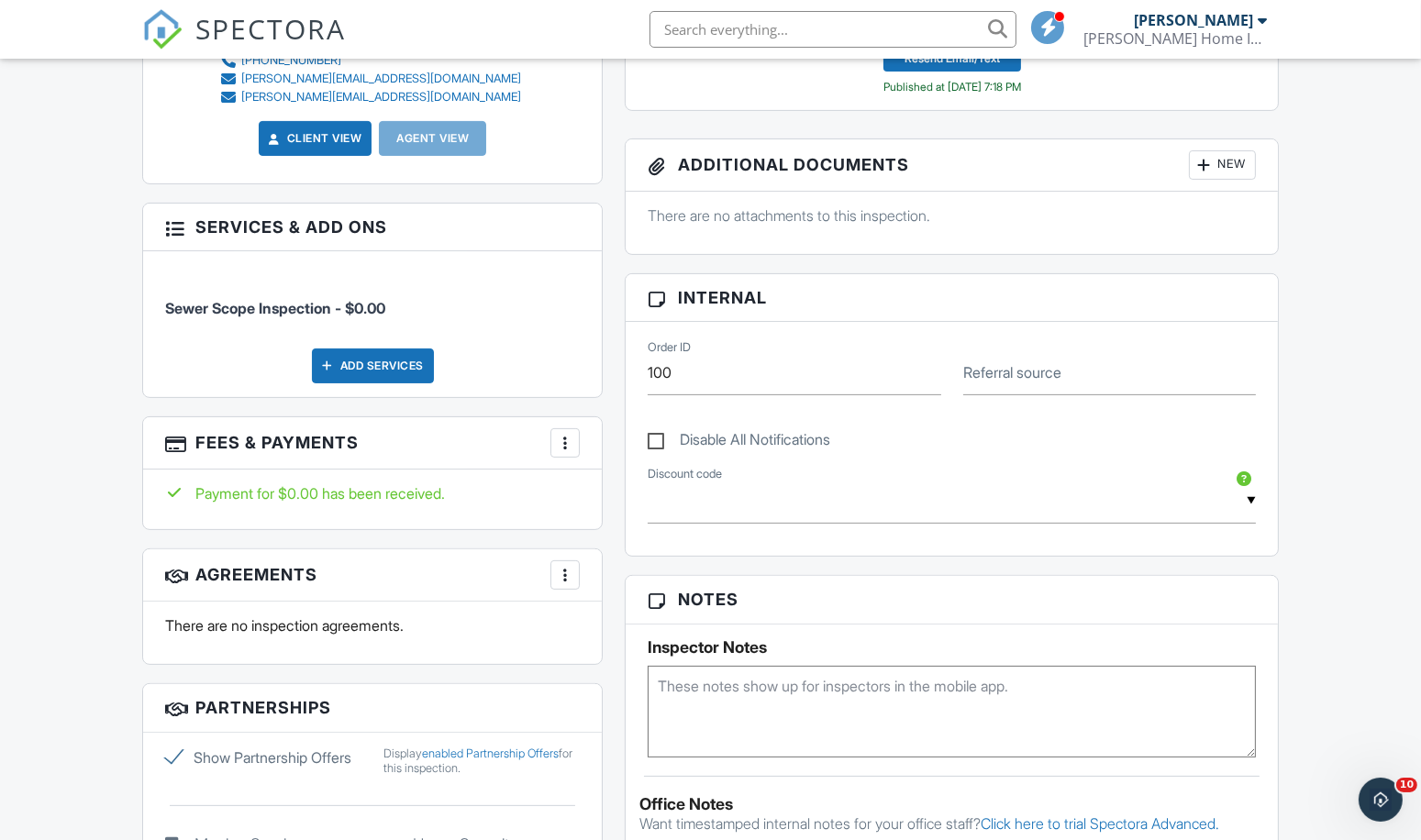
scroll to position [733, 0]
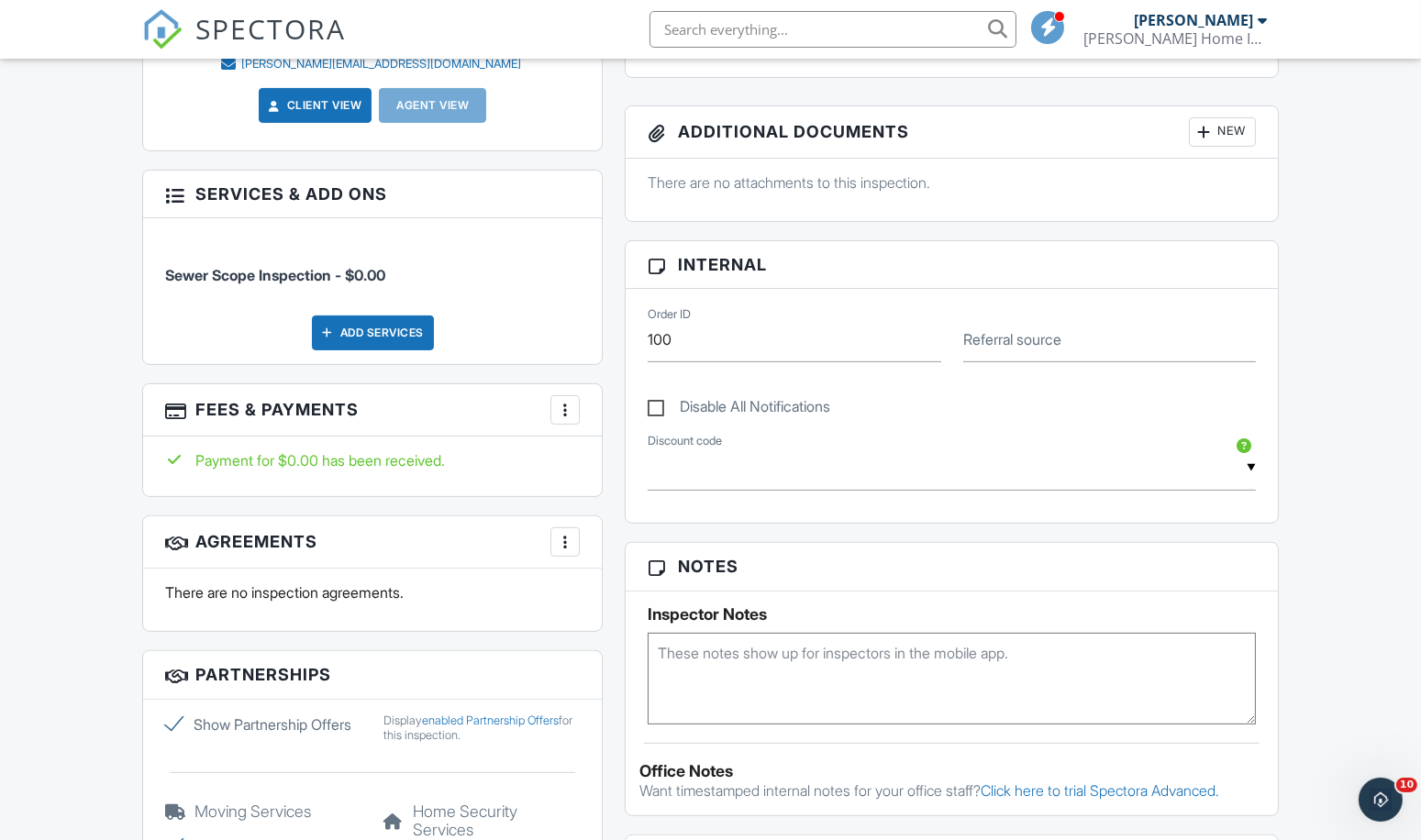
click at [565, 538] on div at bounding box center [565, 541] width 19 height 19
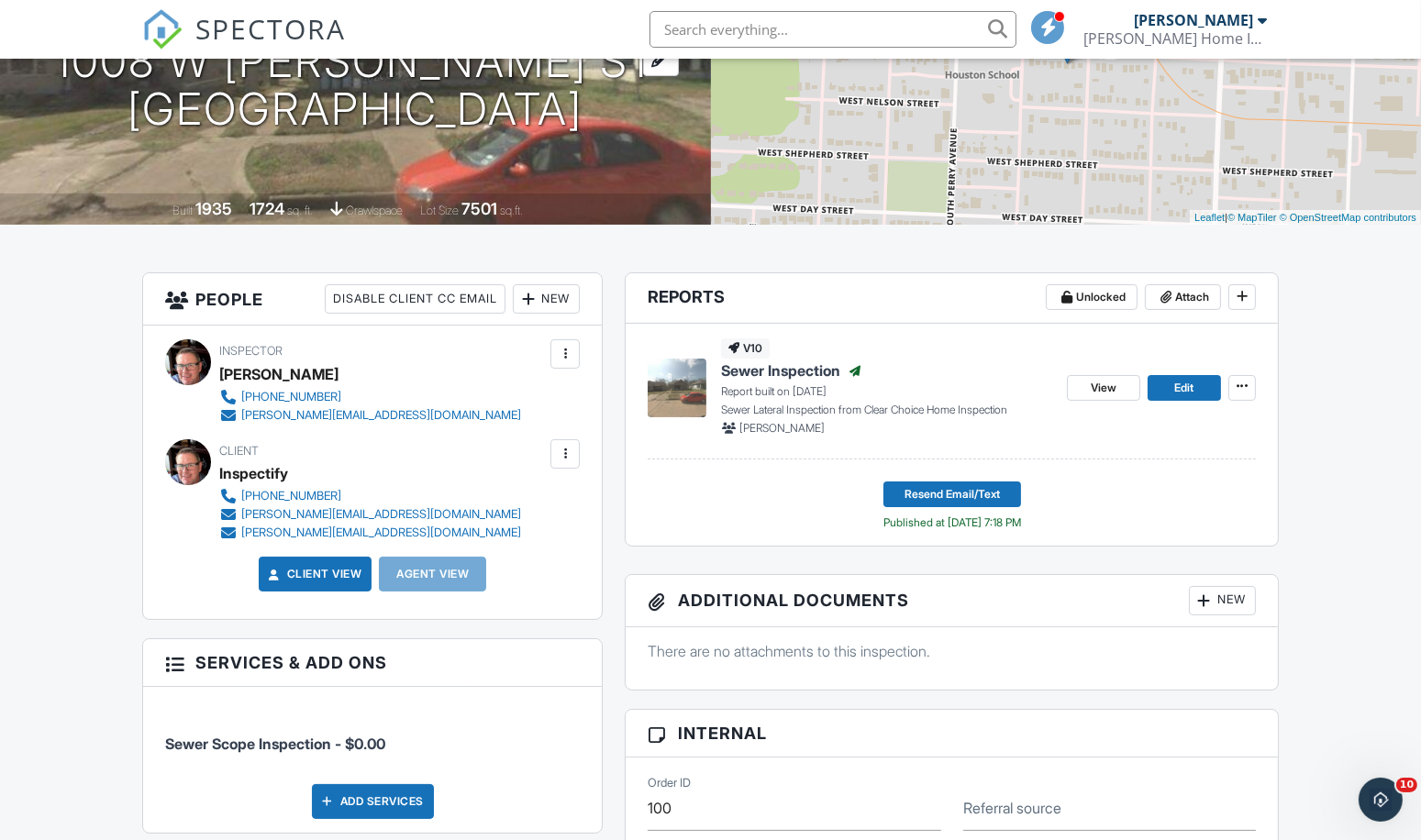
scroll to position [0, 0]
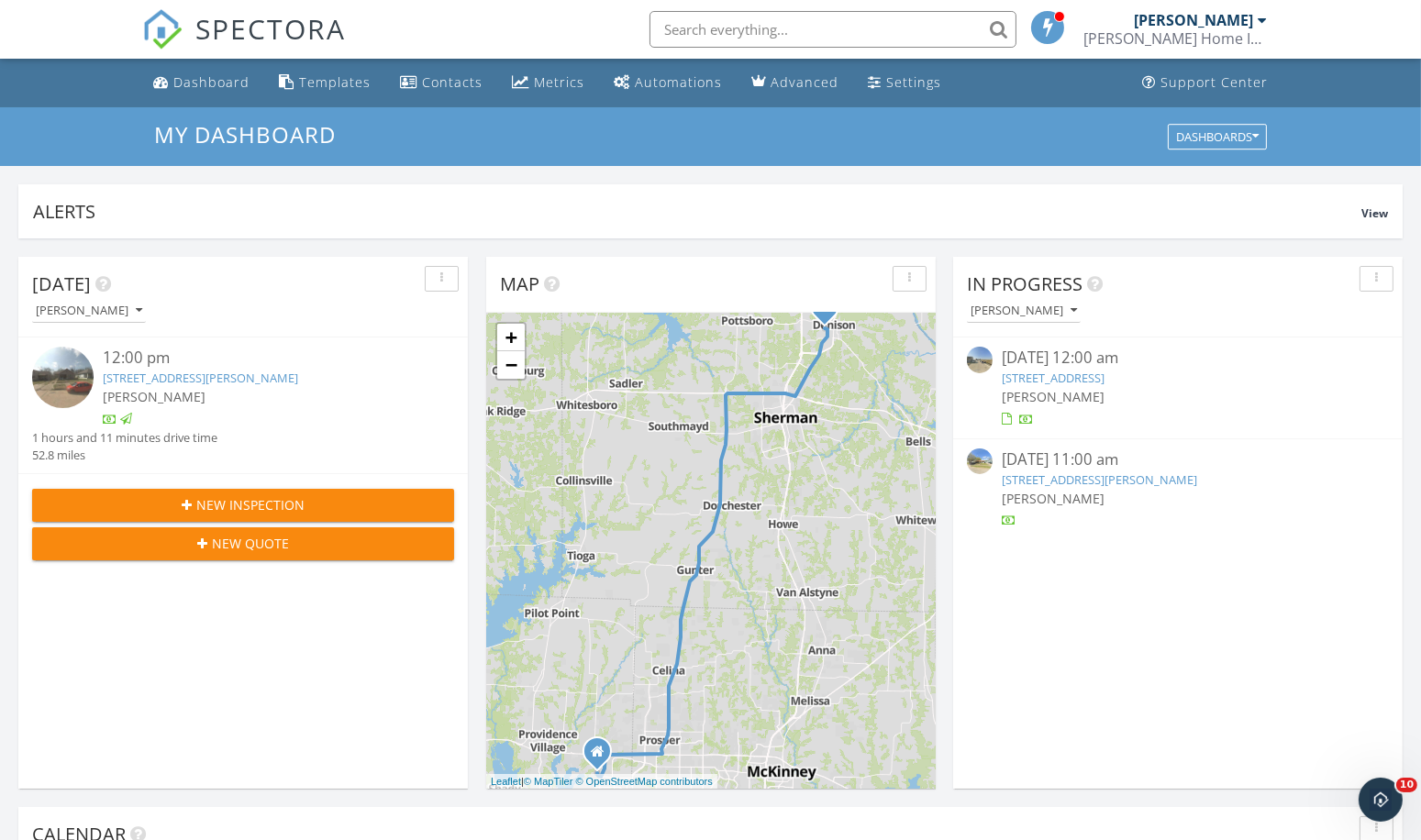
click at [147, 375] on link "[STREET_ADDRESS][PERSON_NAME]" at bounding box center [200, 377] width 195 height 17
